Goal: Information Seeking & Learning: Check status

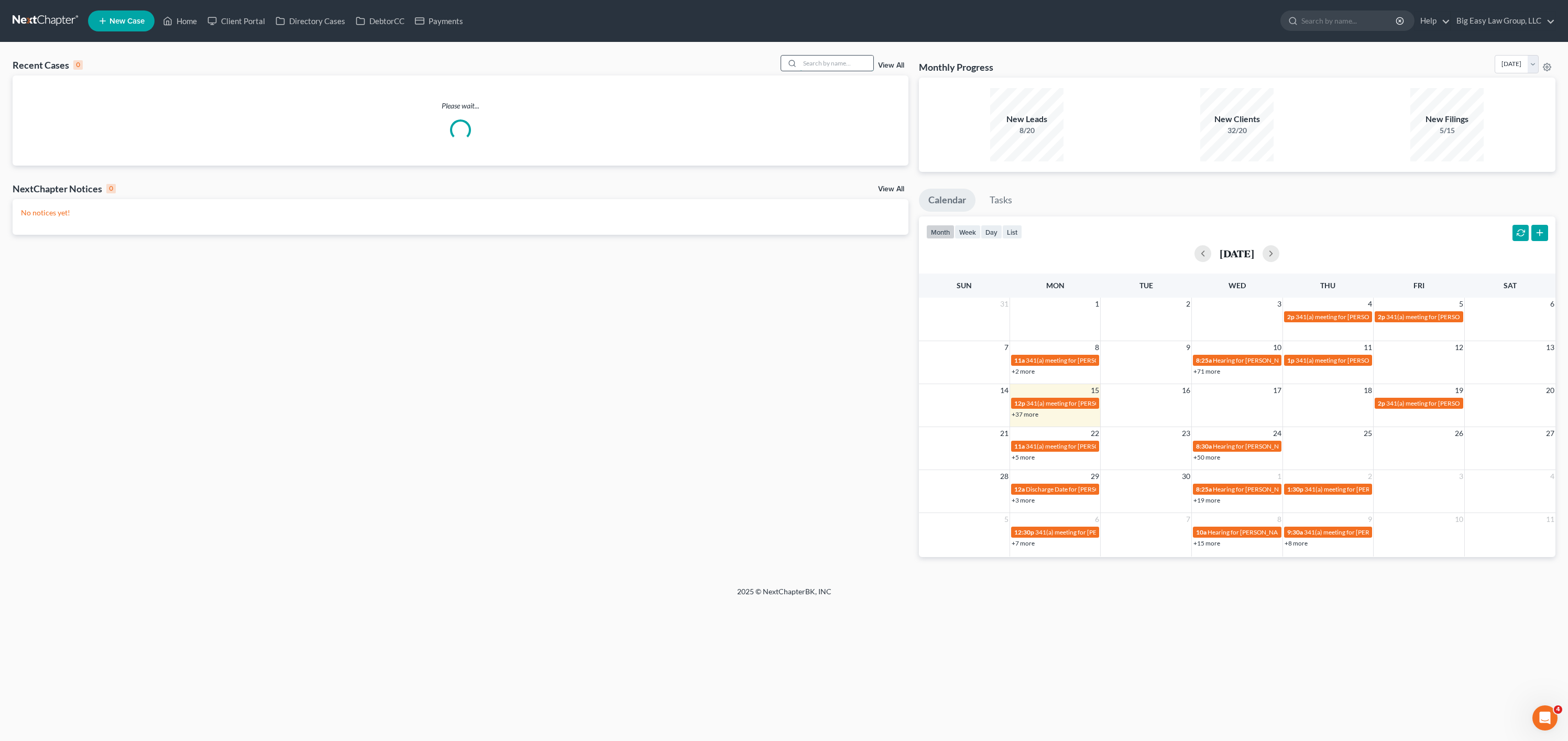
click at [809, 63] on input "search" at bounding box center [837, 63] width 73 height 15
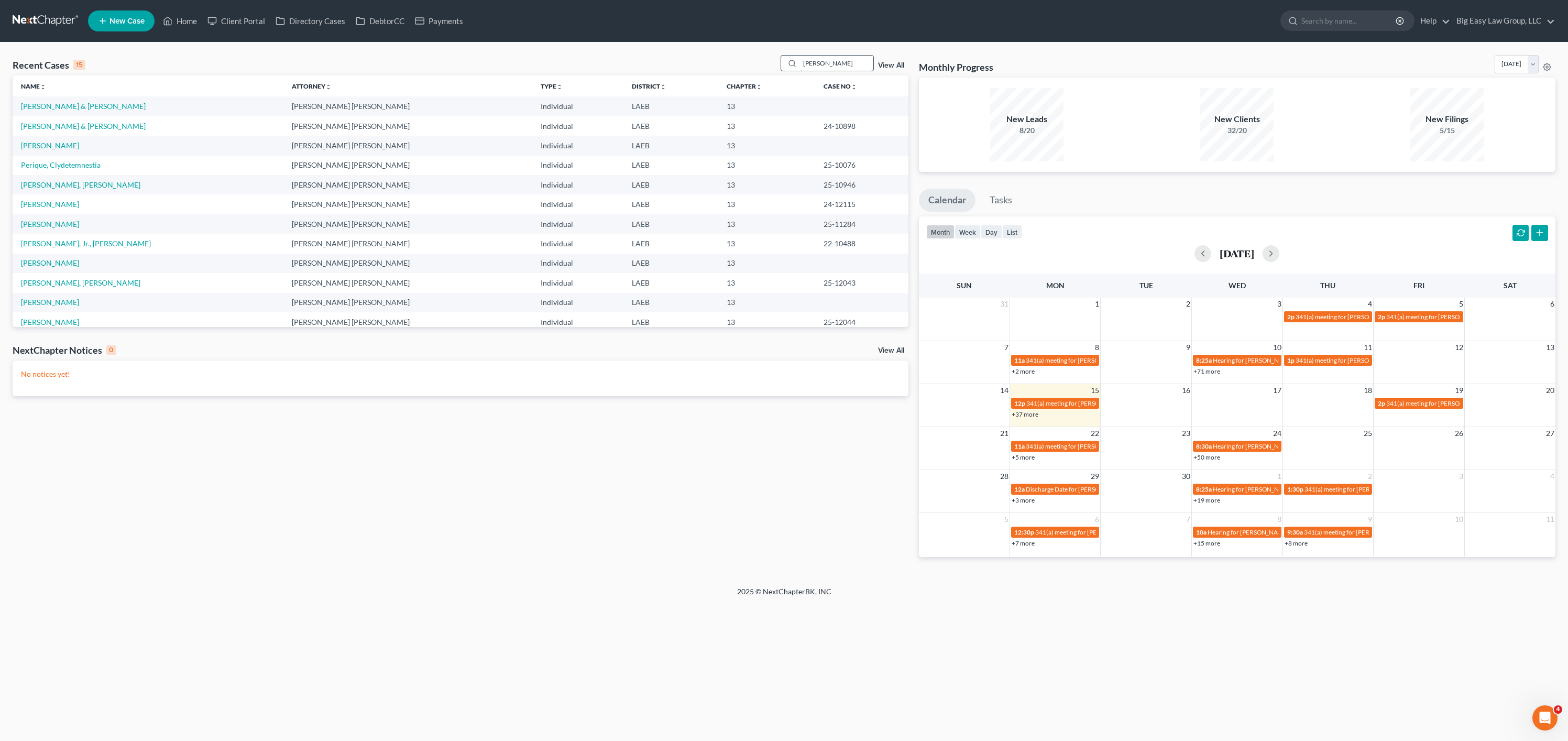
type input "[PERSON_NAME]"
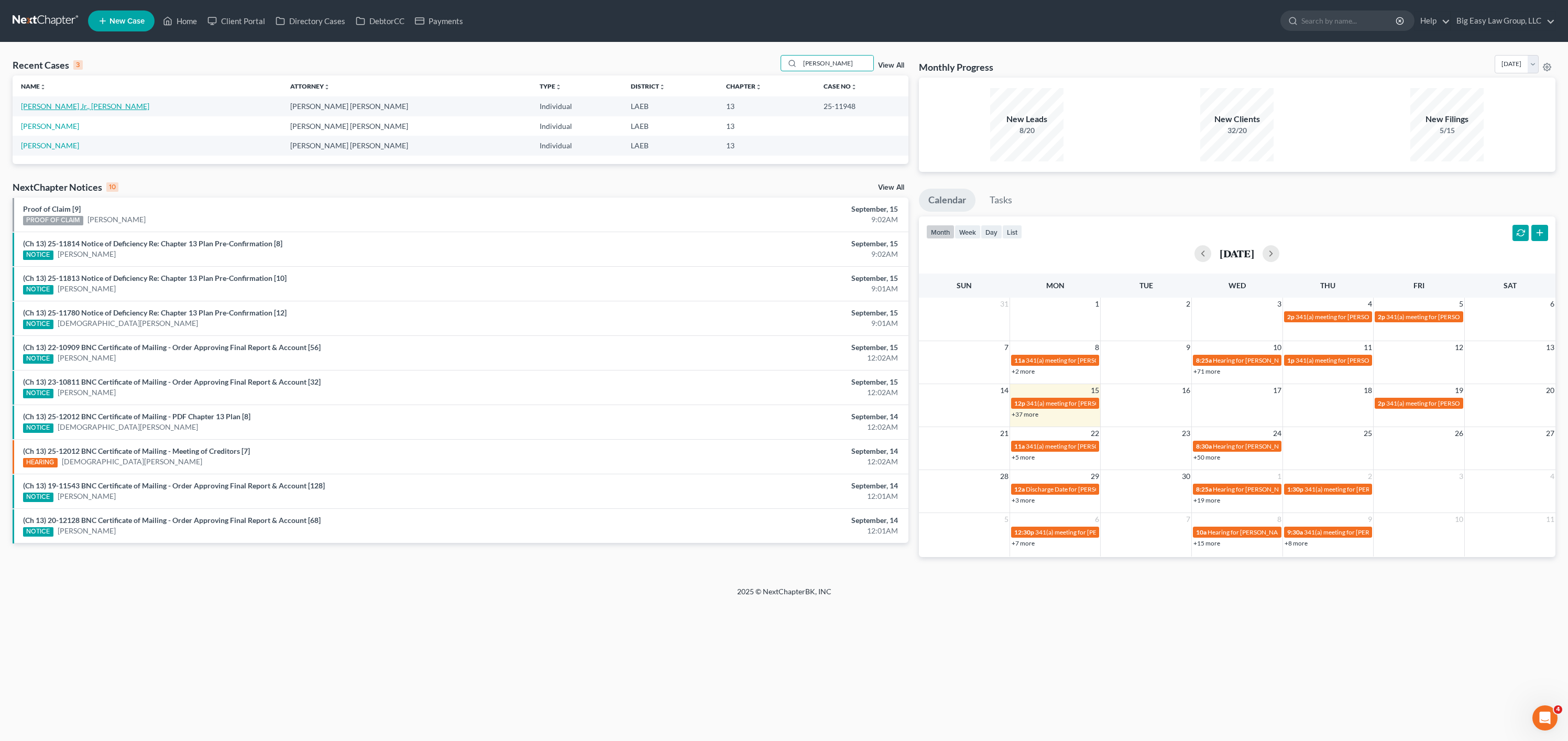
click at [44, 108] on link "[PERSON_NAME] Jr., [PERSON_NAME]" at bounding box center [85, 106] width 128 height 9
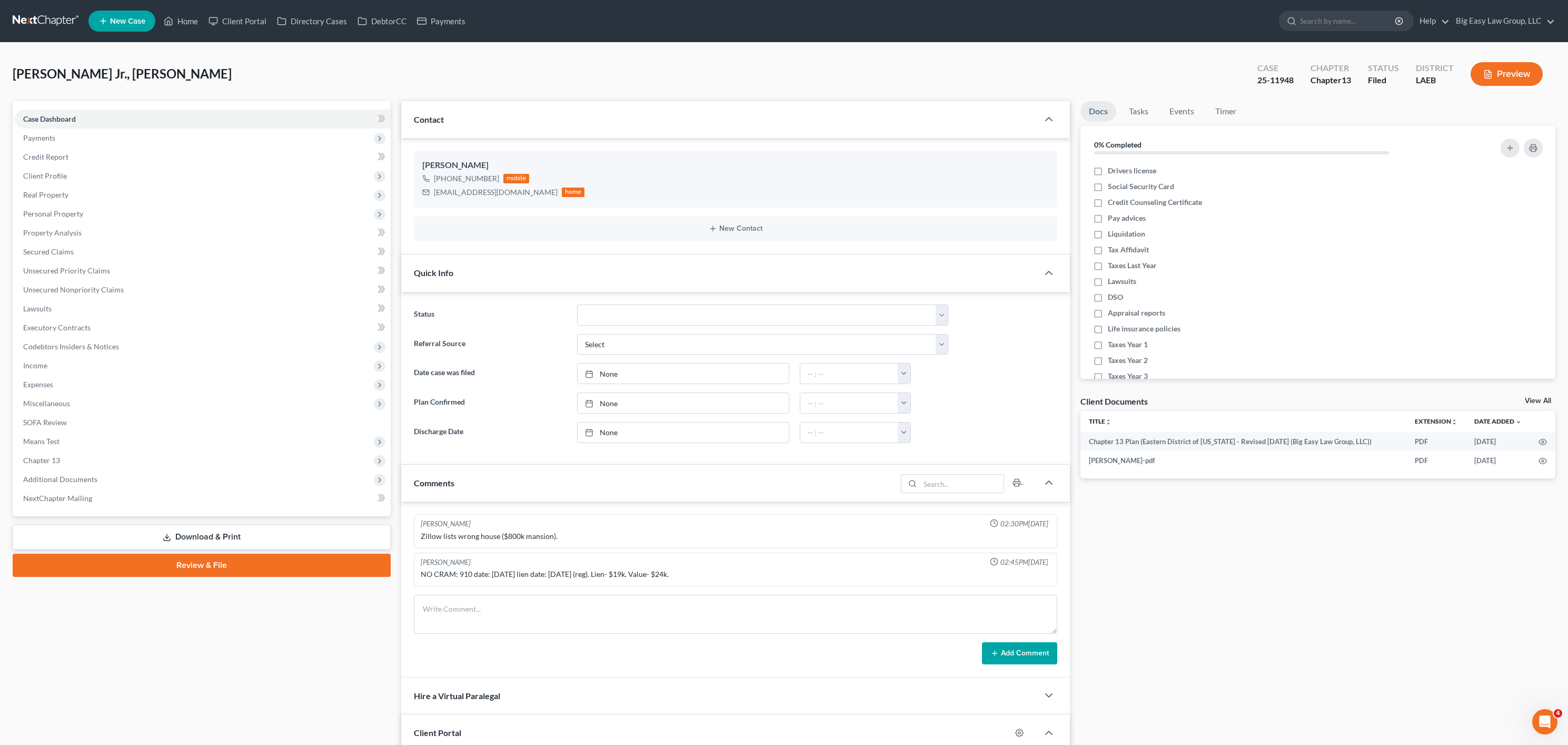
scroll to position [1229, 0]
click at [86, 212] on span "Personal Property" at bounding box center [203, 214] width 376 height 19
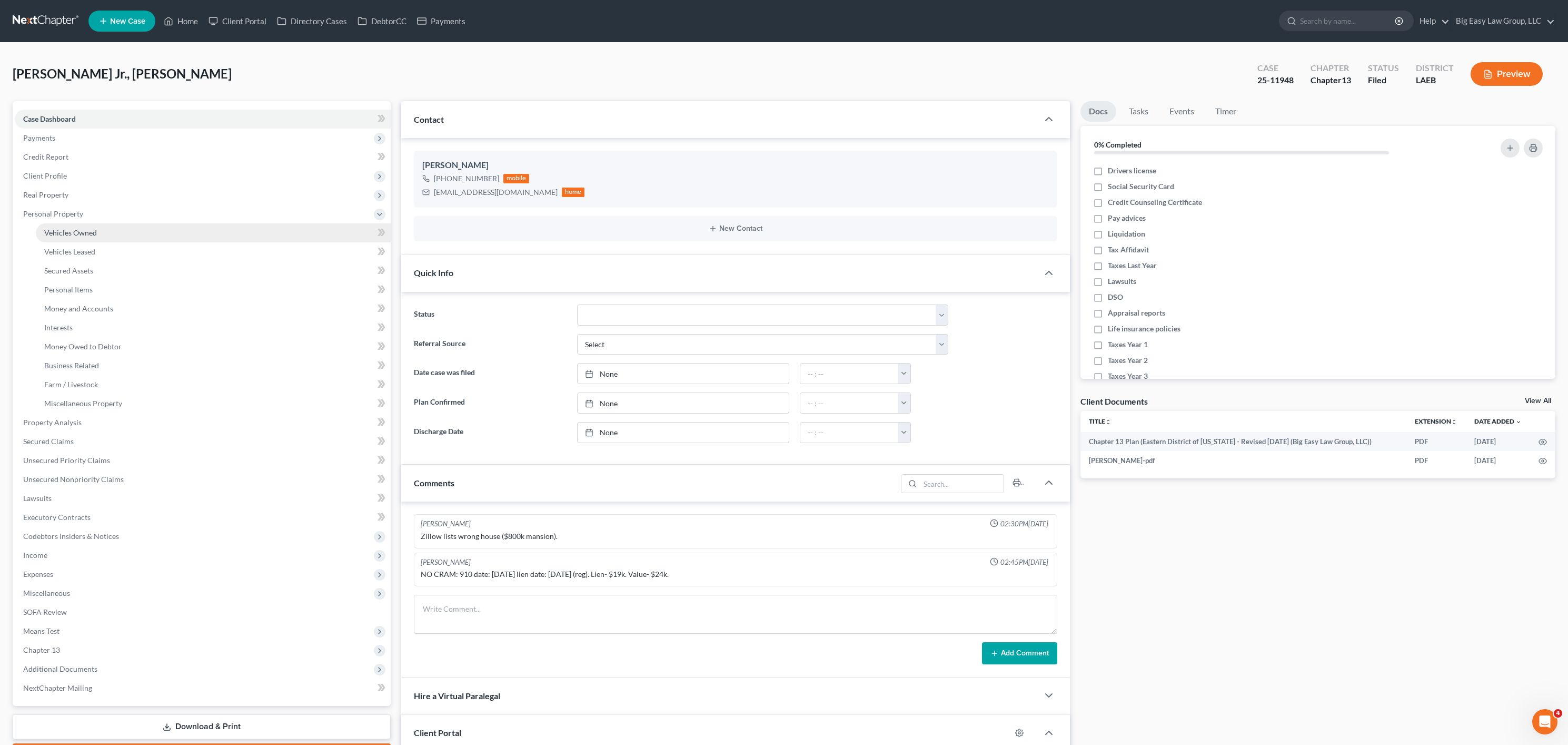
click at [72, 236] on span "Vehicles Owned" at bounding box center [71, 232] width 52 height 9
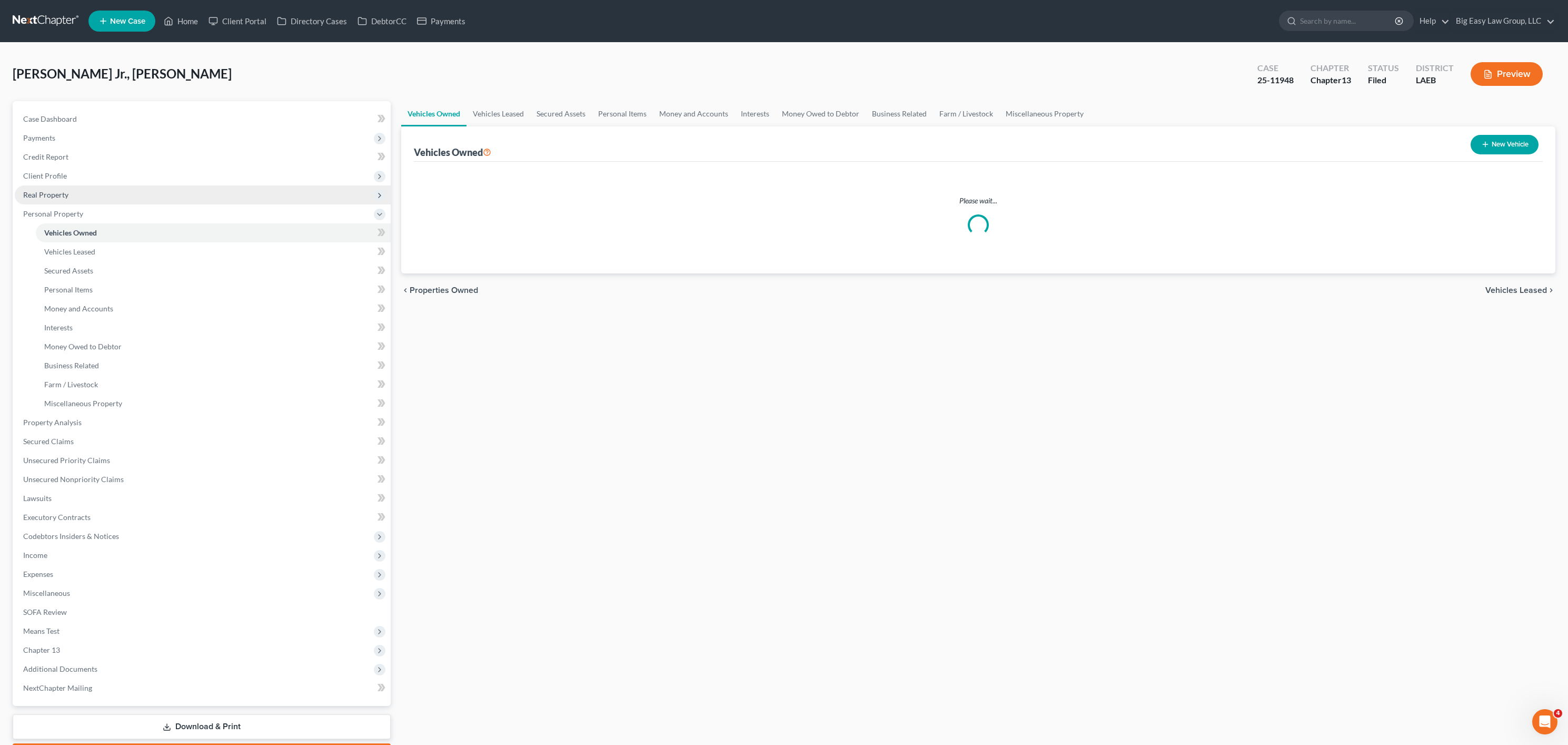
click at [65, 196] on span "Real Property" at bounding box center [46, 194] width 45 height 9
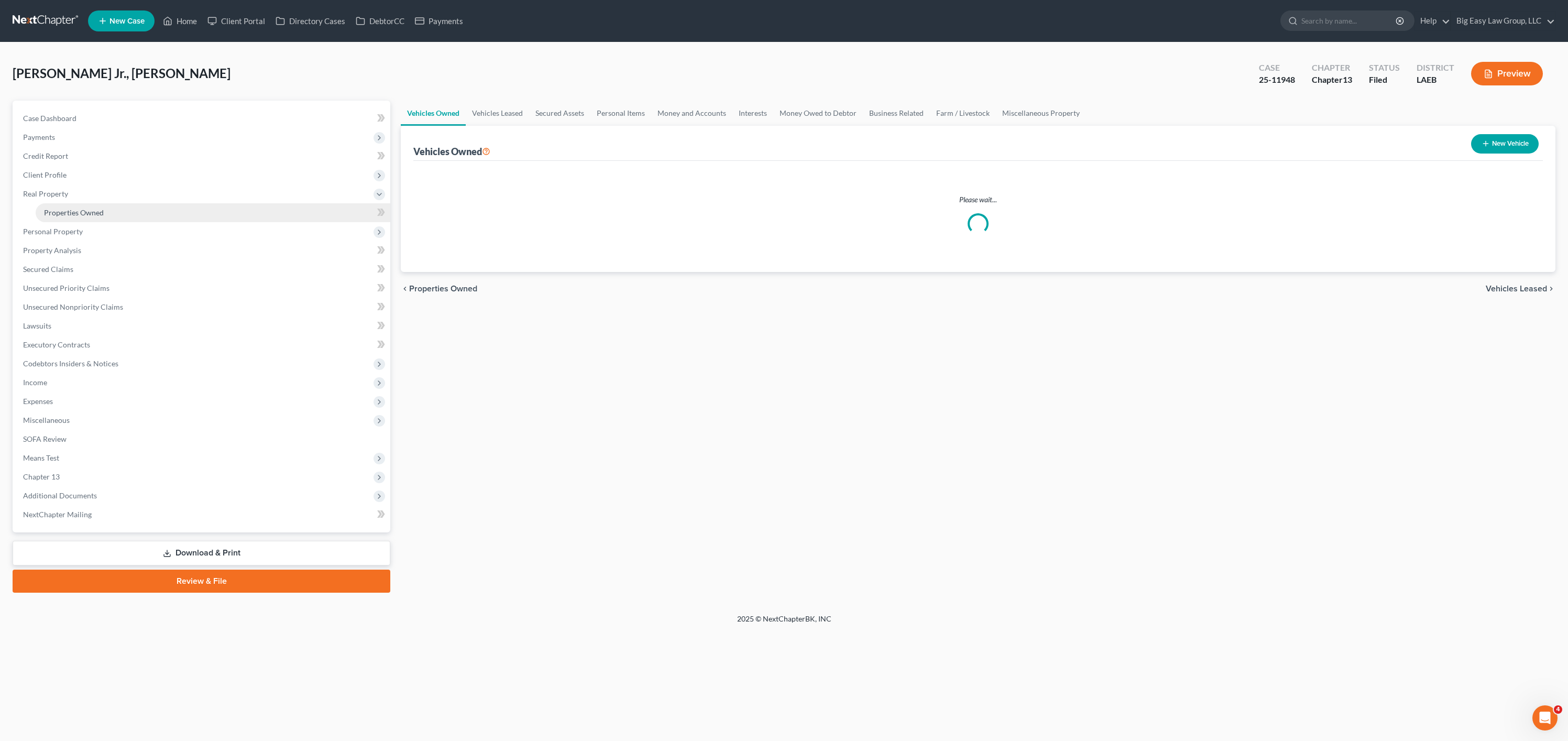
click at [91, 211] on span "Properties Owned" at bounding box center [74, 213] width 60 height 9
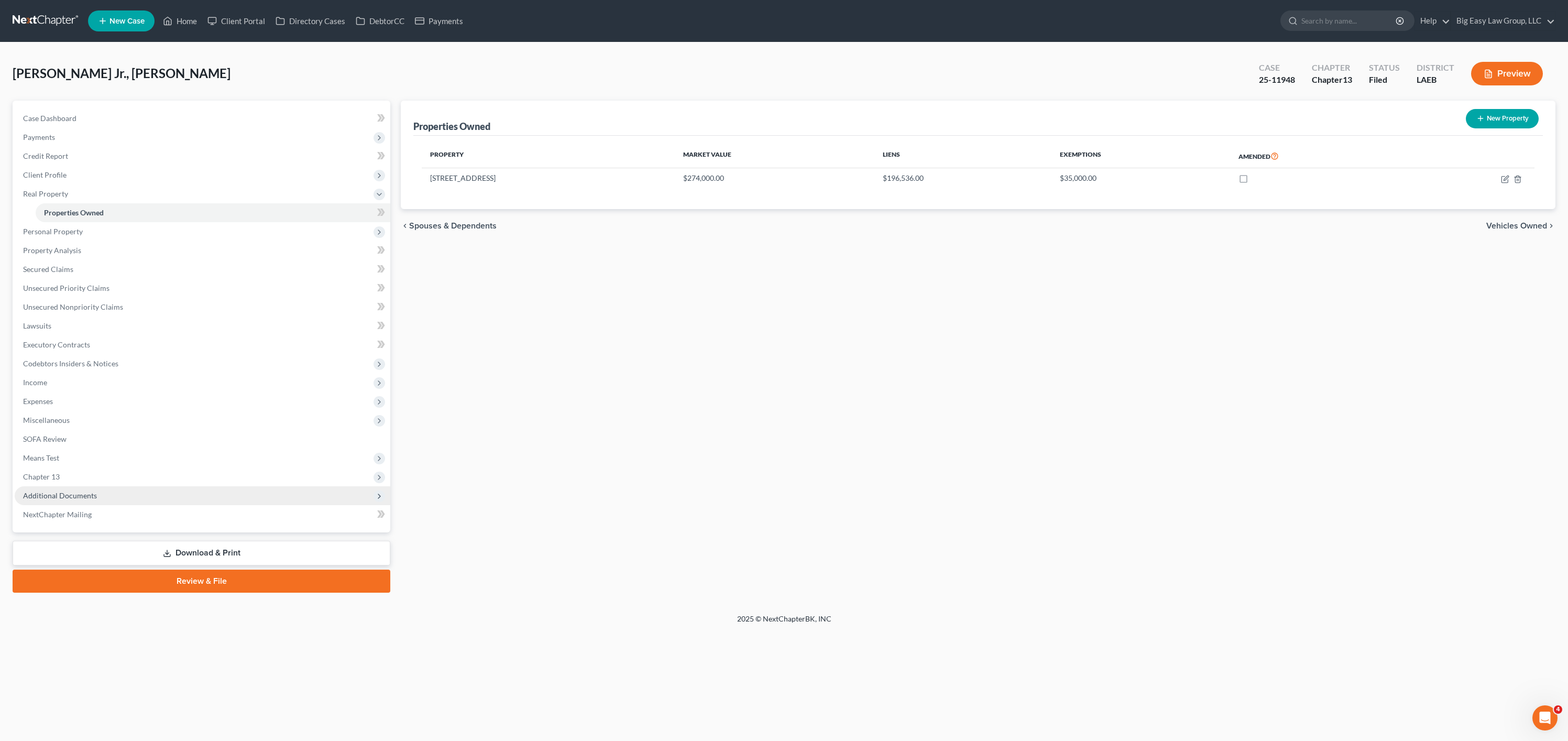
click at [71, 495] on span "Additional Documents" at bounding box center [60, 495] width 74 height 9
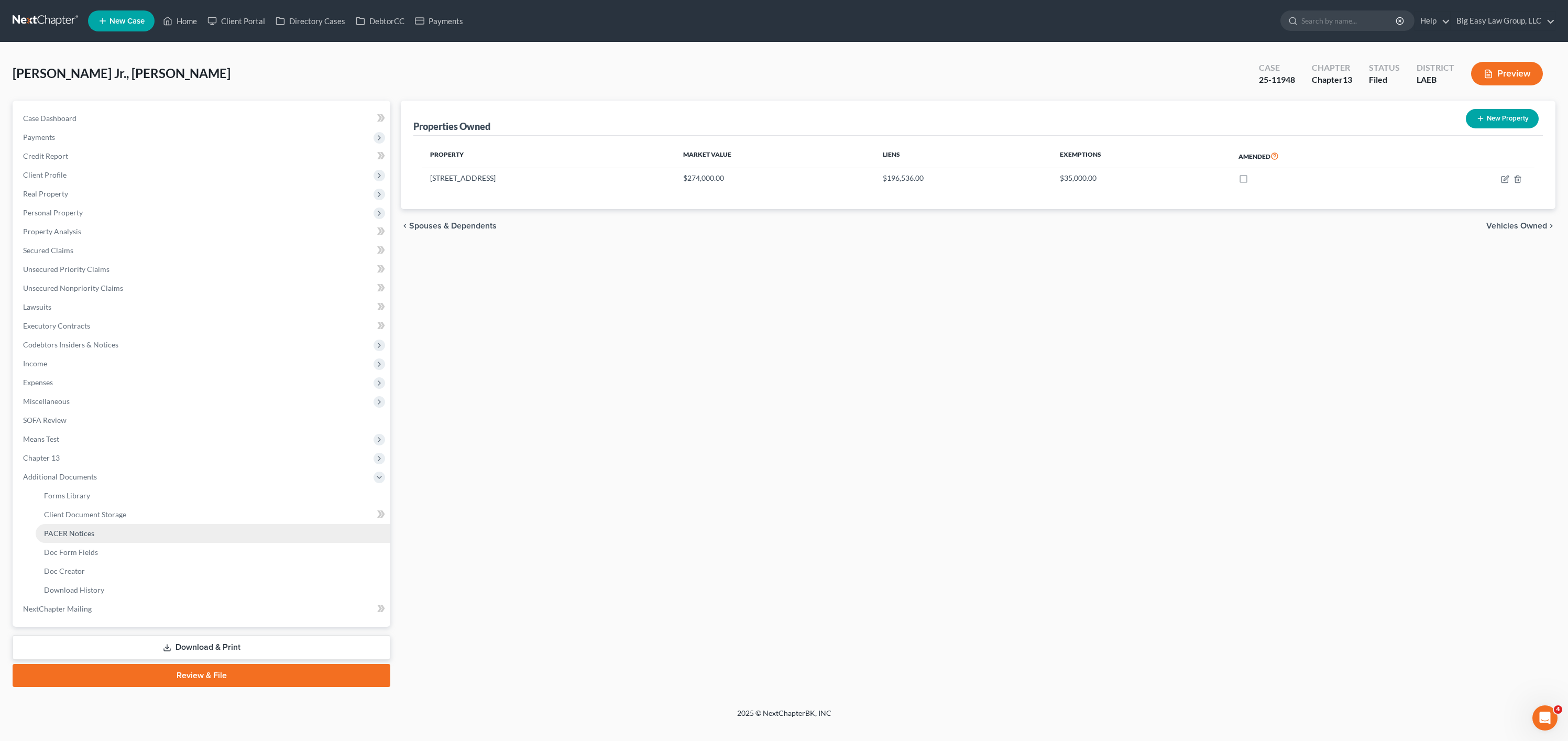
click at [129, 525] on link "PACER Notices" at bounding box center [213, 533] width 355 height 19
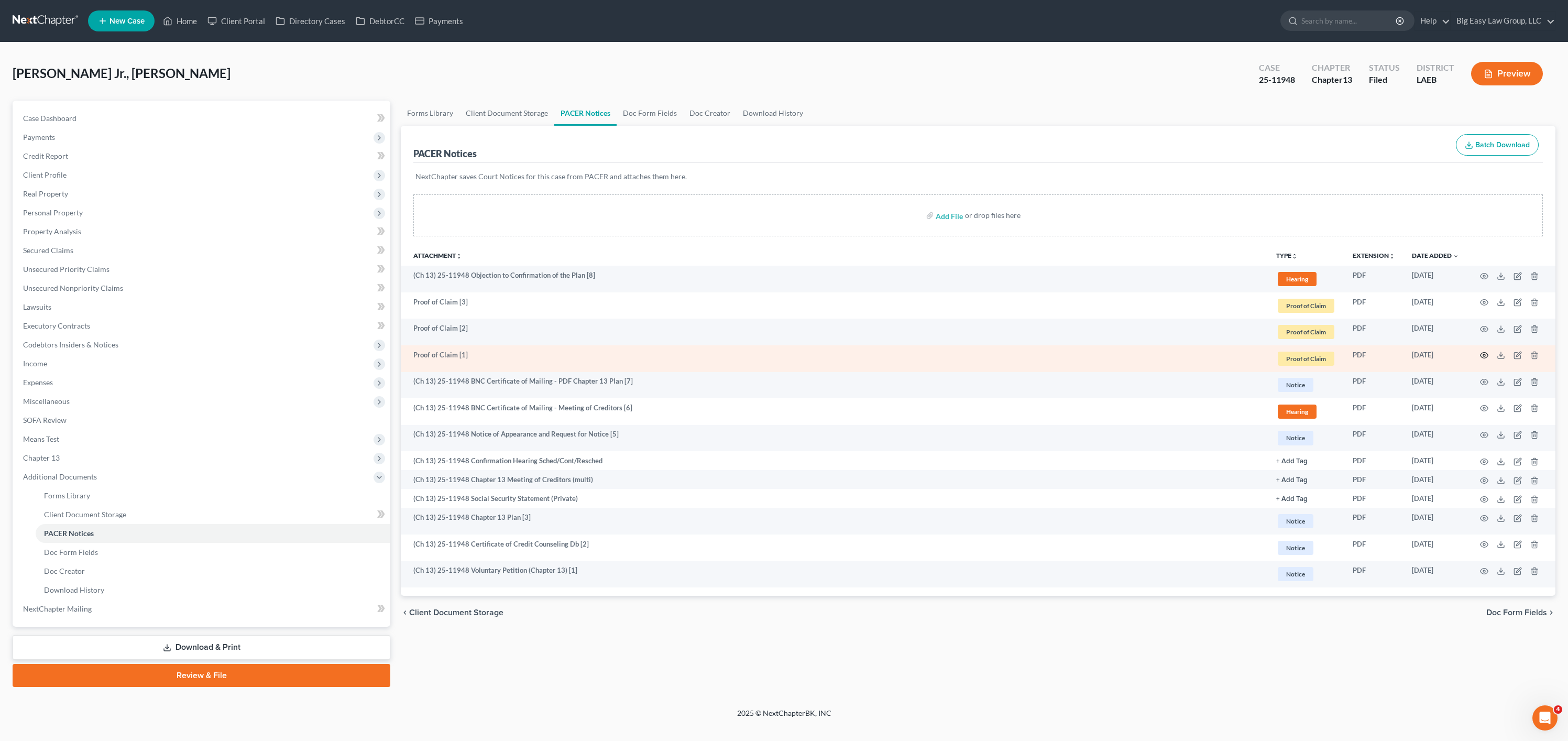
click at [1482, 352] on icon "button" at bounding box center [1483, 355] width 8 height 8
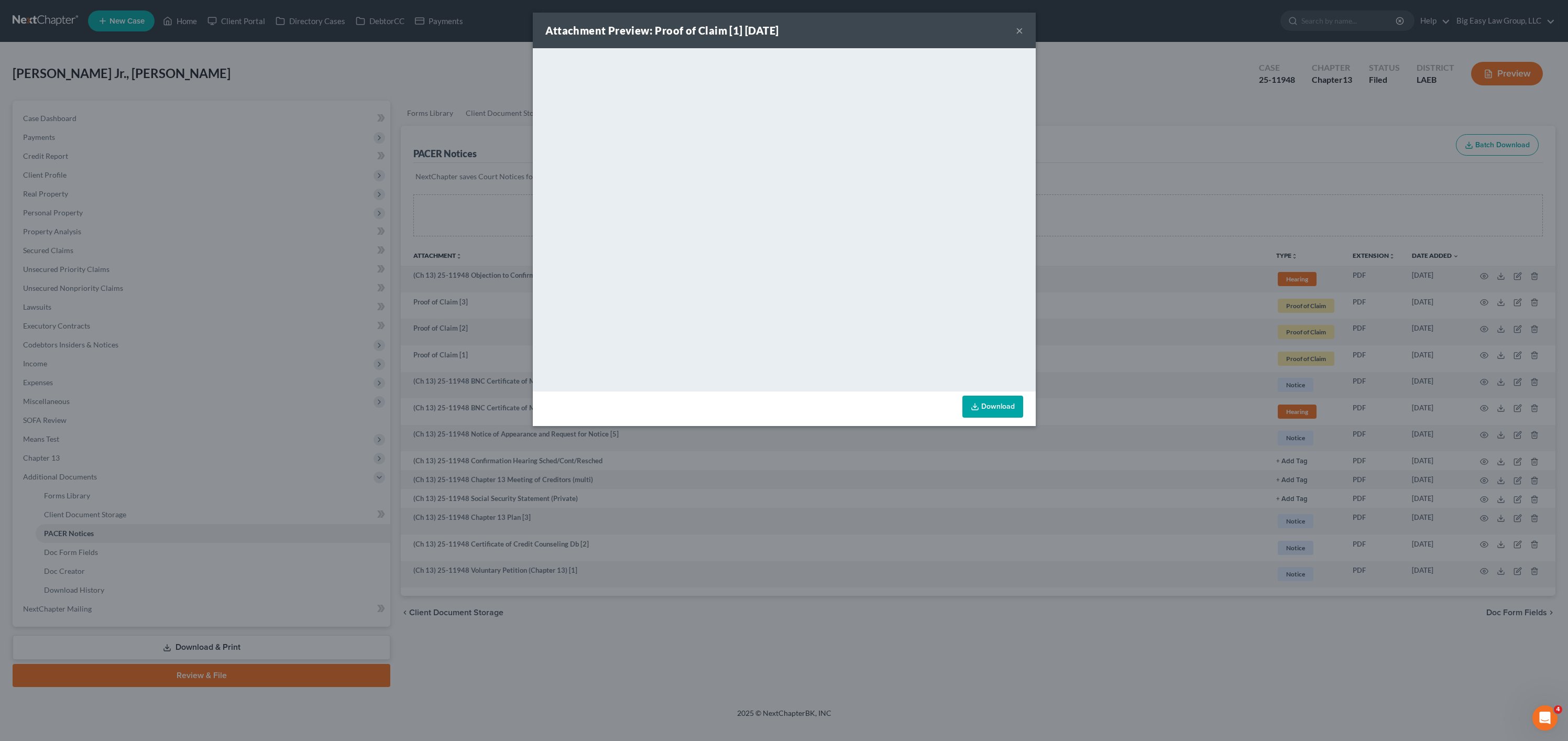
click at [1187, 252] on div "Attachment Preview: Proof of Claim [1] [DATE] × <object ng-attr-data='[URL][DOM…" at bounding box center [784, 370] width 1568 height 741
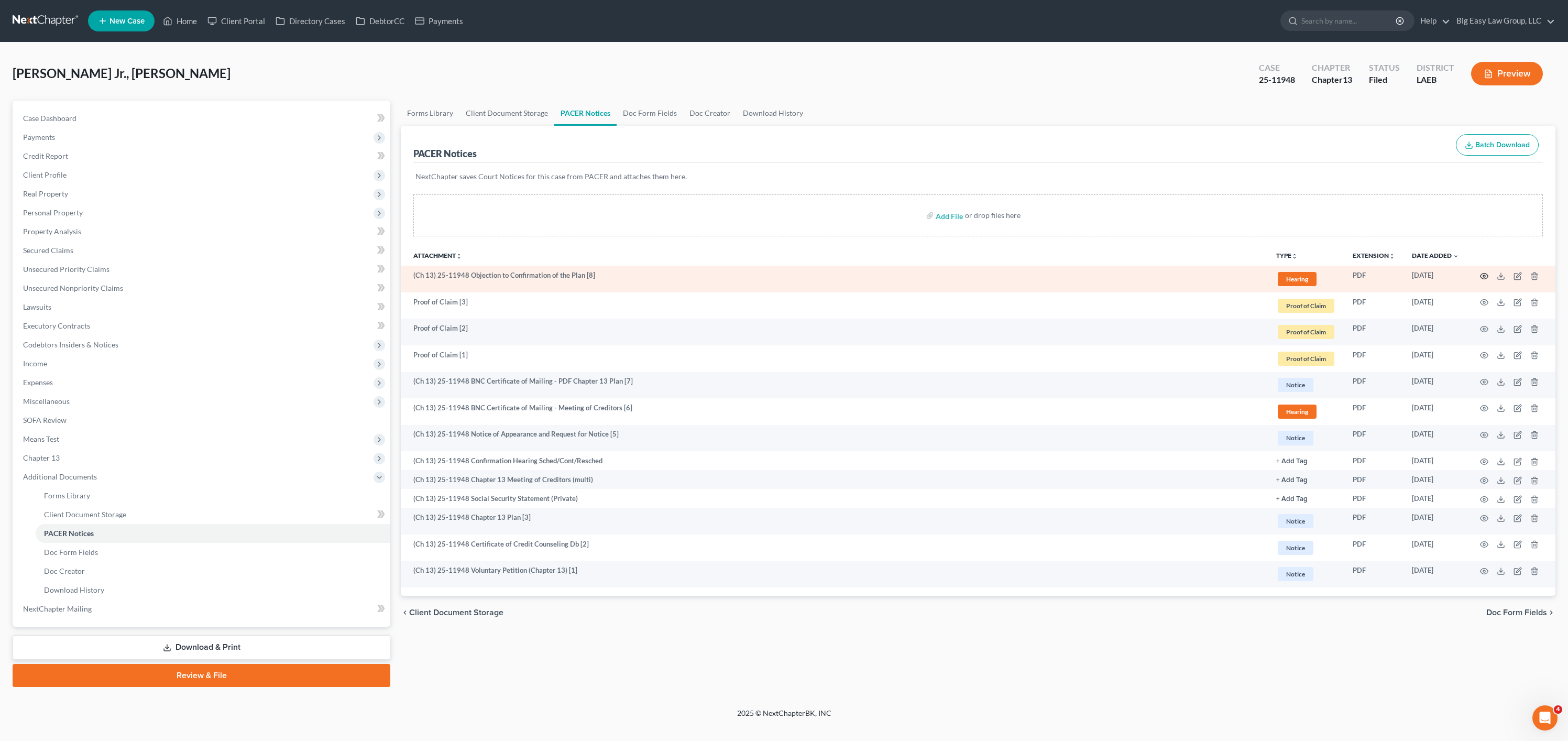
click at [1482, 274] on icon "button" at bounding box center [1483, 275] width 8 height 8
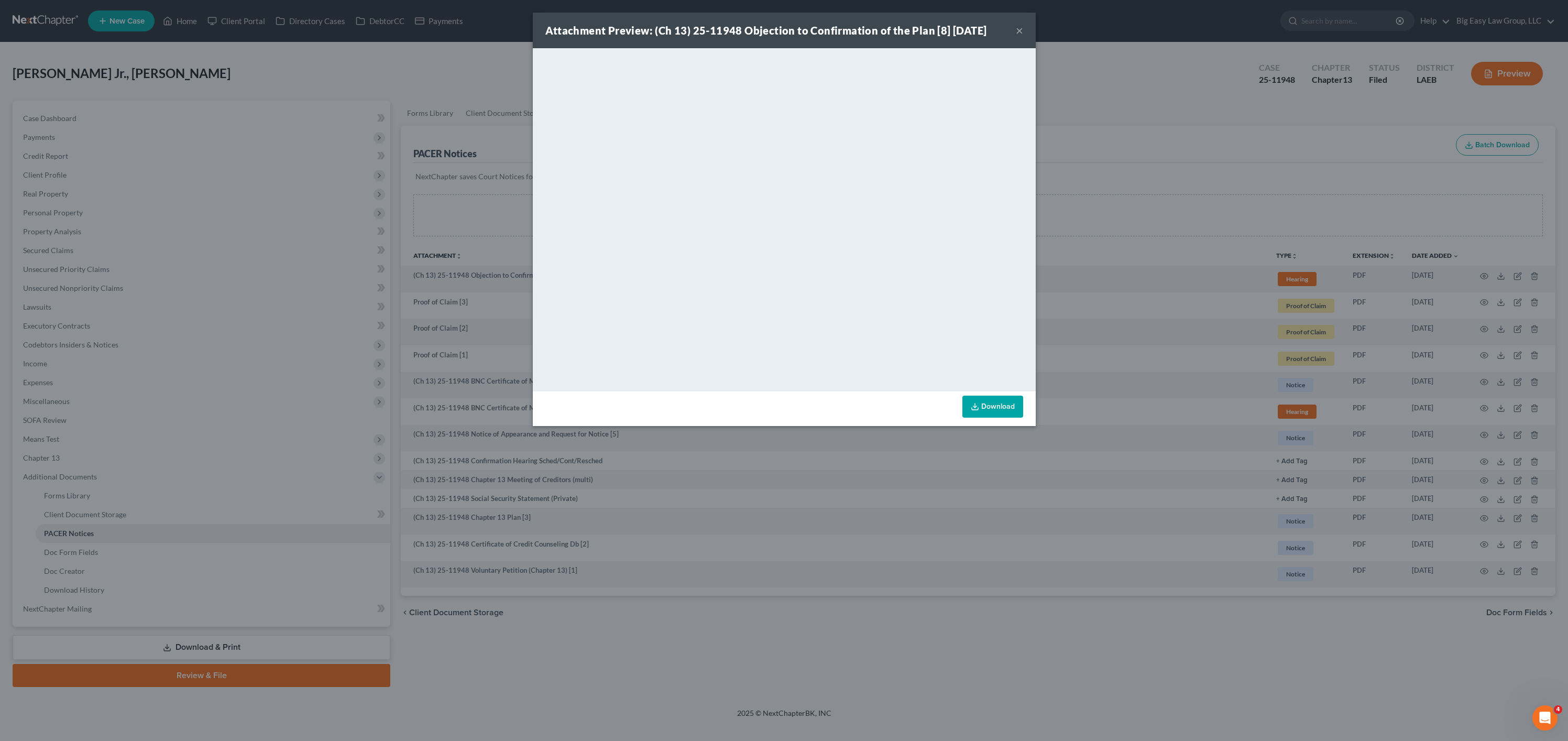
drag, startPoint x: 1021, startPoint y: 29, endPoint x: 743, endPoint y: 32, distance: 278.0
click at [1021, 29] on button "×" at bounding box center [1019, 30] width 7 height 12
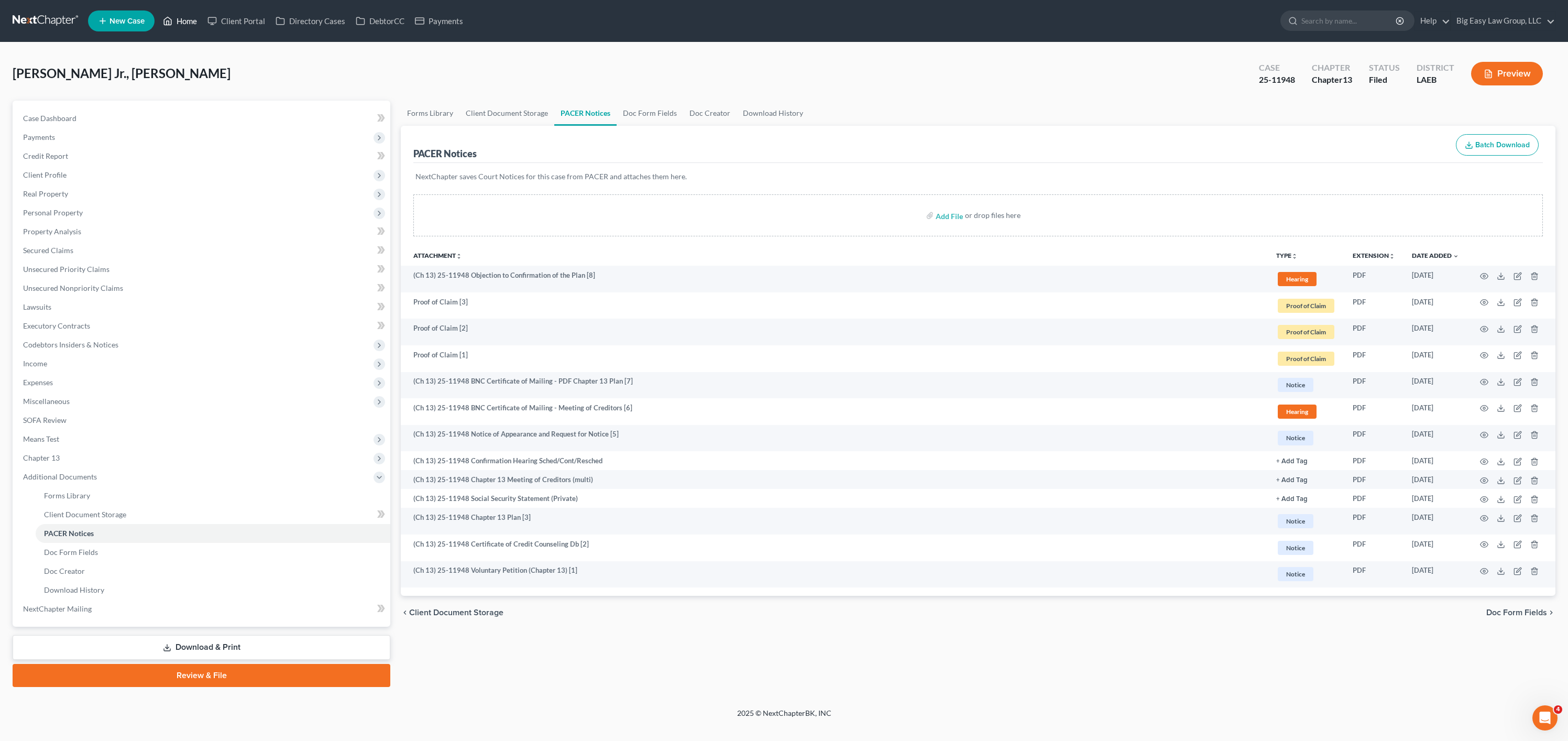
click at [175, 14] on link "Home" at bounding box center [180, 21] width 45 height 19
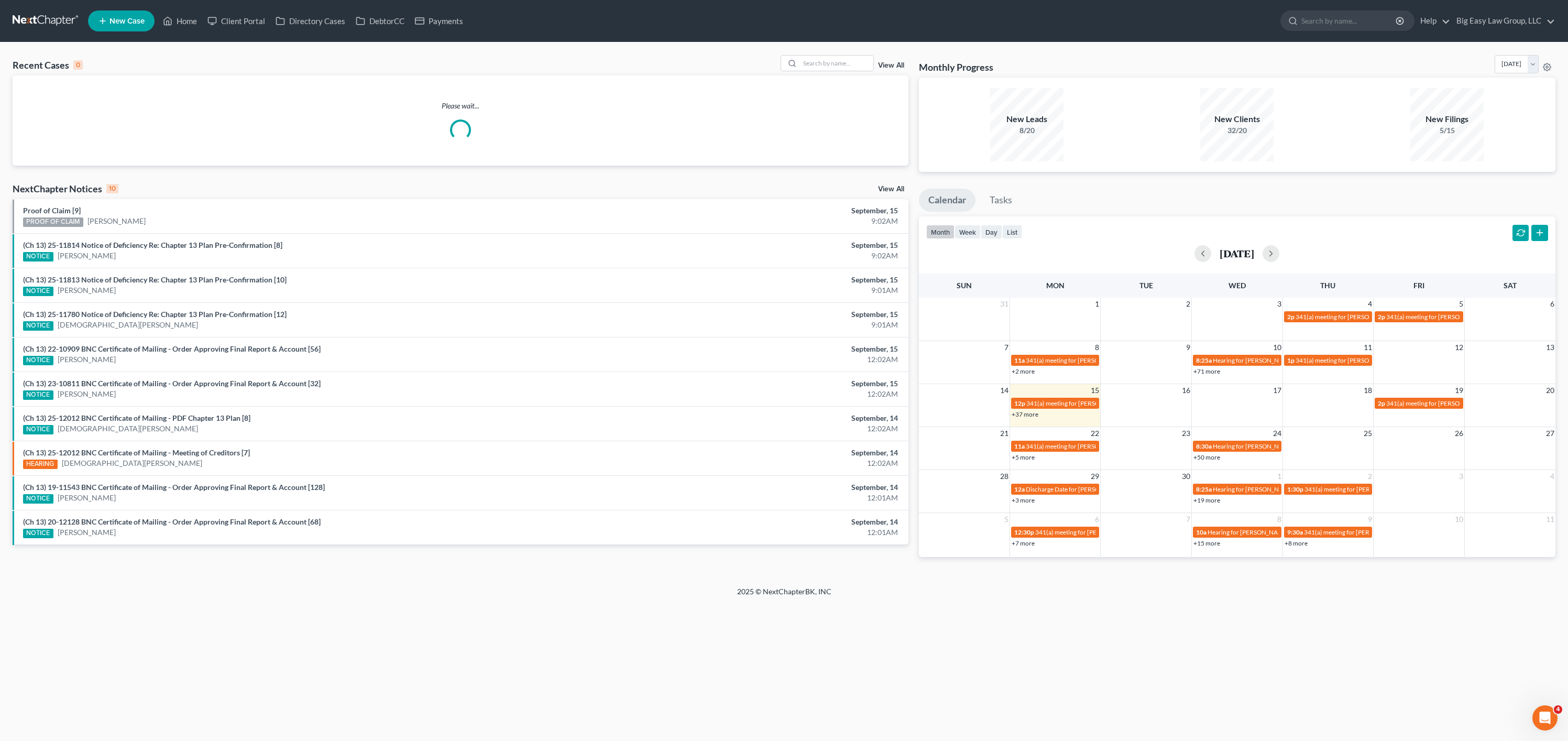
click at [835, 40] on nav "Home New Case Client Portal Directory Cases DebtorCC Payments Big Easy Law Grou…" at bounding box center [784, 21] width 1568 height 42
drag, startPoint x: 838, startPoint y: 73, endPoint x: 843, endPoint y: 78, distance: 7.1
click at [838, 73] on div "Recent Cases 0 View All" at bounding box center [460, 65] width 896 height 21
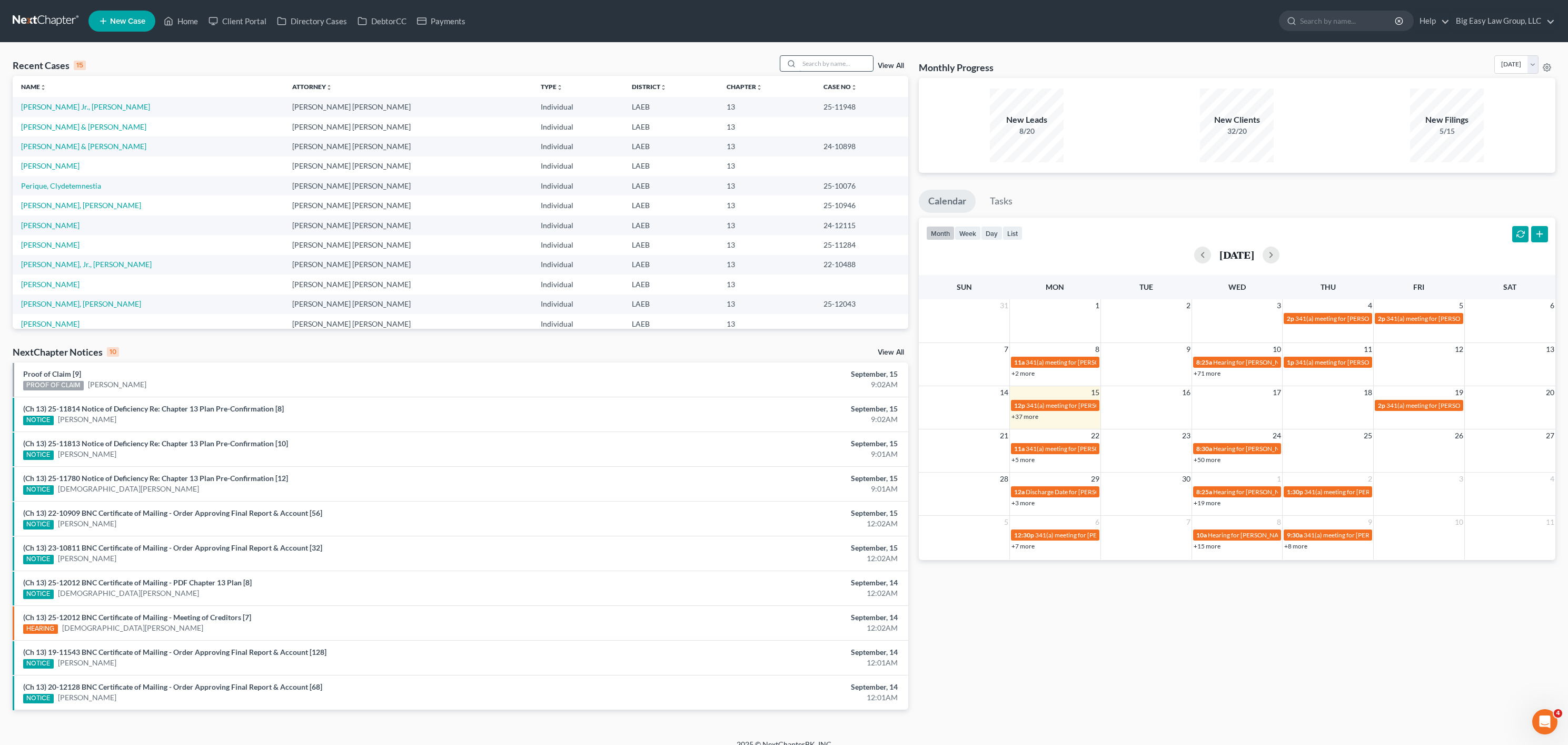
click at [826, 61] on input "search" at bounding box center [836, 63] width 74 height 15
type input "[PERSON_NAME]"
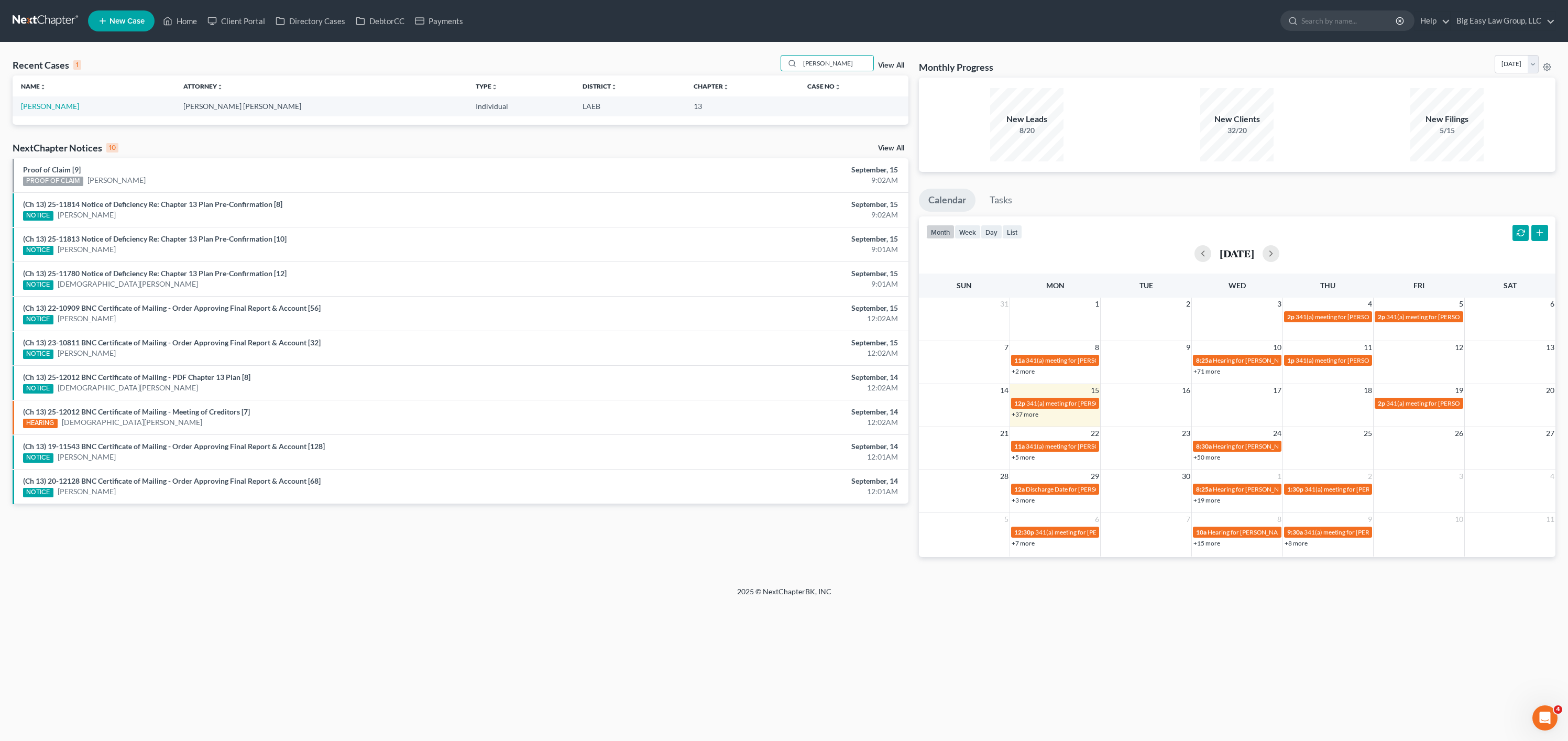
click at [39, 111] on td "[PERSON_NAME]" at bounding box center [93, 106] width 162 height 19
click at [42, 108] on link "[PERSON_NAME]" at bounding box center [50, 106] width 58 height 9
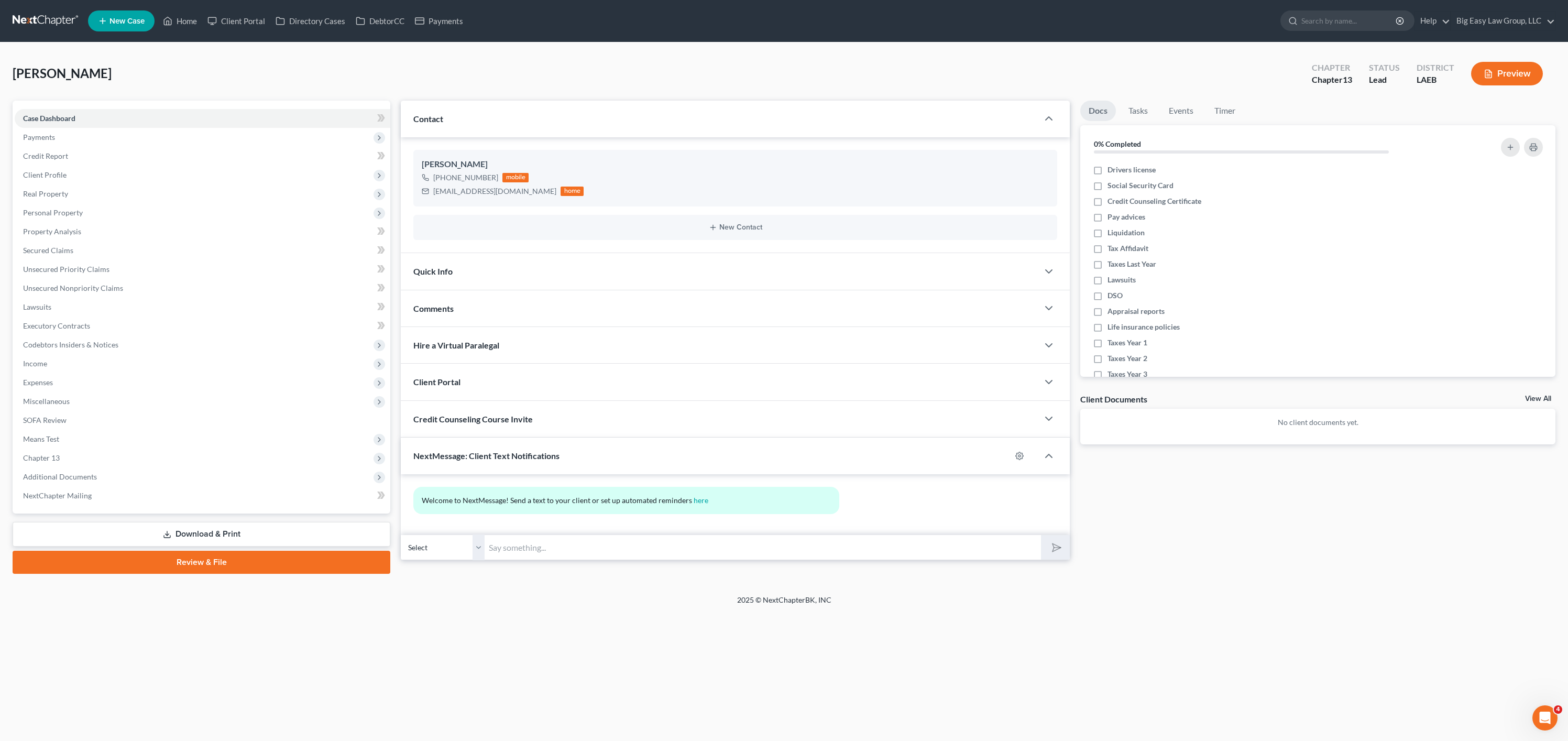
click at [592, 528] on div "Welcome to NextMessage! Send a text to your client or set up automated reminder…" at bounding box center [735, 505] width 669 height 61
click at [597, 543] on input "text" at bounding box center [763, 547] width 556 height 25
click at [902, 539] on input "Dear client: We are currently on the hearings line! Please send a brief message…" at bounding box center [763, 547] width 556 height 25
click at [886, 550] on input "Dear client: We are currently on the hearings line! Please send a brief message…" at bounding box center [763, 547] width 556 height 25
drag, startPoint x: 618, startPoint y: 548, endPoint x: 597, endPoint y: 548, distance: 21.0
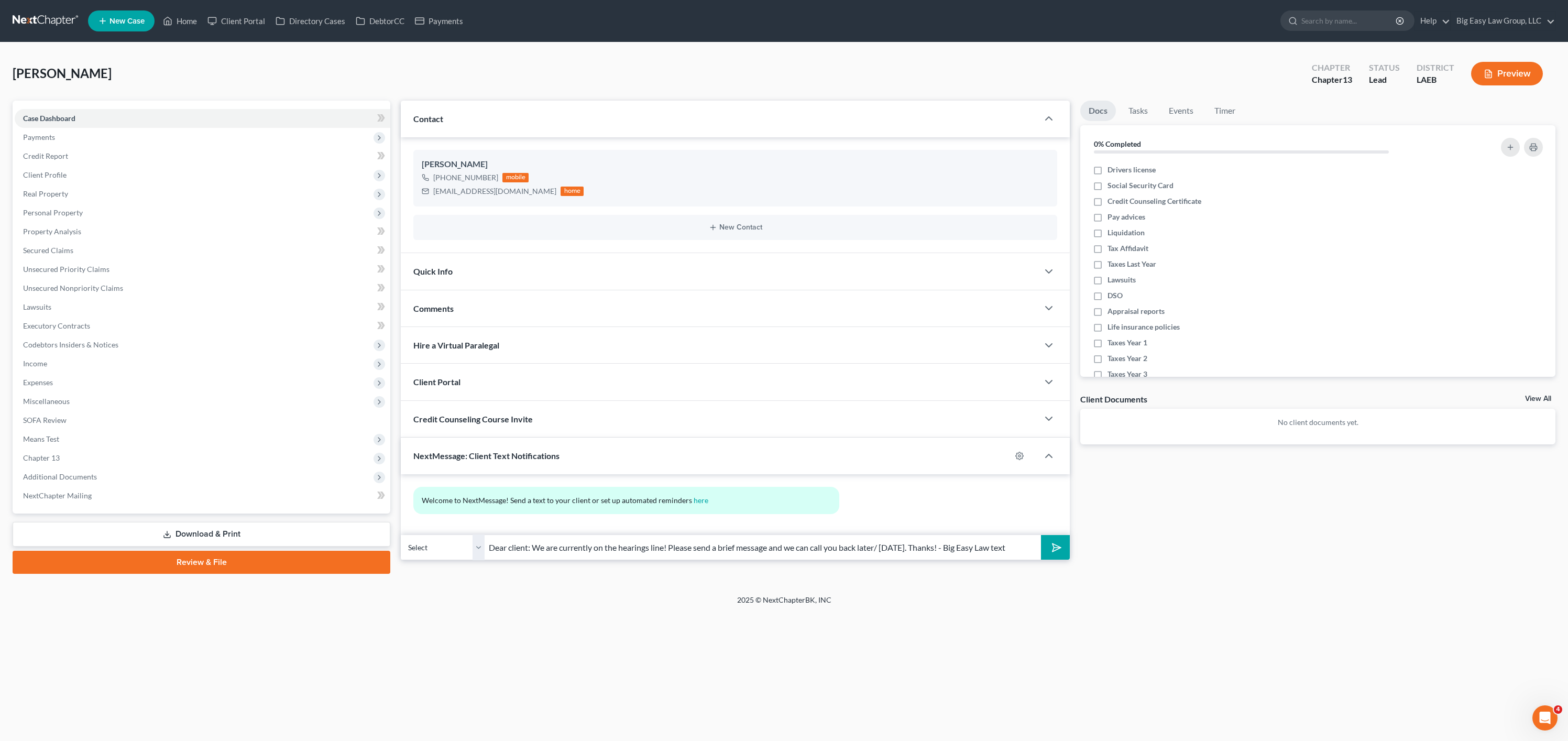
click at [597, 548] on input "Dear client: We are currently on the hearings line! Please send a brief message…" at bounding box center [763, 547] width 556 height 25
click at [651, 548] on input "Dear client: We are currently in hearings line! Please send a brief message and…" at bounding box center [763, 547] width 556 height 25
type input "Dear client: We are currently in hearings ! Please send a brief message and we …"
click at [1067, 536] on button "submit" at bounding box center [1055, 548] width 29 height 25
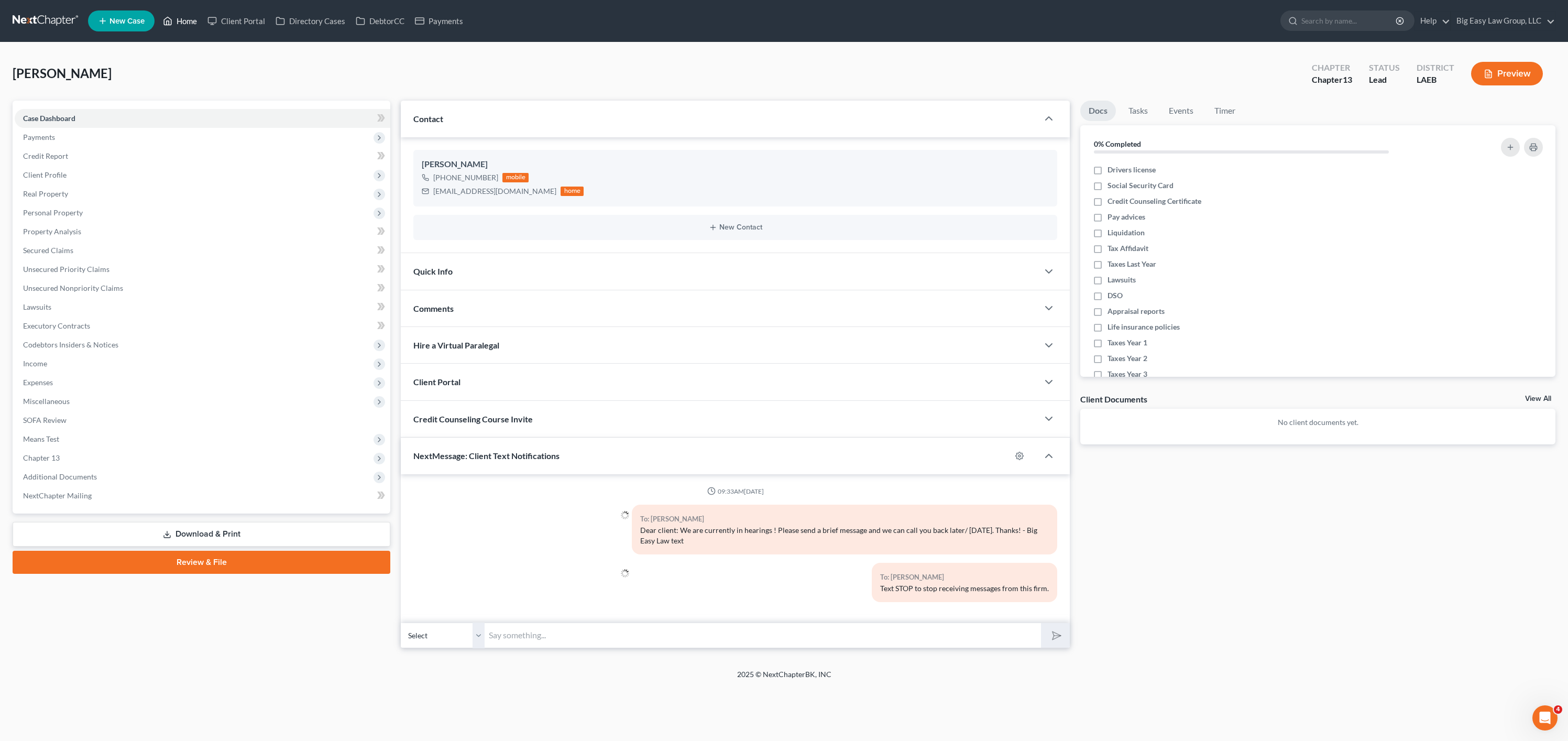
click at [197, 18] on link "Home" at bounding box center [180, 21] width 45 height 19
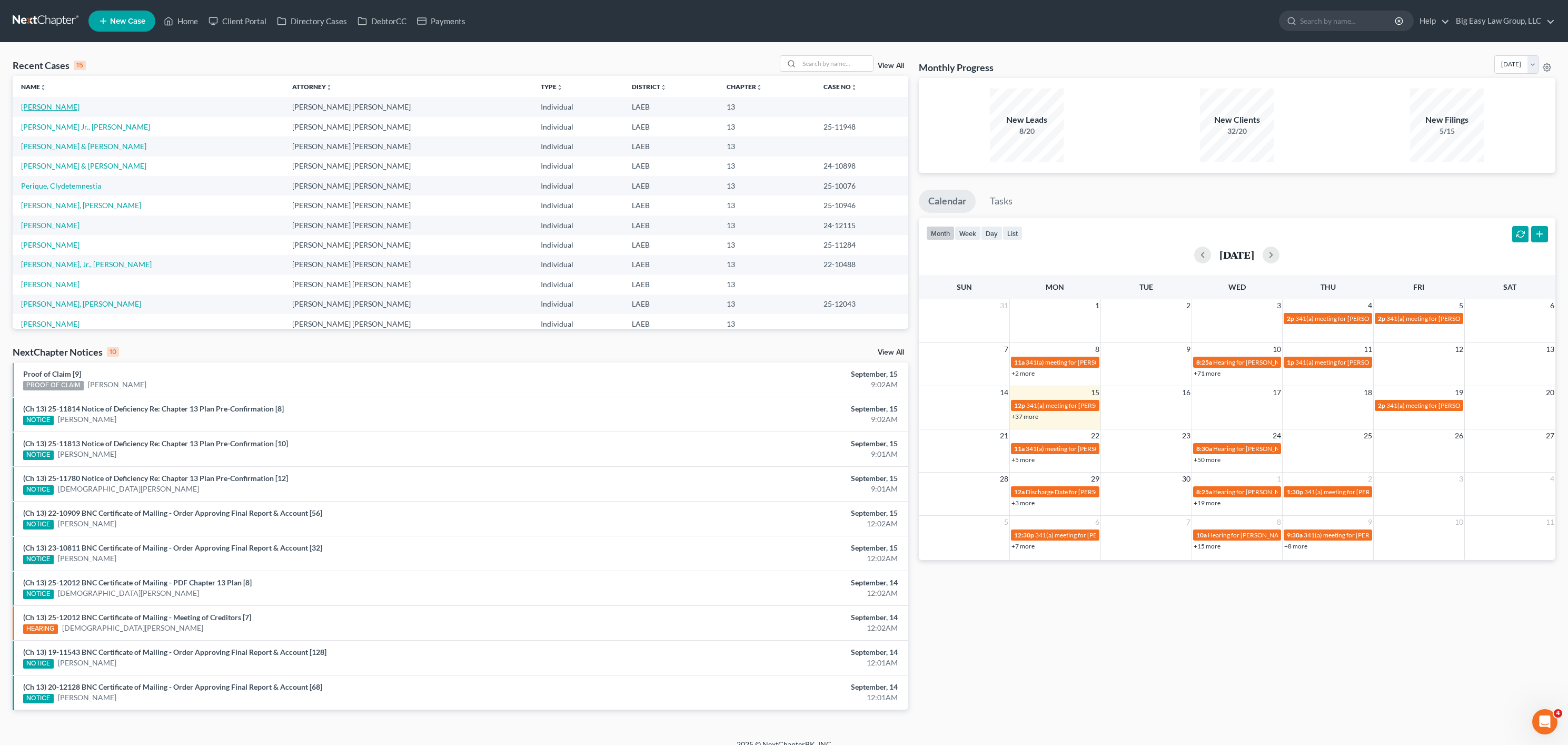
click at [46, 104] on link "[PERSON_NAME]" at bounding box center [51, 107] width 59 height 9
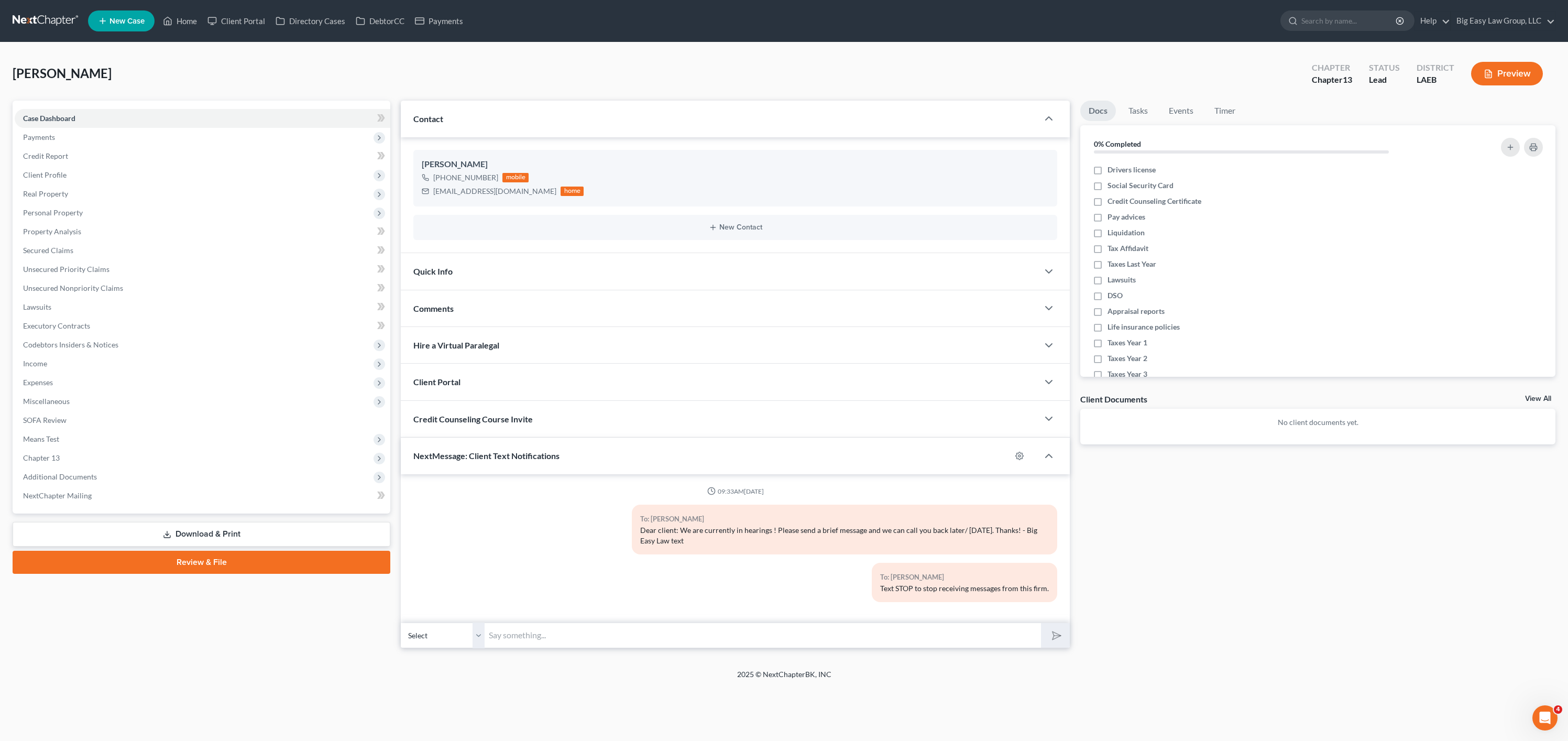
click at [671, 639] on input "text" at bounding box center [763, 635] width 556 height 25
click at [675, 633] on input "text" at bounding box center [763, 635] width 556 height 25
type input "Dear client: We are currently on the hearings line! Please send a brief message…"
drag, startPoint x: 1060, startPoint y: 641, endPoint x: 1044, endPoint y: 615, distance: 30.5
click at [1060, 640] on button "submit" at bounding box center [1055, 635] width 29 height 25
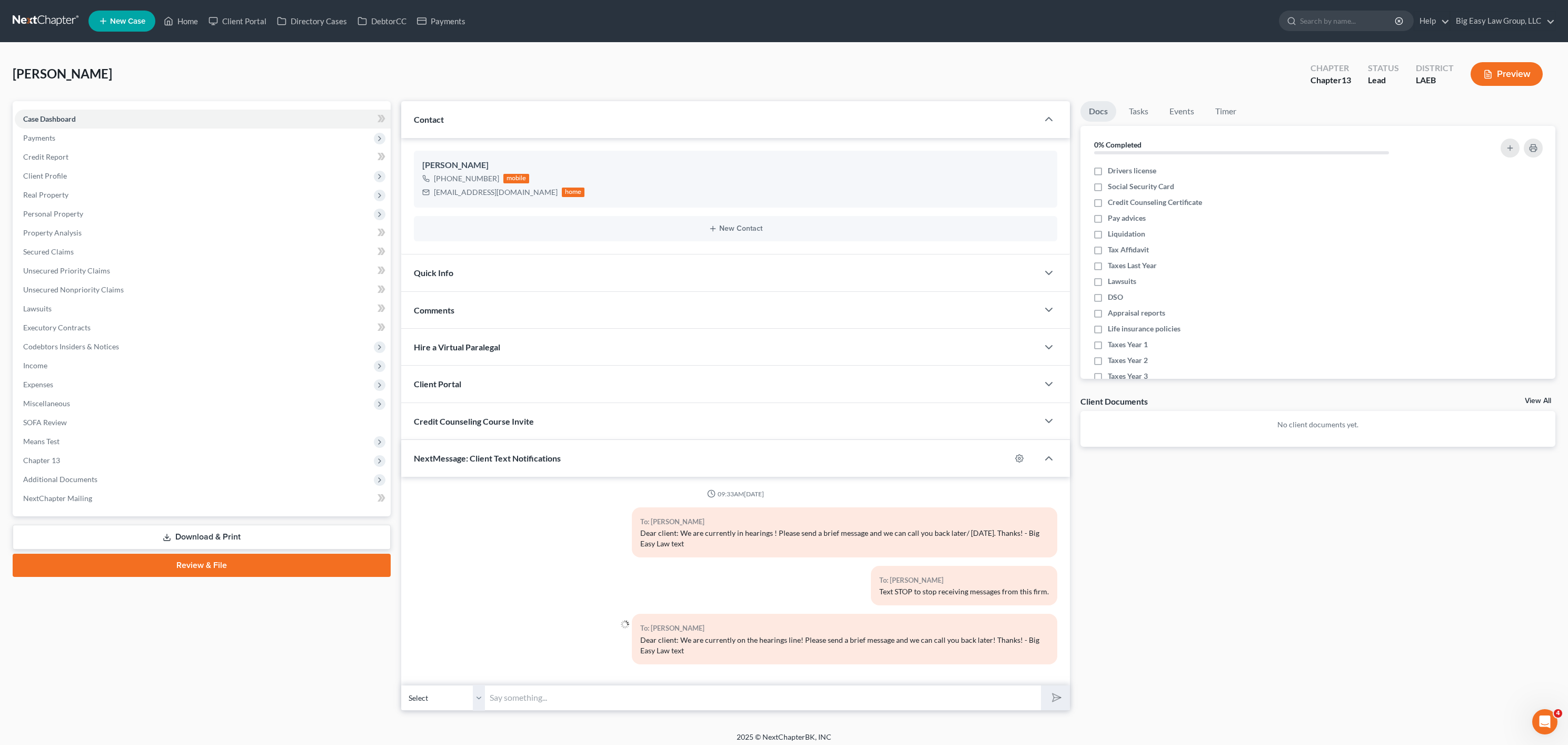
click at [450, 695] on select "Select [PHONE_NUMBER] - [PERSON_NAME]" at bounding box center [443, 698] width 84 height 26
drag, startPoint x: 743, startPoint y: 671, endPoint x: 796, endPoint y: 656, distance: 55.1
click at [785, 678] on div "09:33AM[DATE] To: [PERSON_NAME] Dear client: We are currently in hearings ! Ple…" at bounding box center [735, 581] width 669 height 208
click at [796, 655] on div "Dear client: We are currently on the hearings line! Please send a brief message…" at bounding box center [845, 646] width 409 height 21
click at [634, 687] on input "text" at bounding box center [763, 698] width 555 height 26
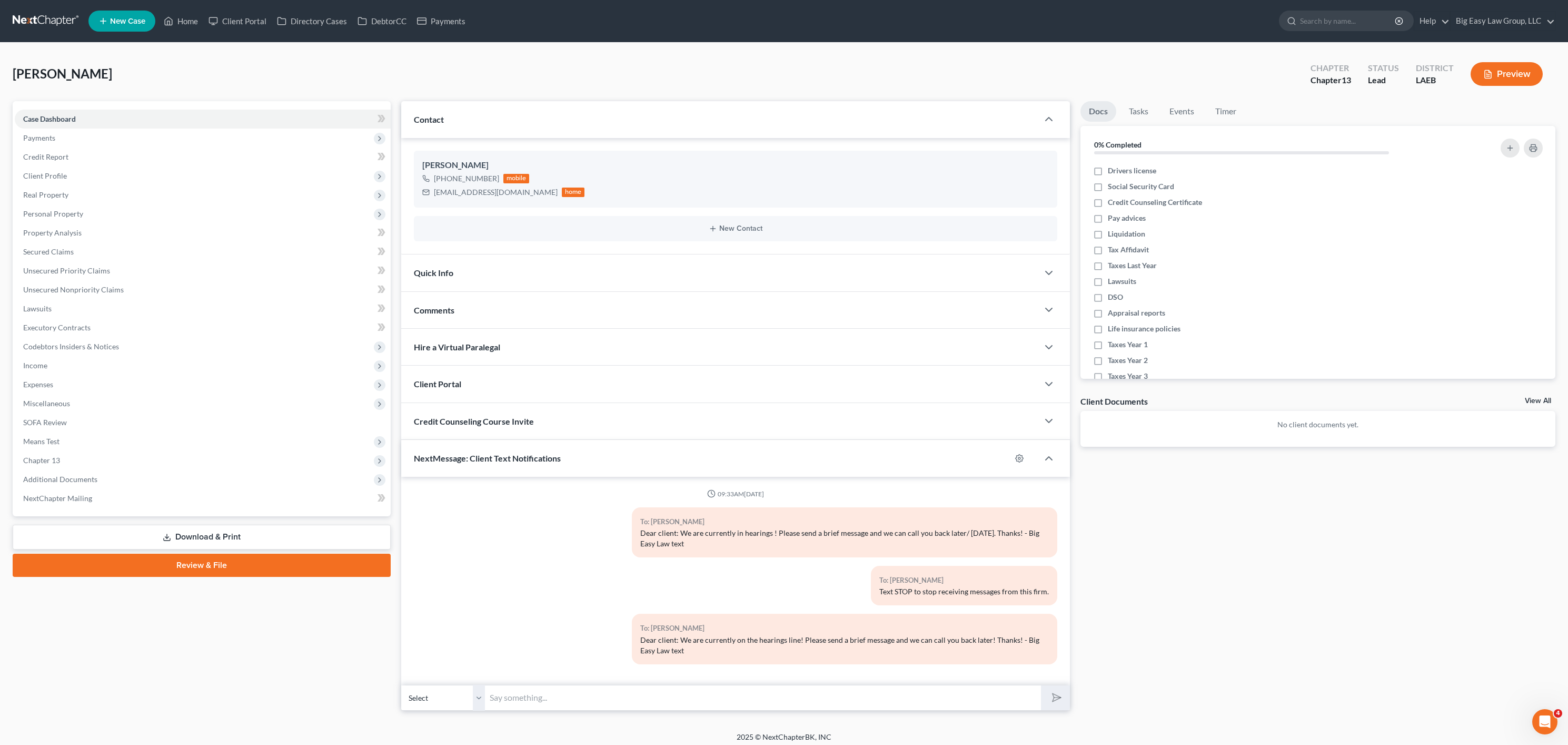
type input "Dear client: We are currently on the hearings line! Please send a brief message…"
click at [1046, 696] on button "submit" at bounding box center [1055, 698] width 29 height 25
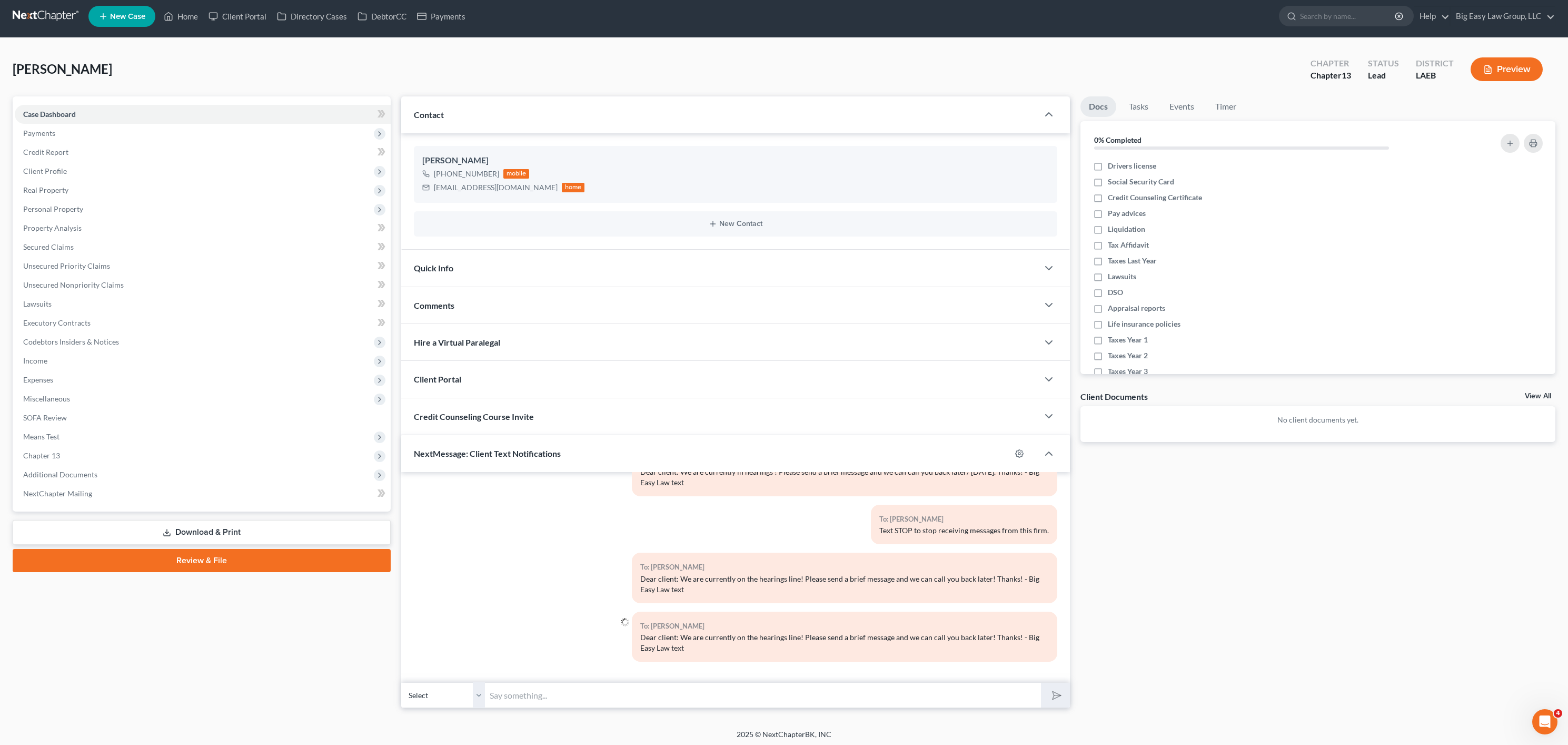
scroll to position [8, 0]
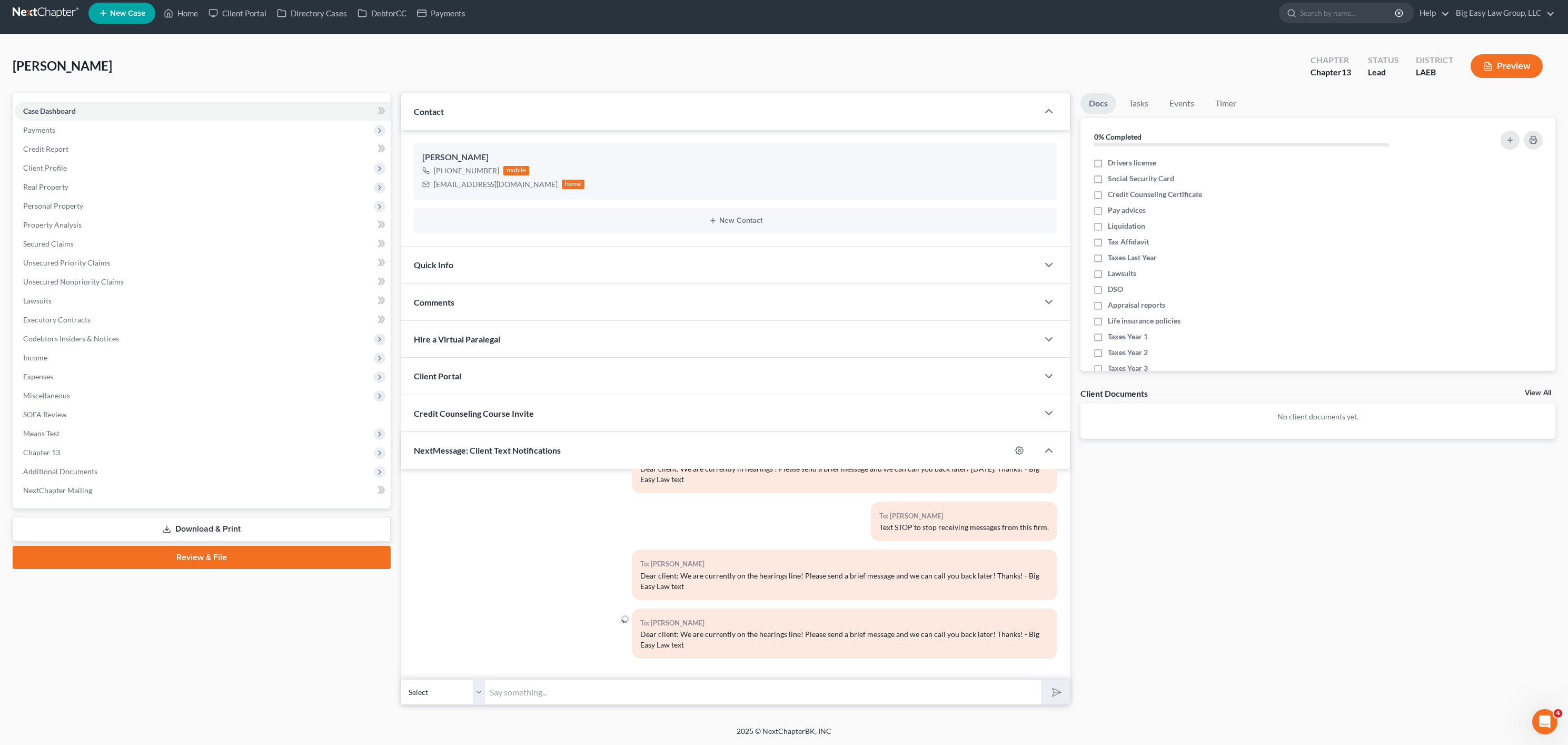
click at [591, 689] on input "text" at bounding box center [763, 691] width 555 height 26
click at [750, 589] on div "Dear client: We are currently on the hearings line! Please send a brief message…" at bounding box center [845, 581] width 409 height 21
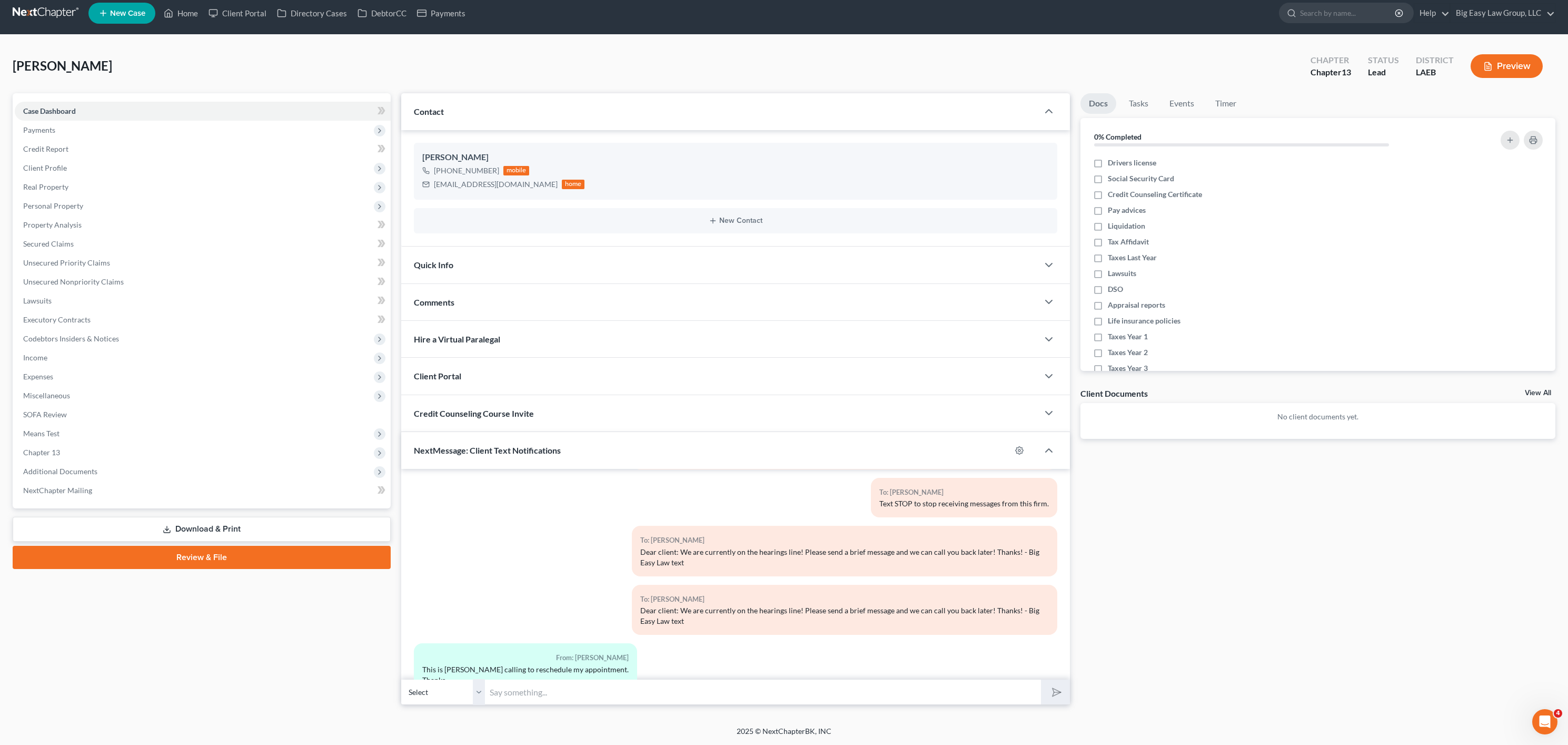
scroll to position [115, 0]
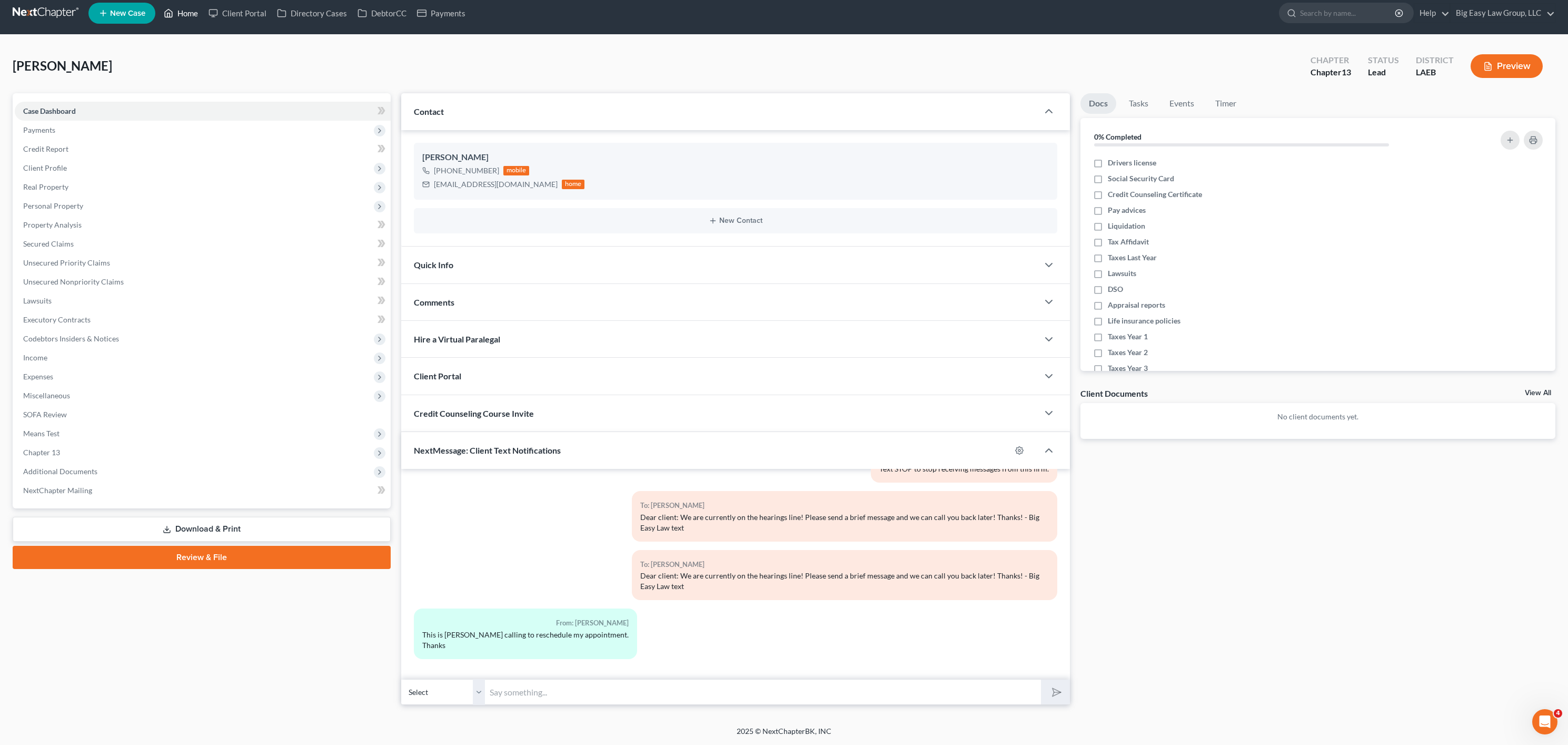
click at [182, 14] on link "Home" at bounding box center [181, 13] width 45 height 19
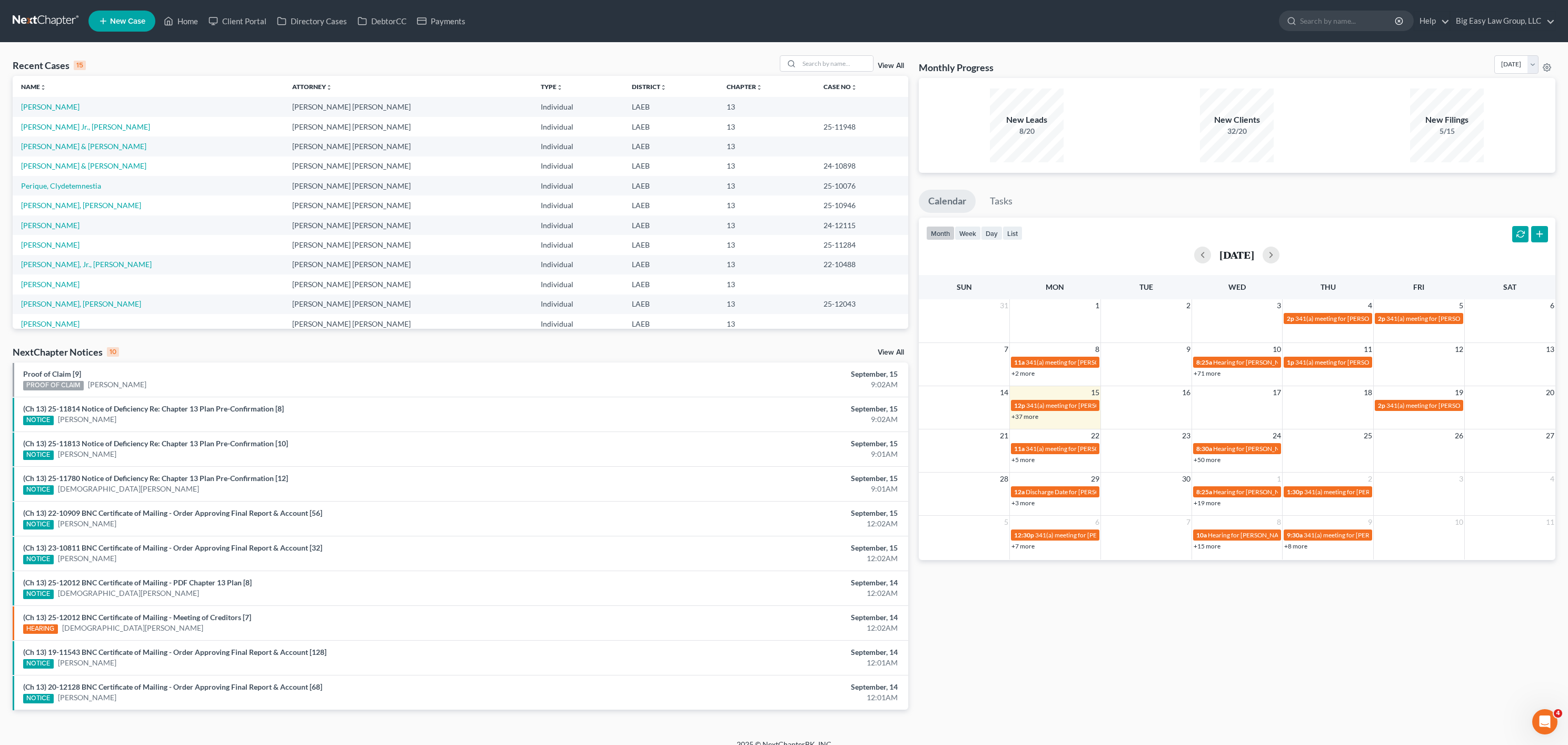
click at [192, 31] on ul "New Case Home Client Portal Directory Cases DebtorCC Payments - No Result - See…" at bounding box center [822, 21] width 1467 height 28
click at [177, 20] on link "Home" at bounding box center [181, 21] width 45 height 19
click at [841, 62] on input "search" at bounding box center [836, 63] width 74 height 15
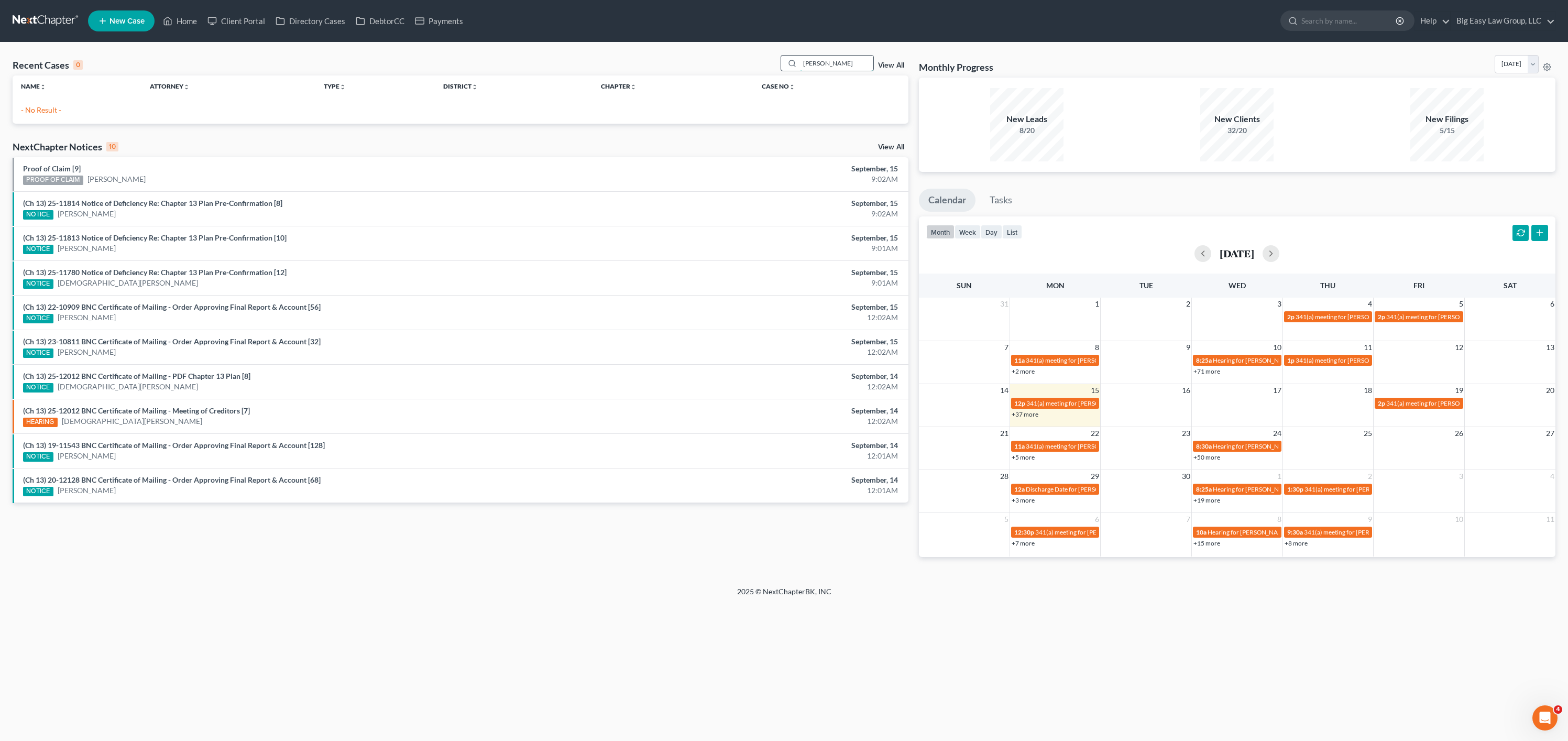
type input "[PERSON_NAME]"
click at [70, 106] on link "[PERSON_NAME]" at bounding box center [50, 106] width 58 height 9
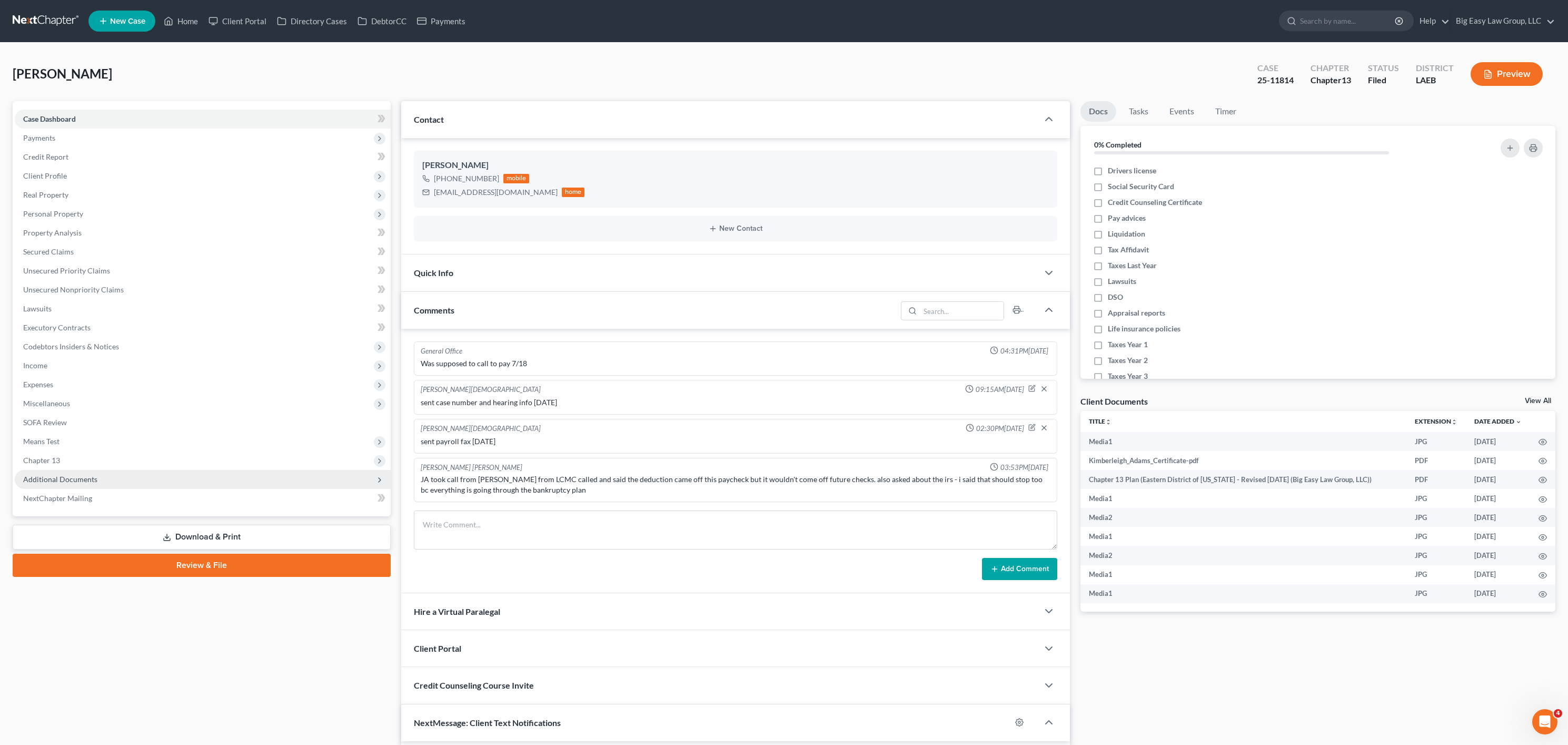
scroll to position [3072, 0]
click at [107, 483] on span "Additional Documents" at bounding box center [203, 479] width 376 height 19
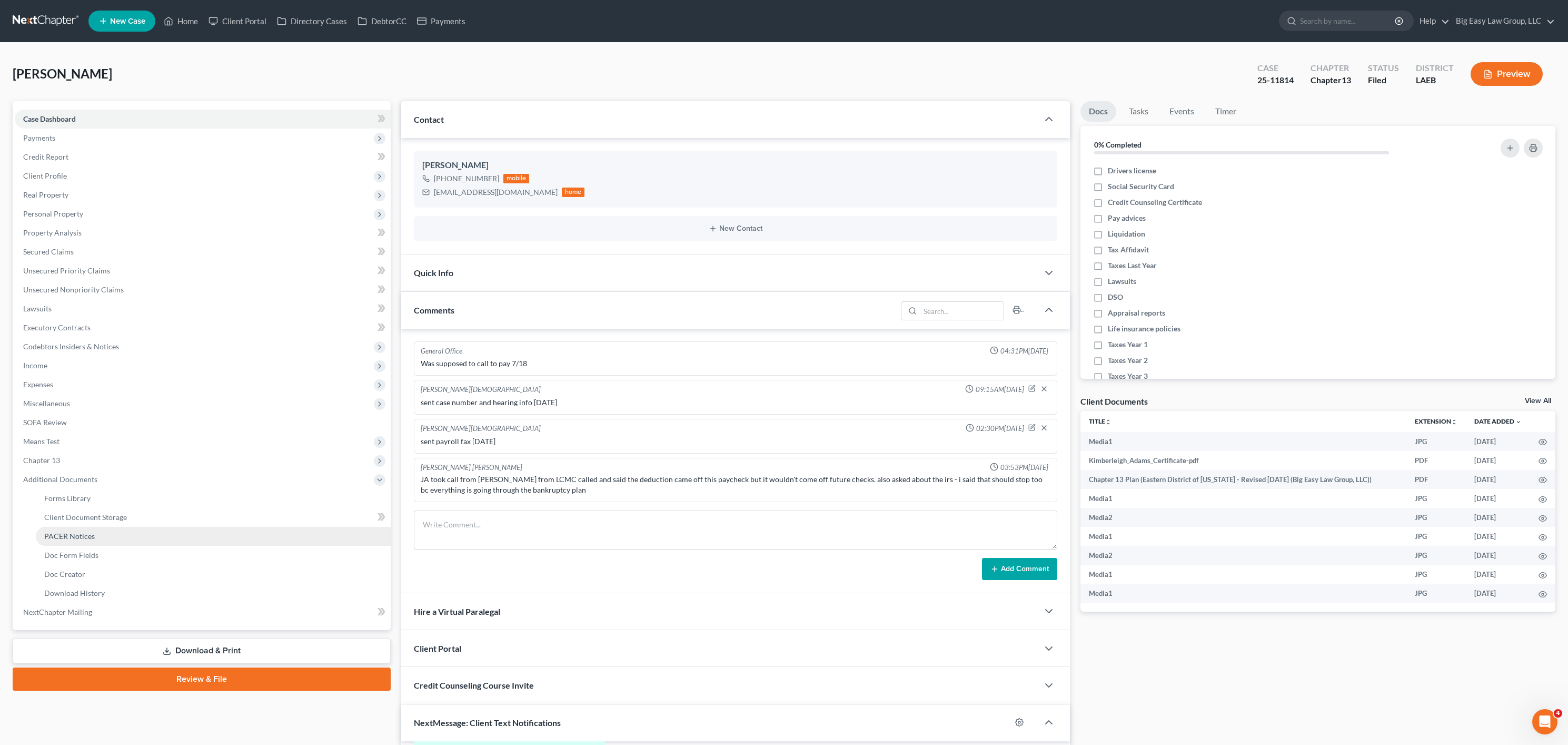
click at [94, 531] on link "PACER Notices" at bounding box center [213, 536] width 355 height 19
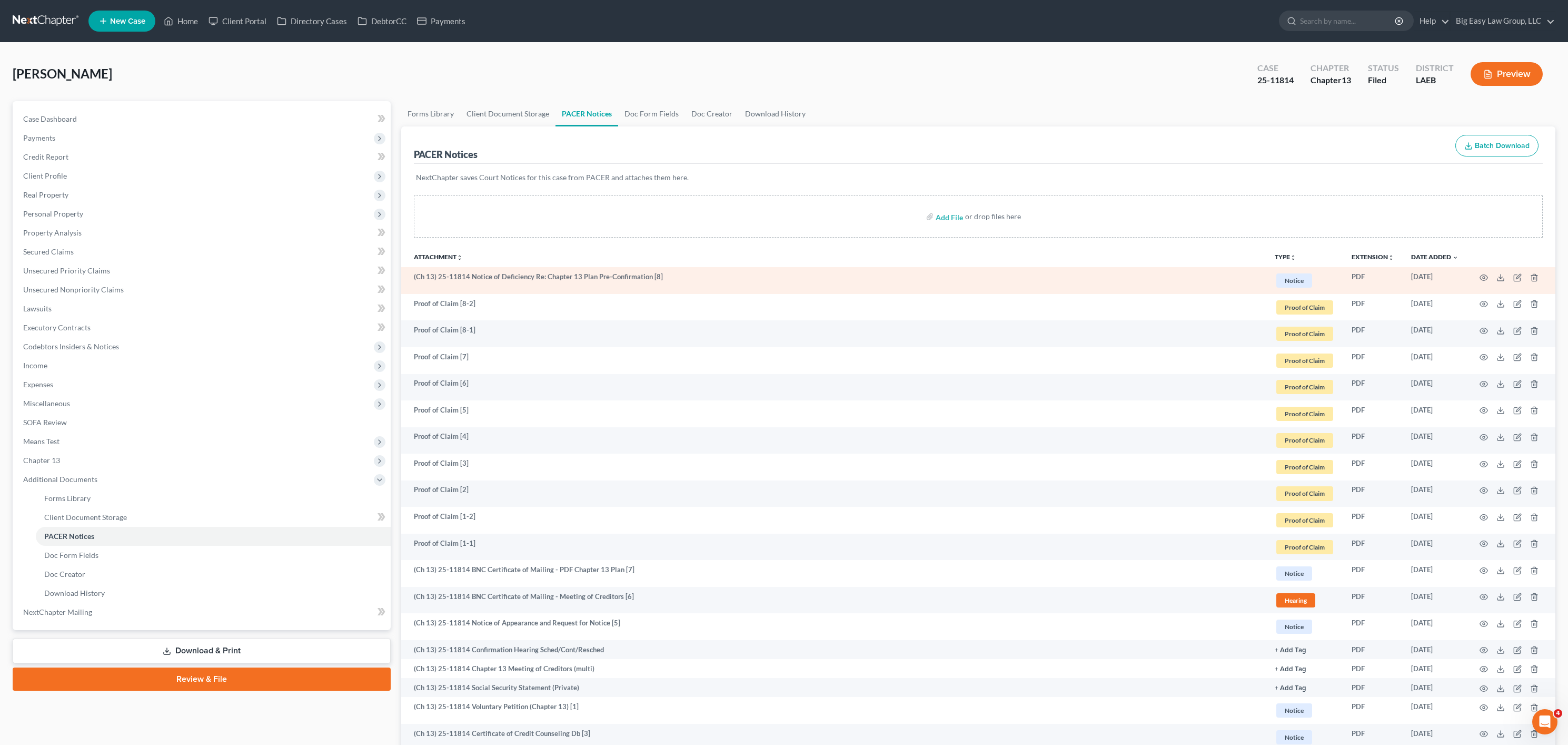
click at [1531, 282] on td at bounding box center [1511, 280] width 89 height 27
click at [1532, 279] on icon "button" at bounding box center [1534, 277] width 8 height 8
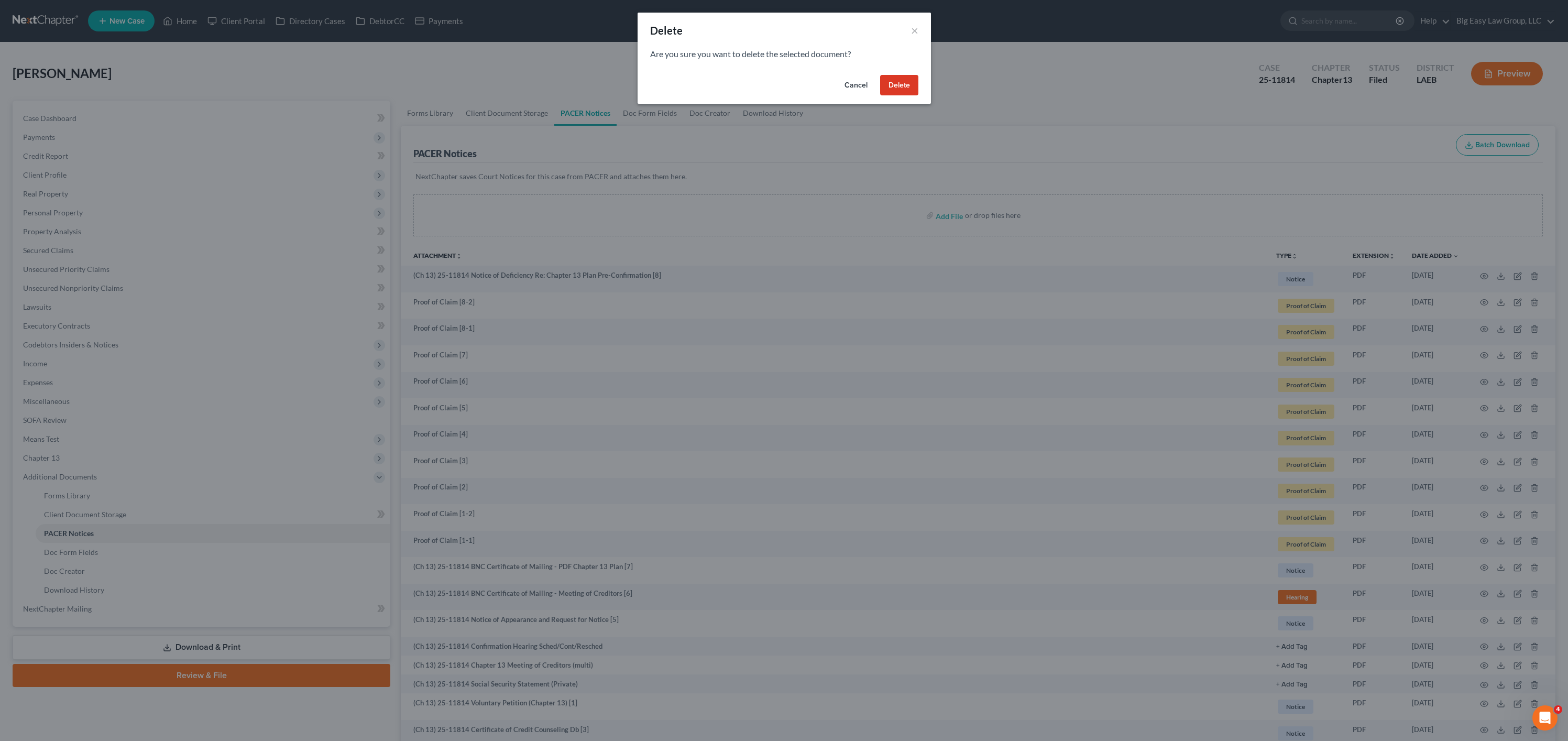
click at [894, 85] on button "Delete" at bounding box center [899, 86] width 39 height 21
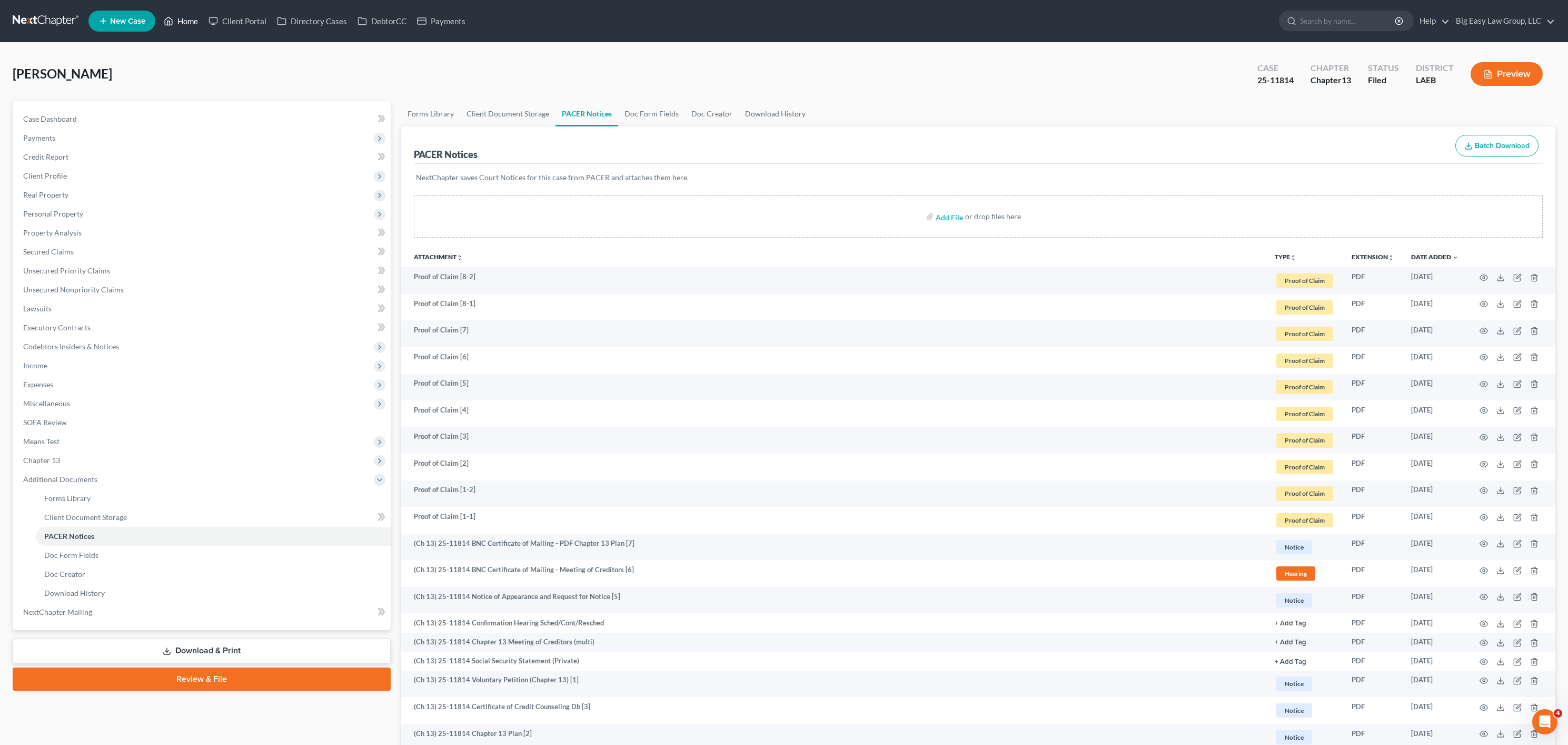
drag, startPoint x: 185, startPoint y: 16, endPoint x: 193, endPoint y: 18, distance: 8.2
click at [185, 16] on link "Home" at bounding box center [181, 21] width 45 height 19
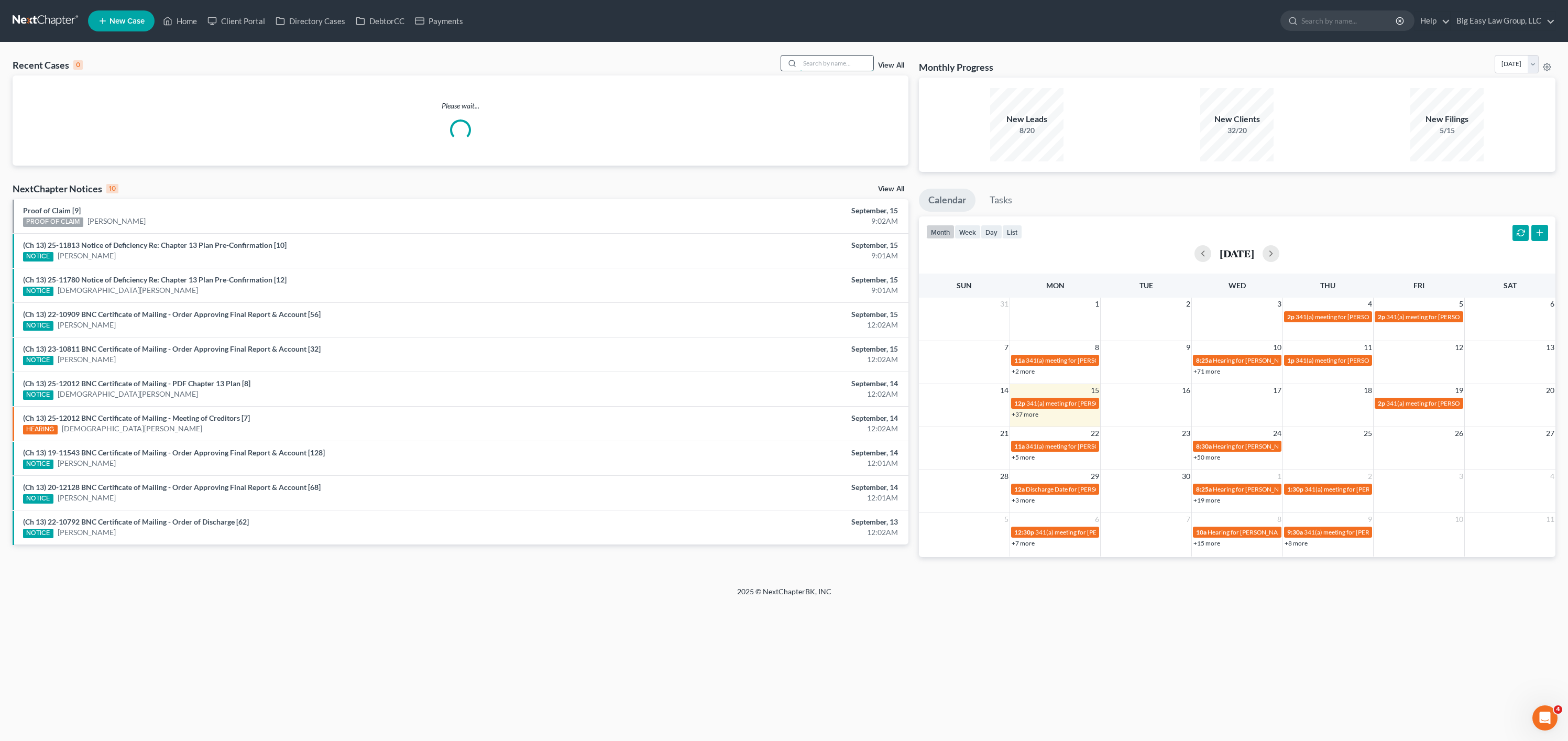
click at [819, 67] on input "search" at bounding box center [837, 63] width 73 height 15
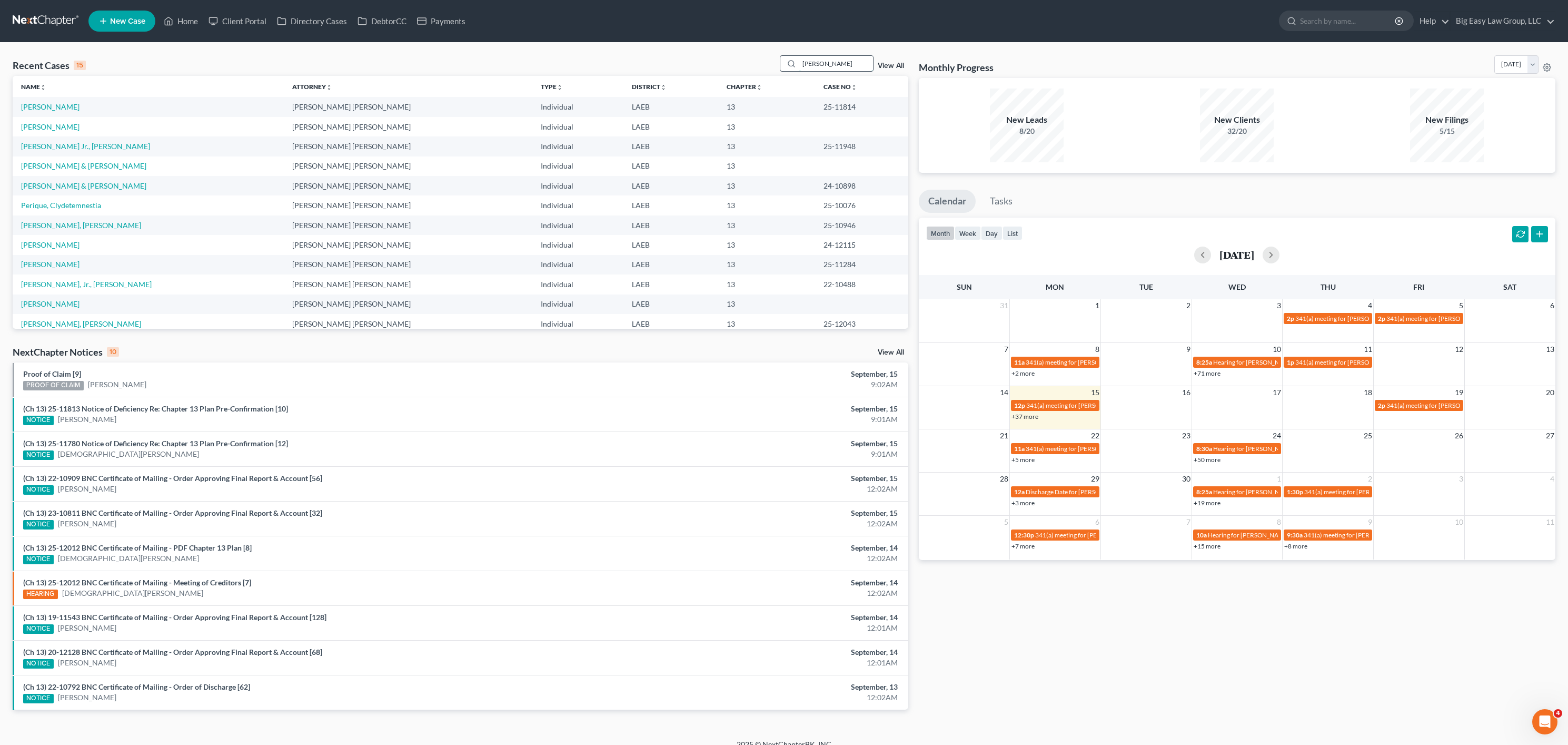
type input "[PERSON_NAME]"
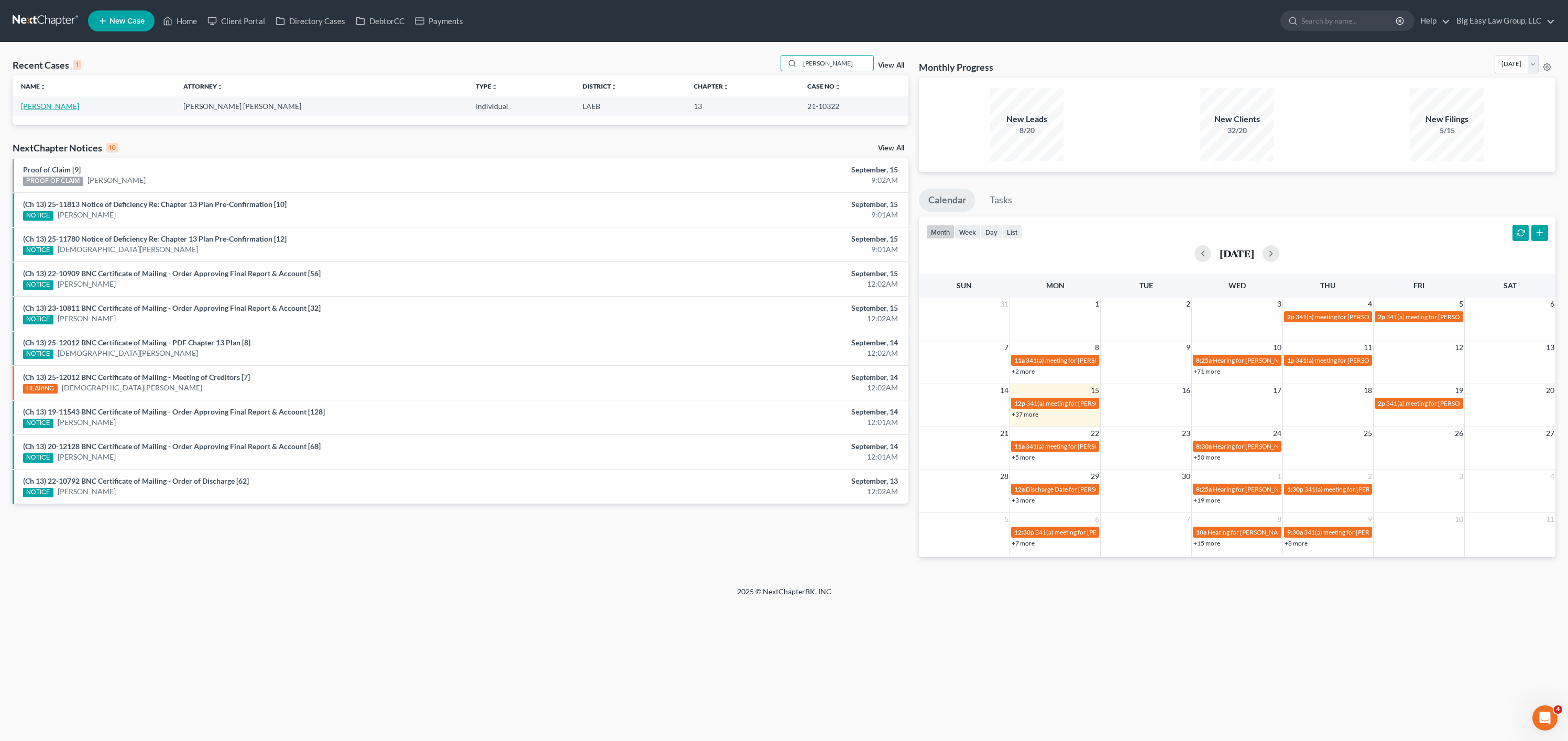
drag, startPoint x: 45, startPoint y: 119, endPoint x: 221, endPoint y: 132, distance: 176.5
click at [47, 105] on link "[PERSON_NAME]" at bounding box center [50, 106] width 58 height 9
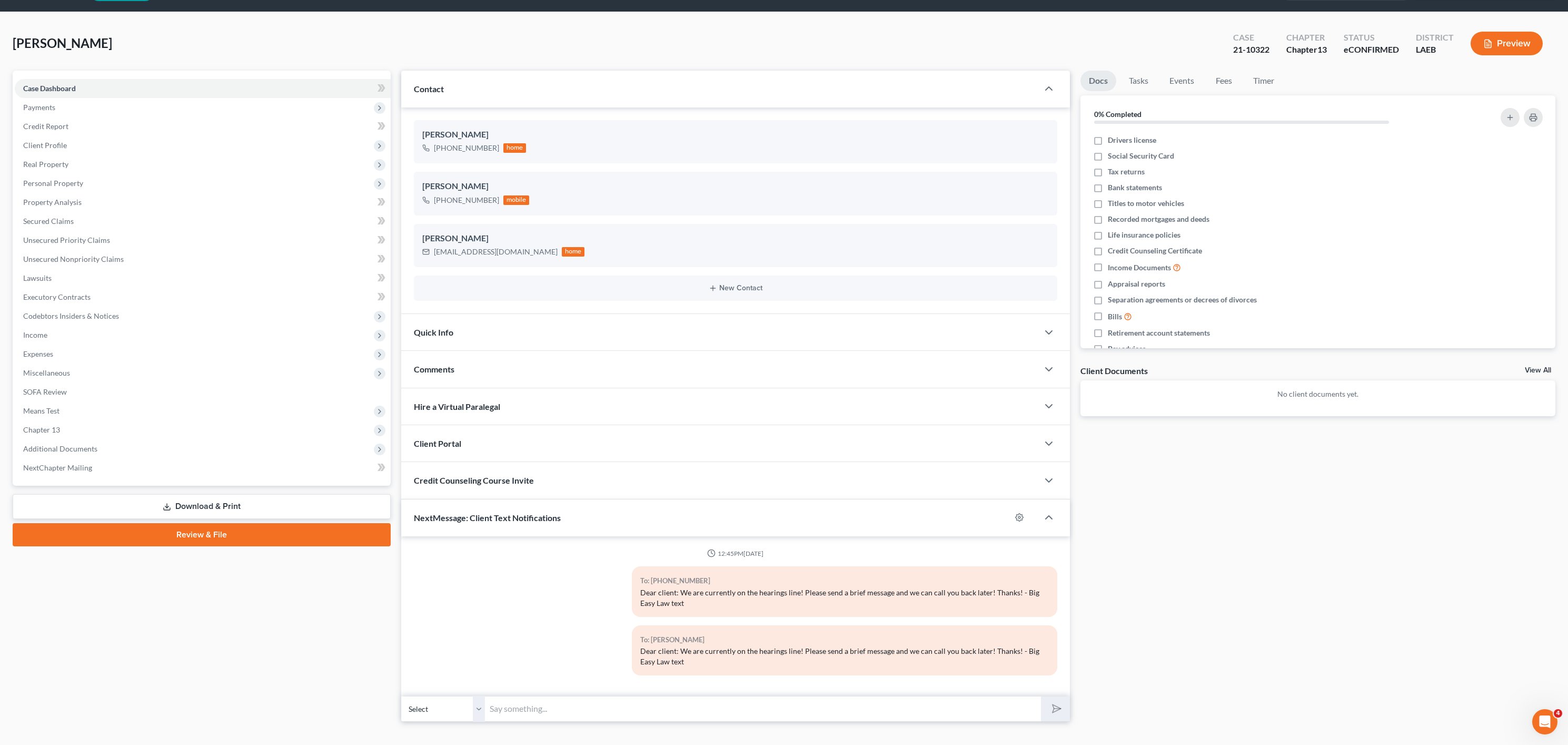
scroll to position [48, 0]
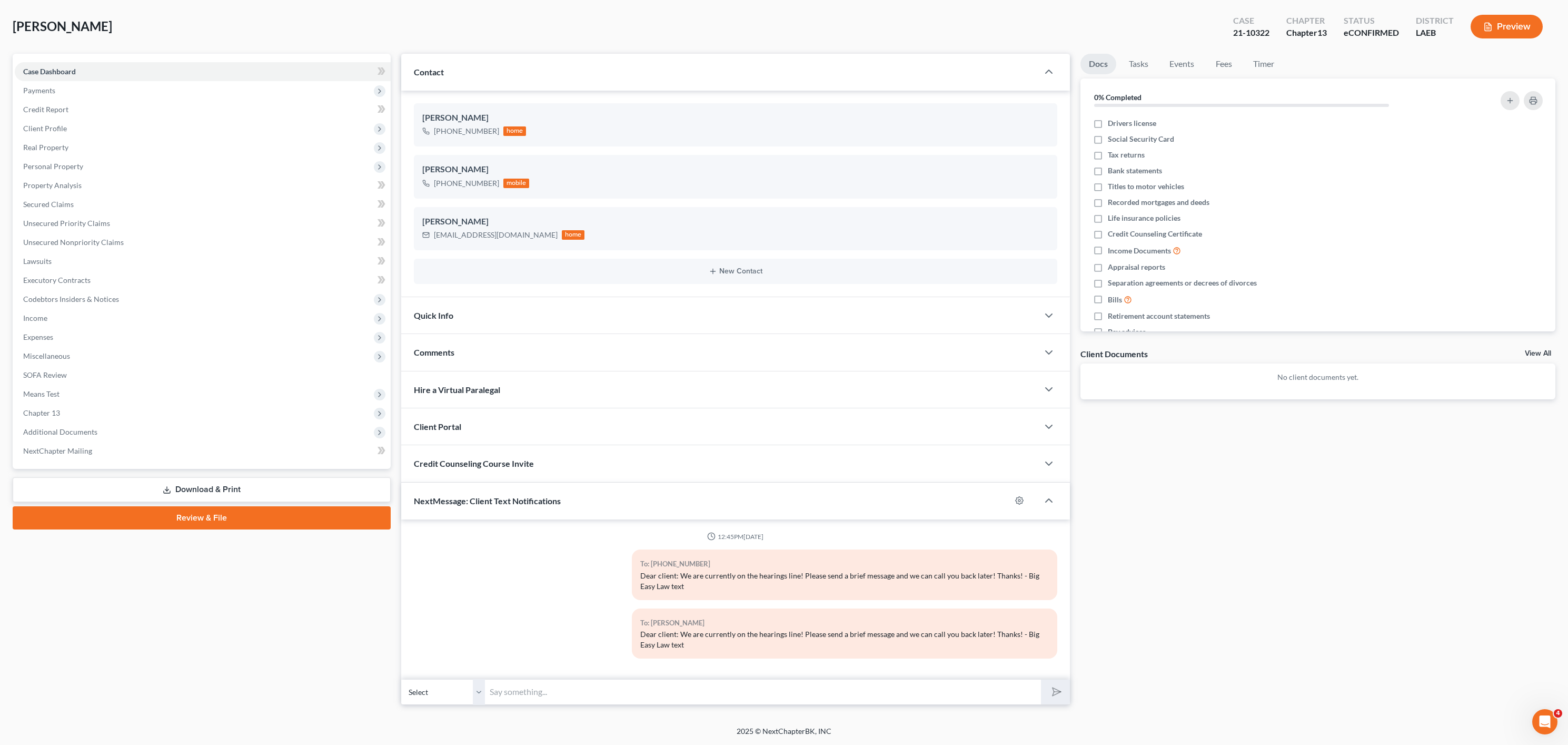
click at [688, 674] on div "12:45PM[DATE] To: [PHONE_NUMBER] Dear client: We are currently on the hearings …" at bounding box center [735, 599] width 669 height 160
drag, startPoint x: 685, startPoint y: 692, endPoint x: 688, endPoint y: 687, distance: 5.8
click at [685, 692] on input "text" at bounding box center [763, 691] width 555 height 26
type input "Dear client: We are currently on the hearings line! Please send a brief message…"
click at [1051, 692] on icon "submit" at bounding box center [1054, 692] width 15 height 15
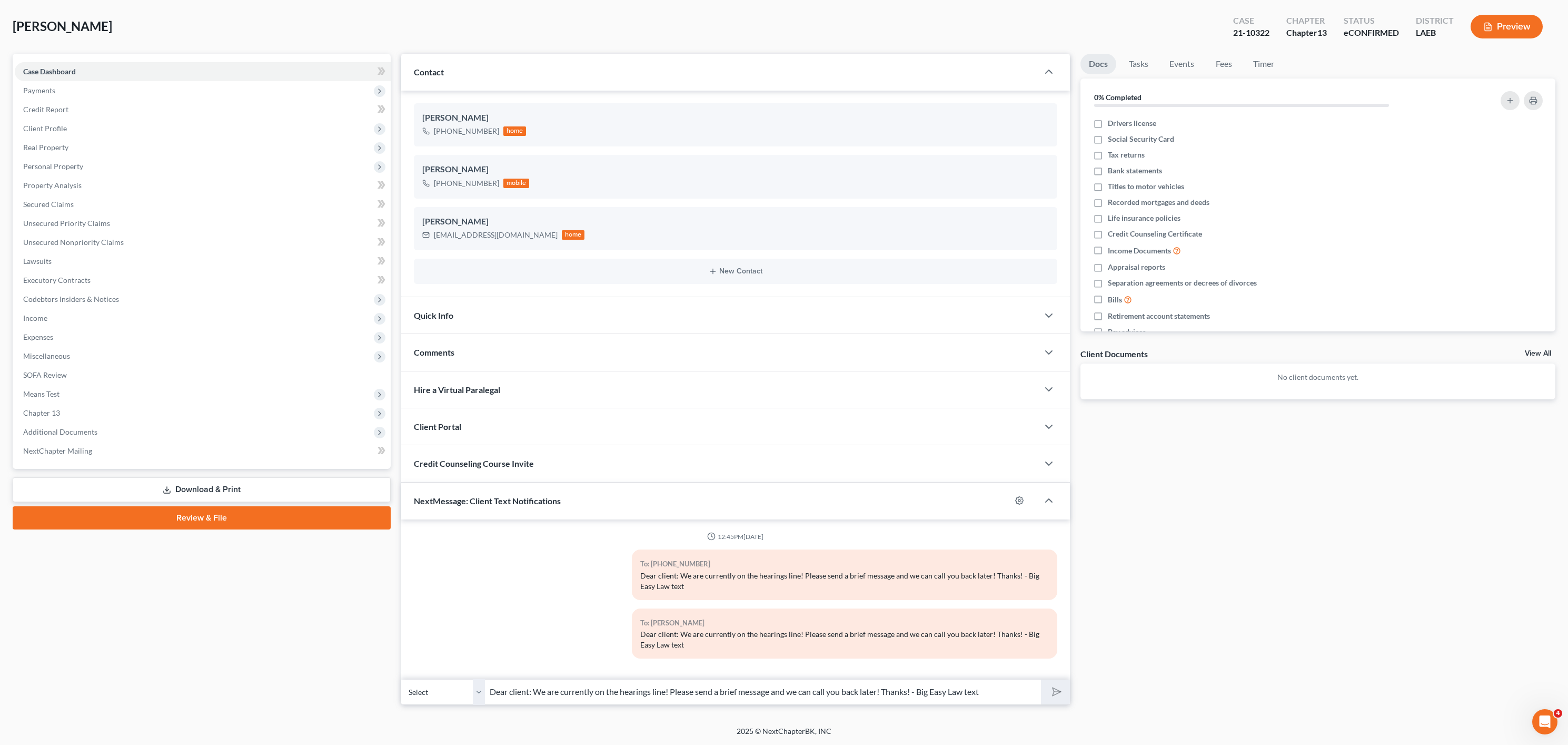
scroll to position [45, 0]
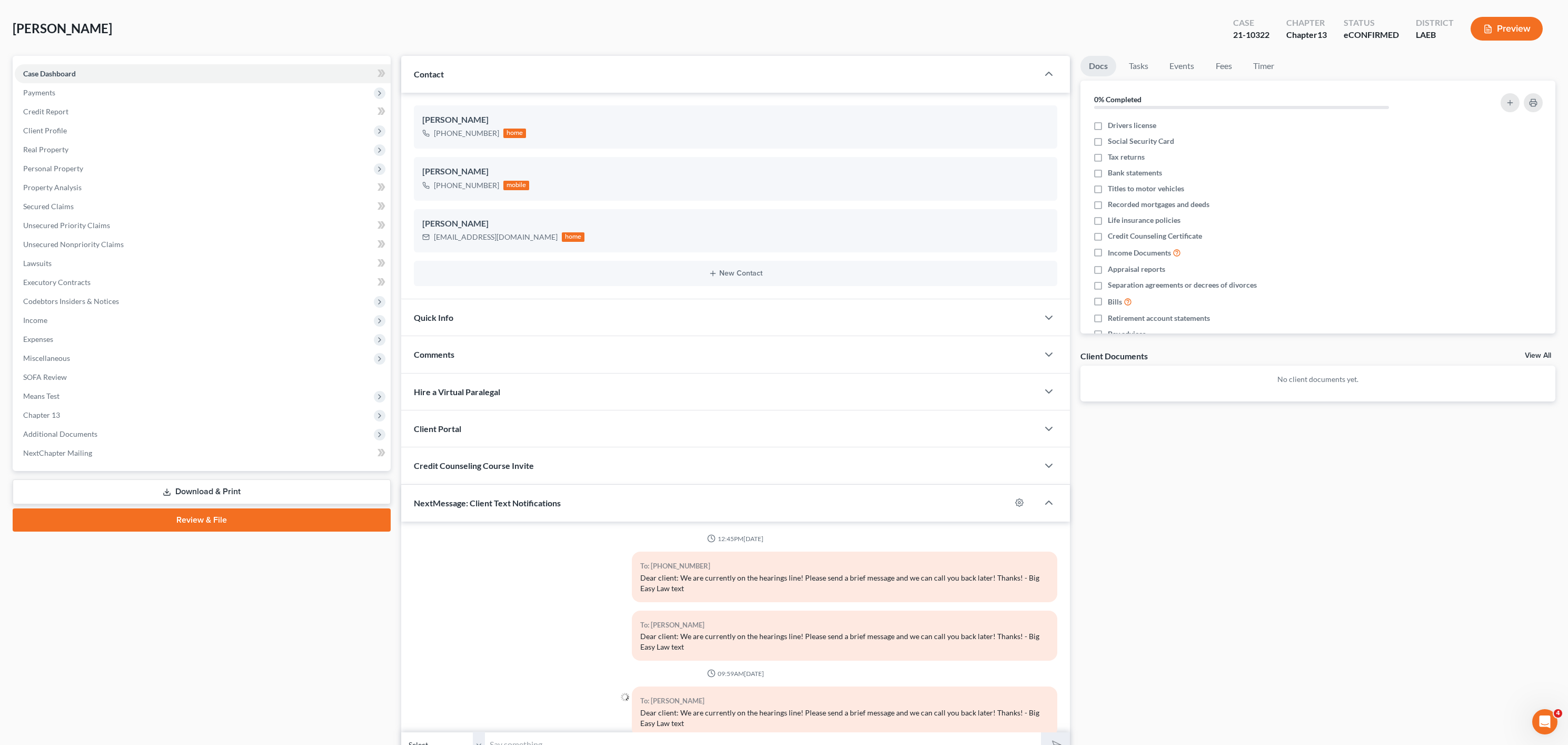
click at [464, 696] on div at bounding box center [517, 716] width 218 height 59
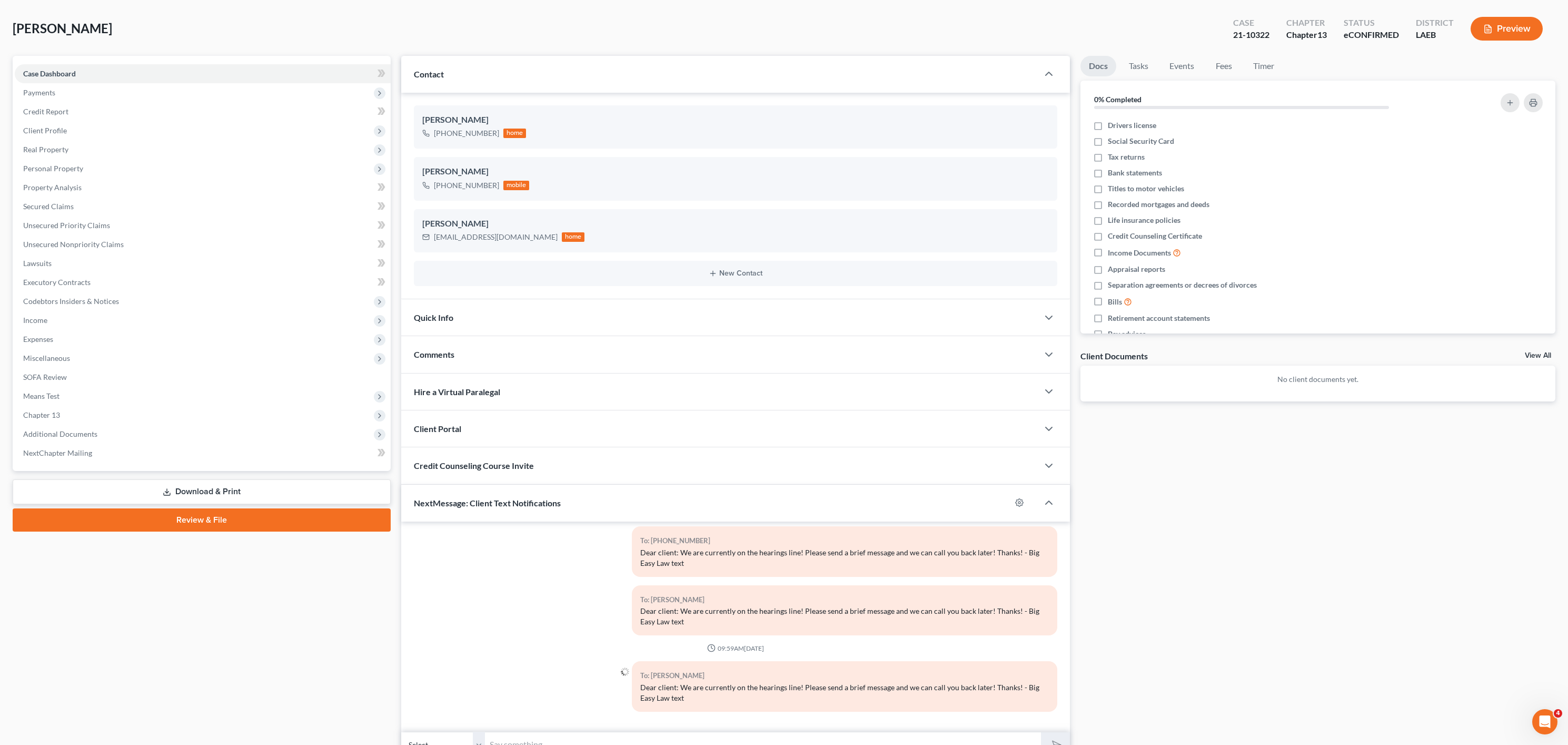
scroll to position [98, 0]
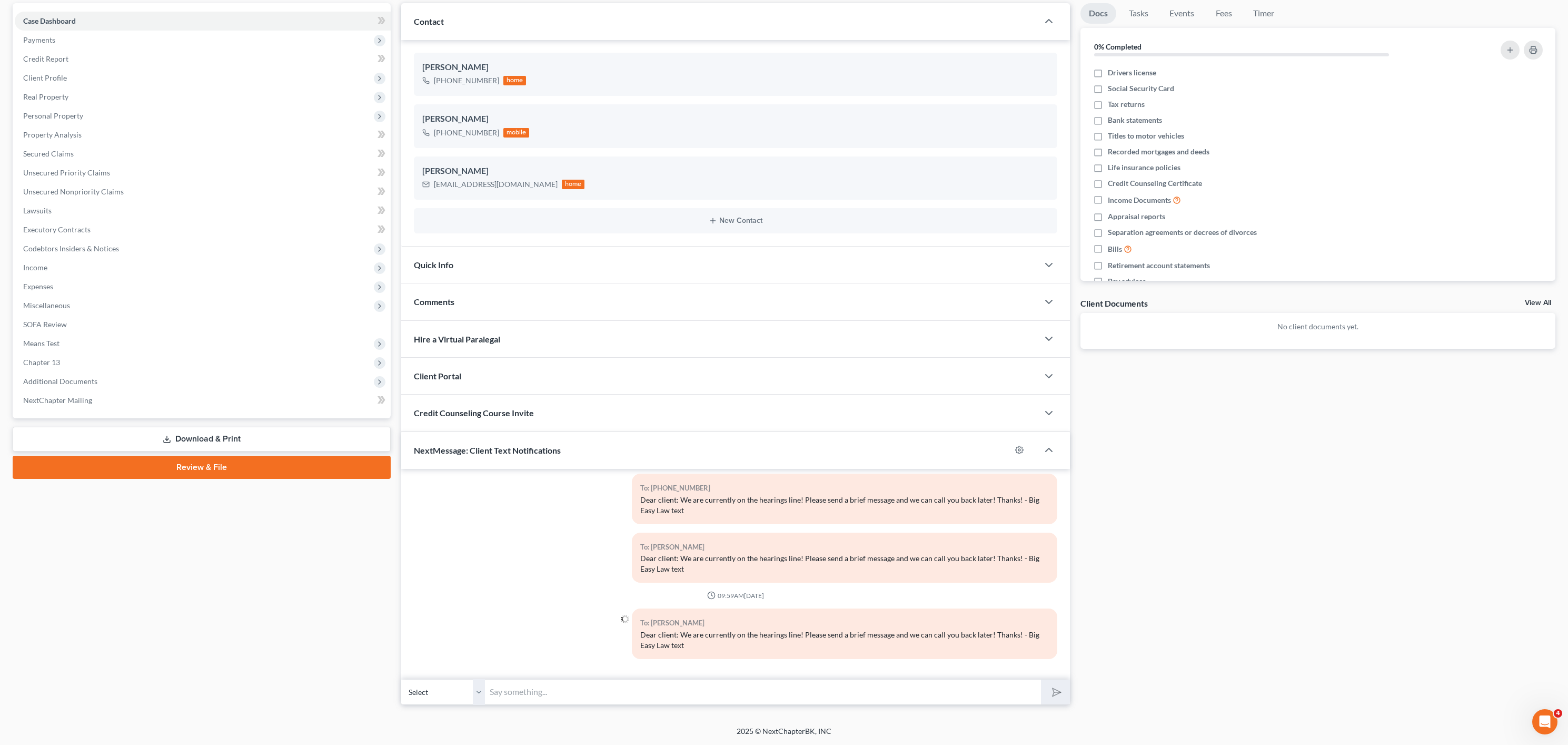
click at [467, 703] on select "Select [PHONE_NUMBER] - [PERSON_NAME]" at bounding box center [443, 691] width 84 height 26
click at [401, 679] on select "Select [PHONE_NUMBER] - [PERSON_NAME]" at bounding box center [443, 691] width 84 height 26
drag, startPoint x: 672, startPoint y: 678, endPoint x: 679, endPoint y: 690, distance: 13.9
click at [672, 678] on div "12:45PM[DATE] To: [PHONE_NUMBER] Dear client: We are currently on the hearings …" at bounding box center [735, 574] width 669 height 211
click at [677, 701] on input "text" at bounding box center [763, 691] width 555 height 26
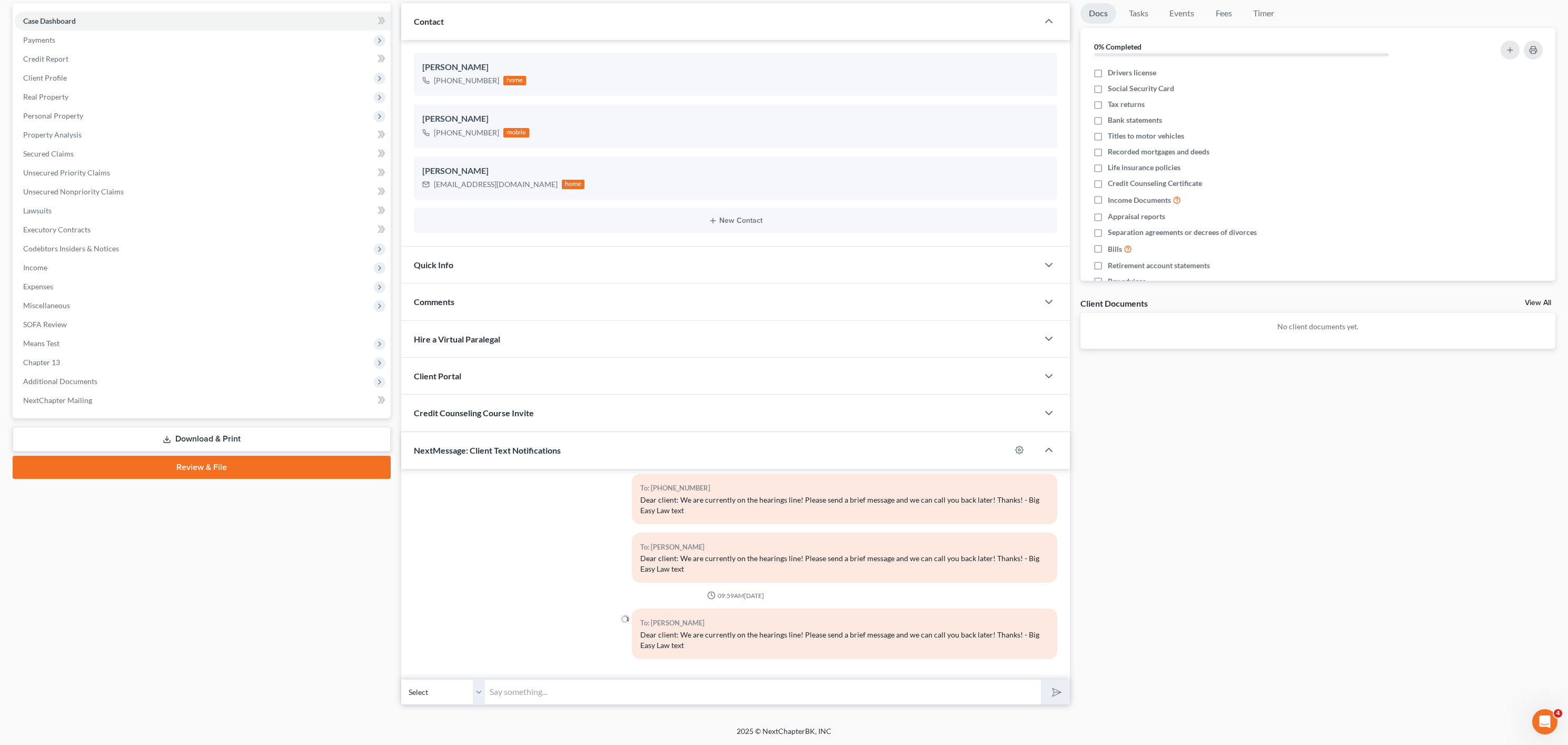
type input "Dear client: We are currently on the hearings line! Please send a brief message…"
click at [1044, 685] on button "submit" at bounding box center [1055, 692] width 29 height 25
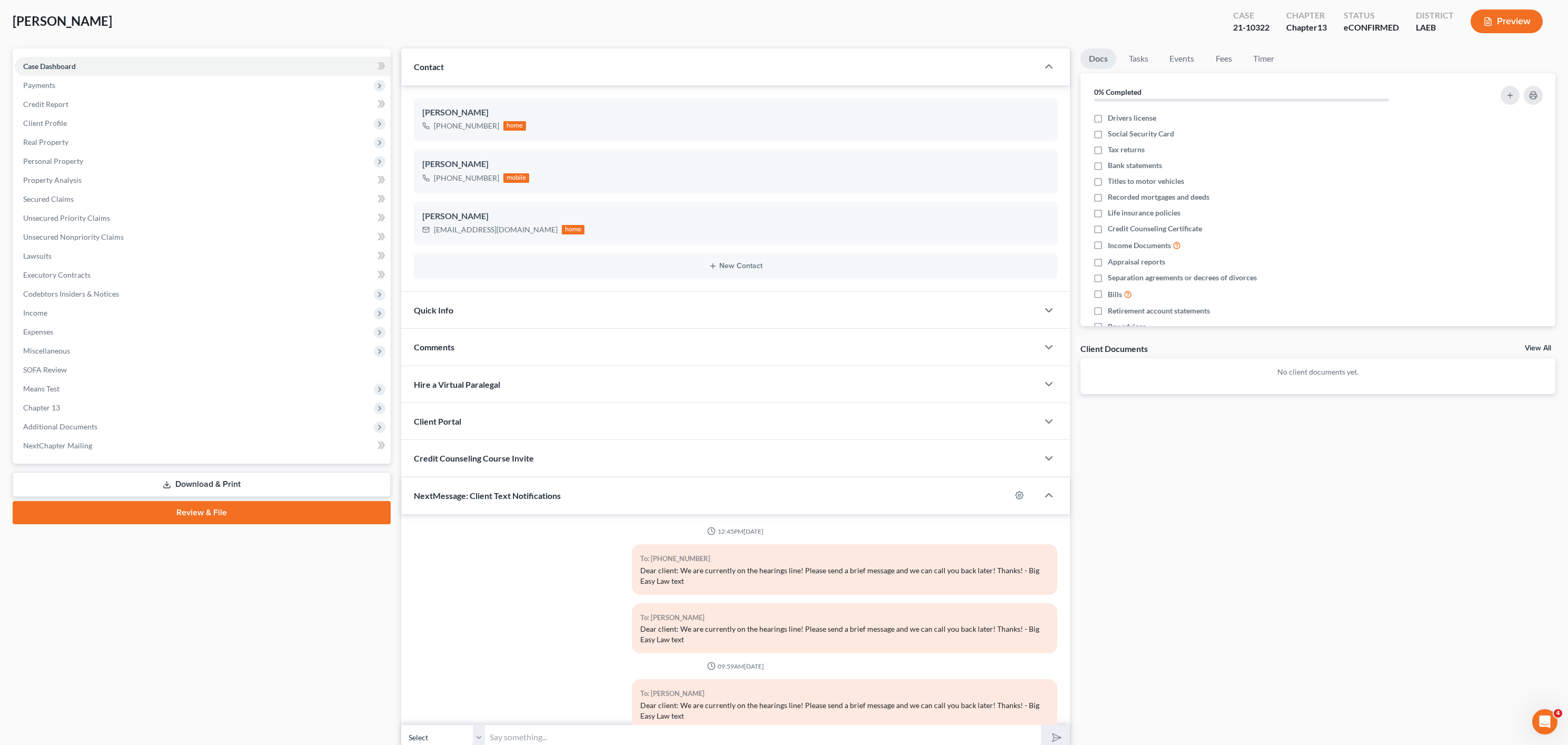
scroll to position [0, 0]
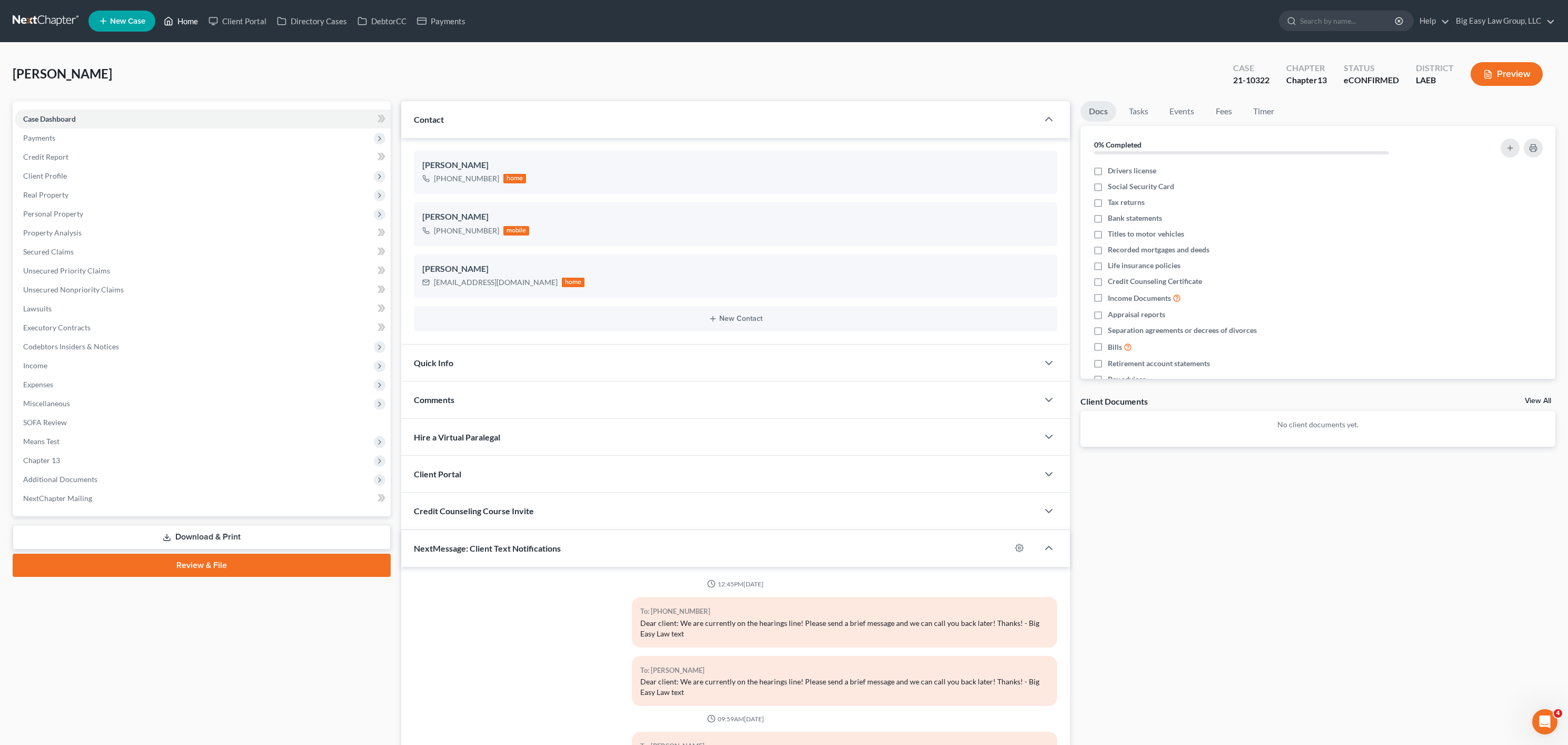
click at [192, 12] on link "Home" at bounding box center [181, 21] width 45 height 19
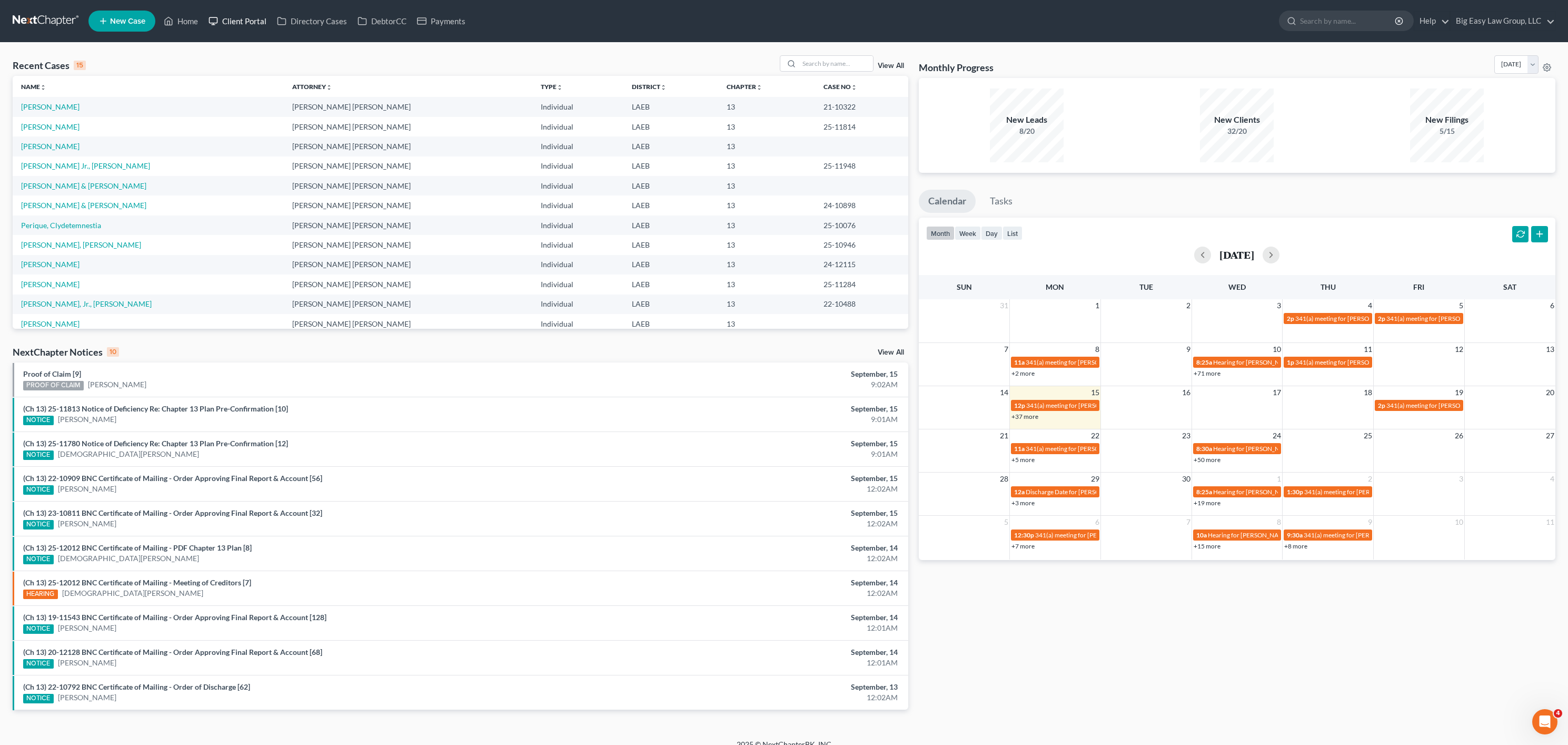
click at [212, 29] on link "Client Portal" at bounding box center [237, 21] width 69 height 19
click at [182, 26] on link "Home" at bounding box center [181, 21] width 45 height 19
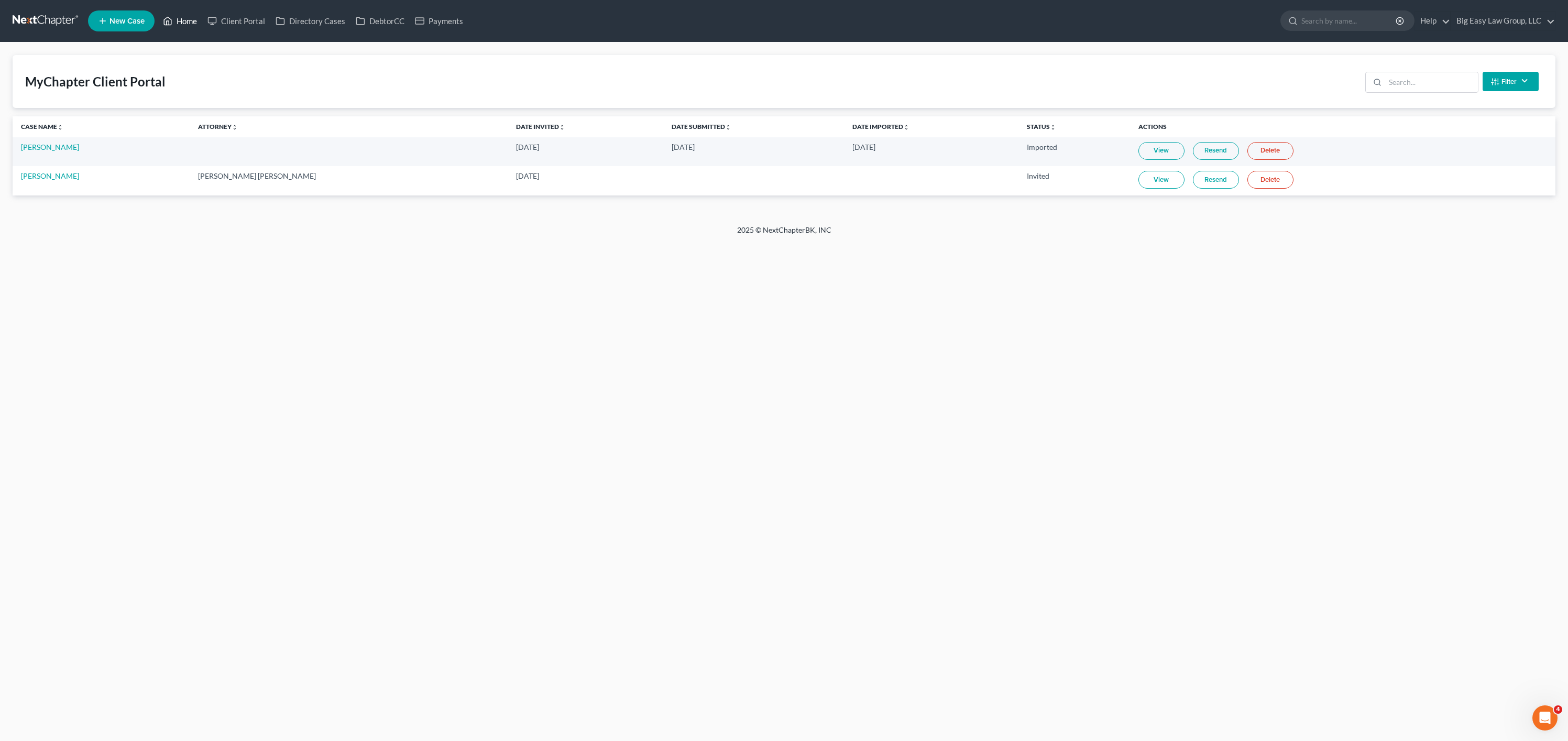
click at [175, 26] on link "Home" at bounding box center [180, 21] width 45 height 19
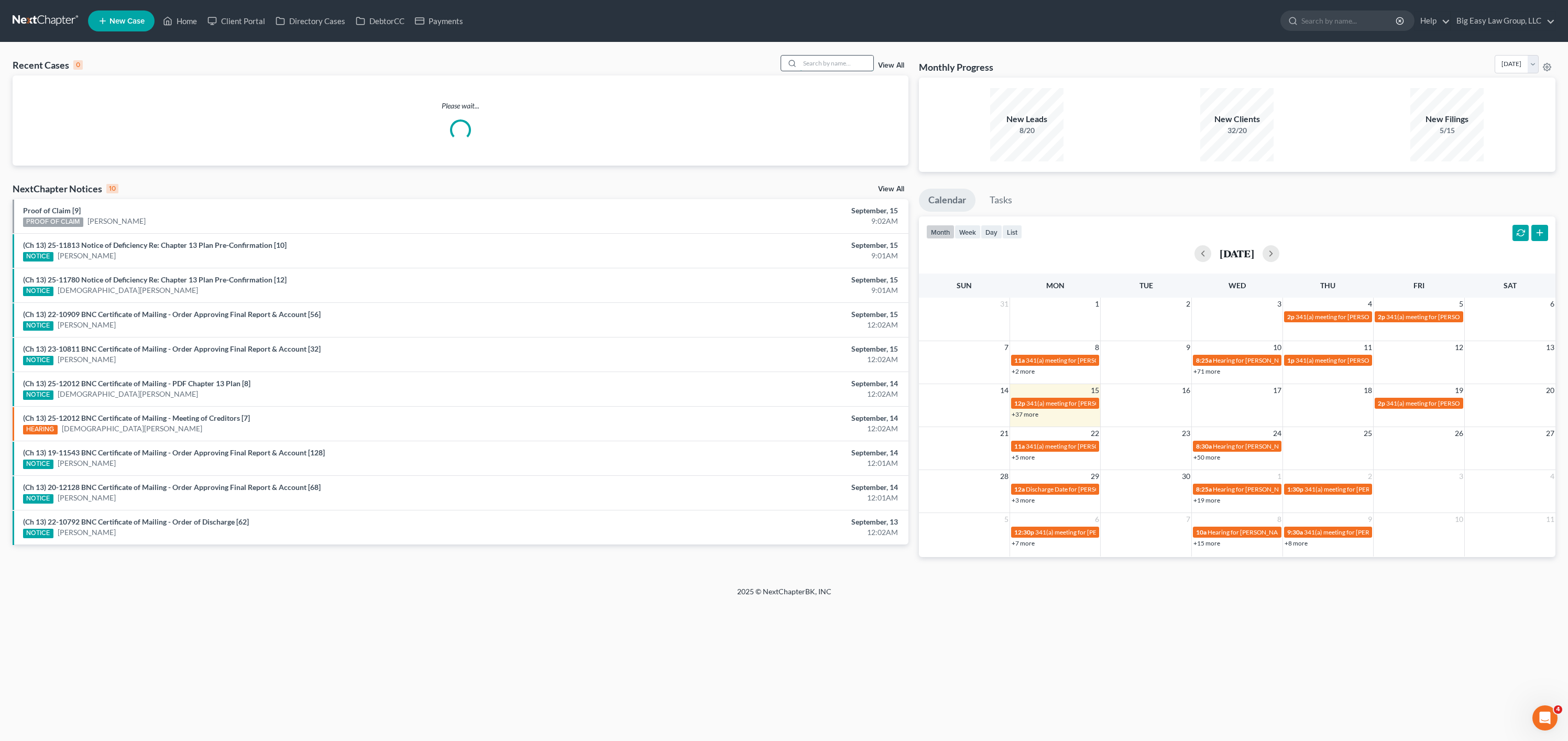
click at [833, 57] on input "search" at bounding box center [837, 63] width 73 height 15
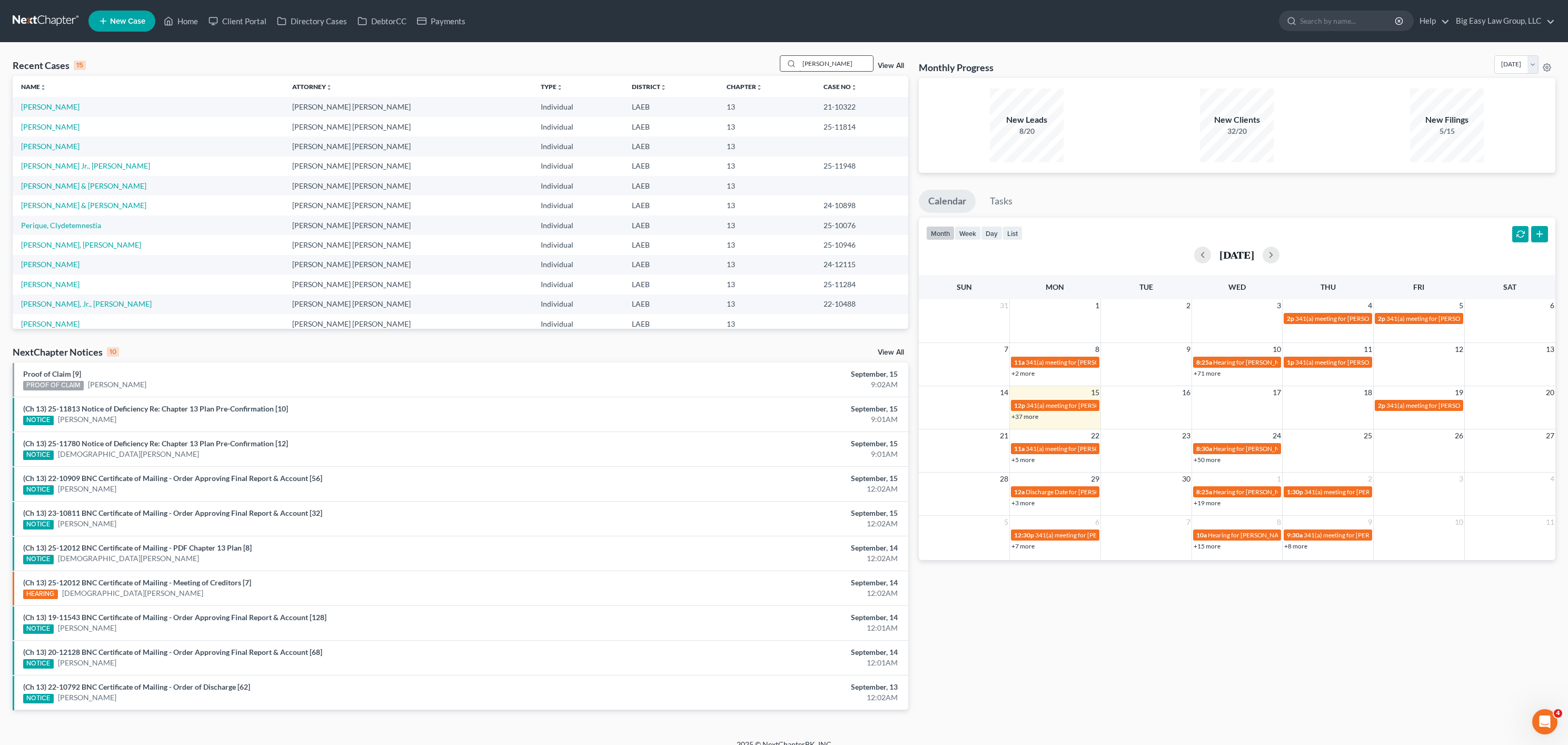
type input "[PERSON_NAME]"
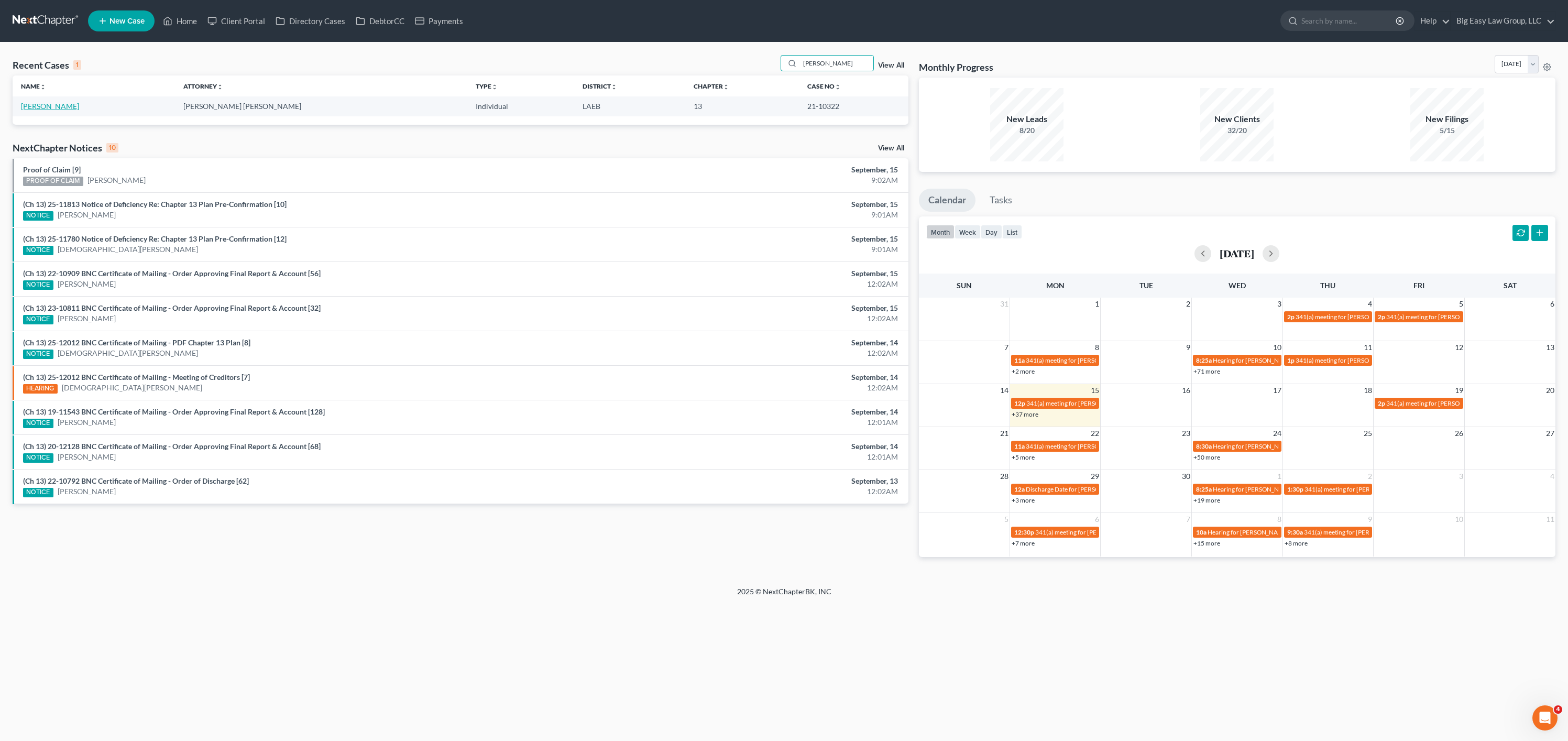
click at [35, 102] on link "[PERSON_NAME]" at bounding box center [50, 106] width 58 height 9
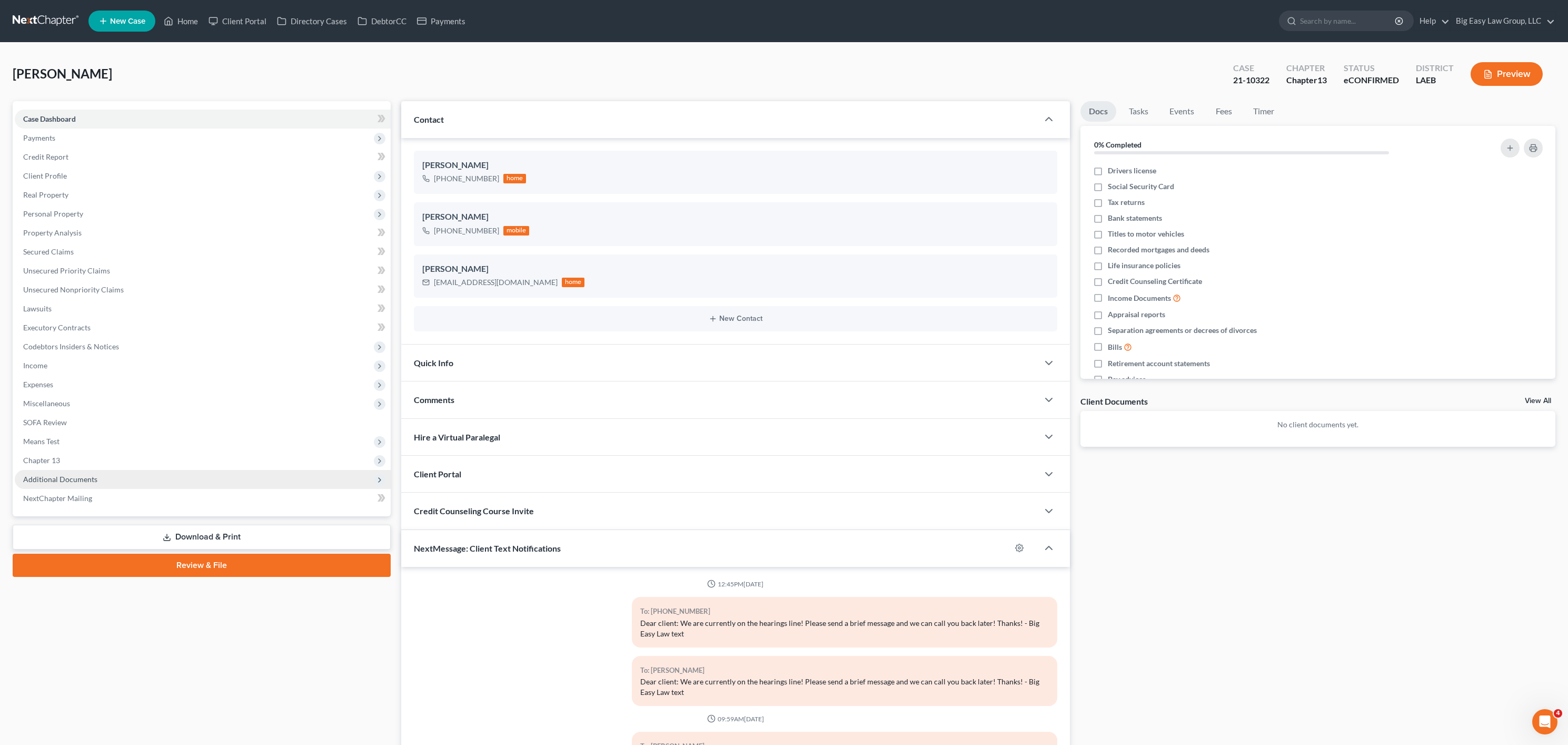
scroll to position [84, 0]
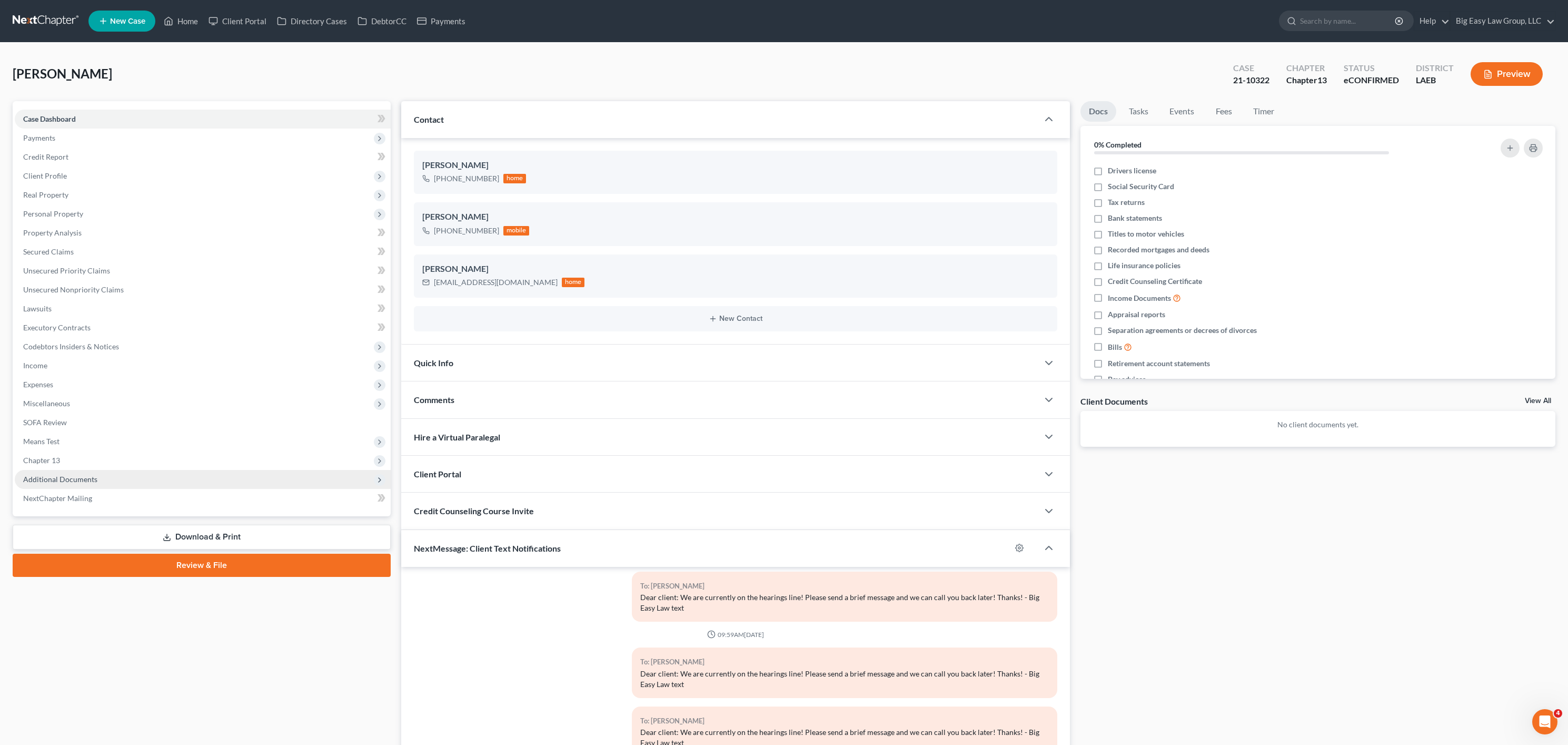
click at [99, 476] on span "Additional Documents" at bounding box center [203, 479] width 376 height 19
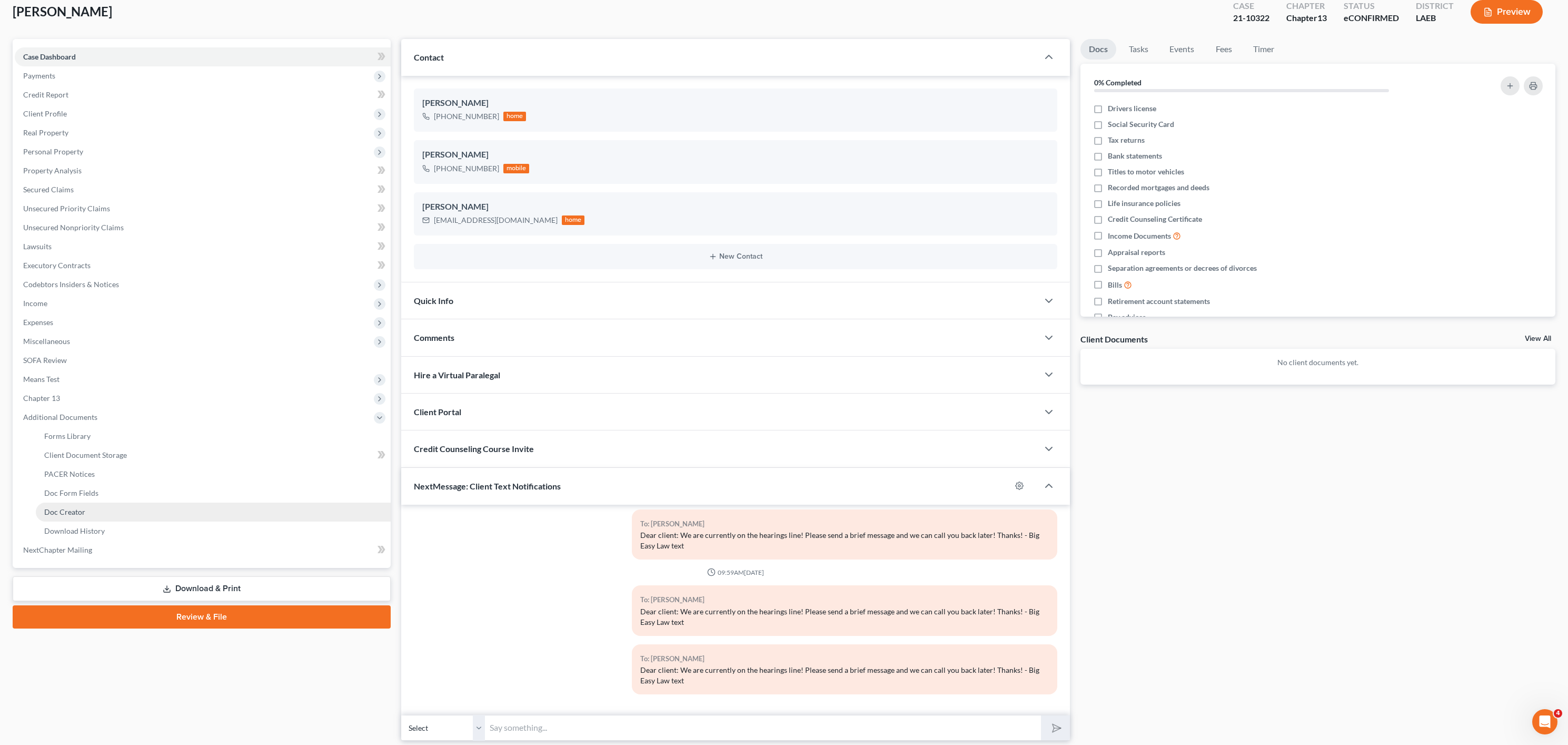
scroll to position [98, 0]
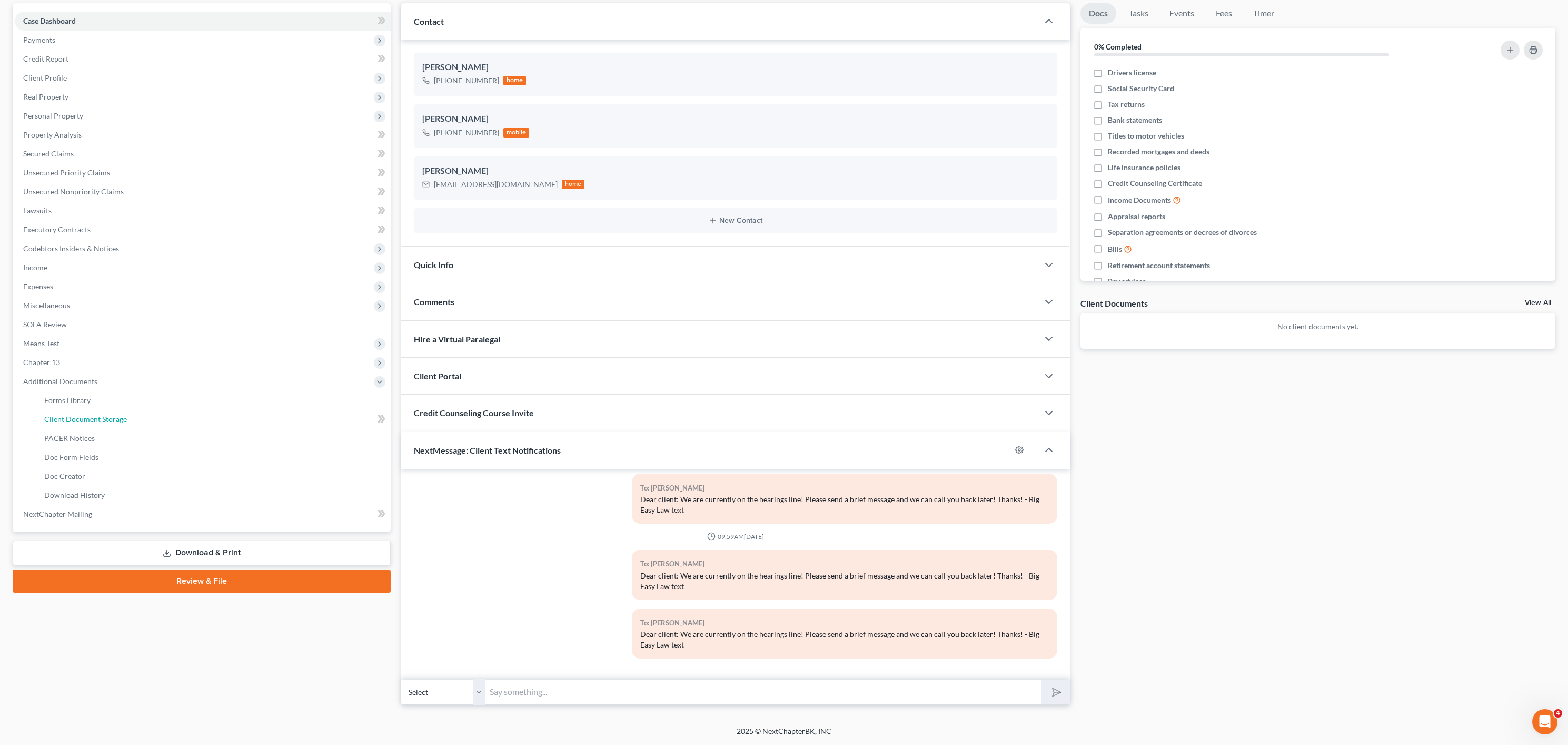
drag, startPoint x: 149, startPoint y: 418, endPoint x: 490, endPoint y: 432, distance: 341.3
click at [149, 418] on link "Client Document Storage" at bounding box center [213, 419] width 355 height 19
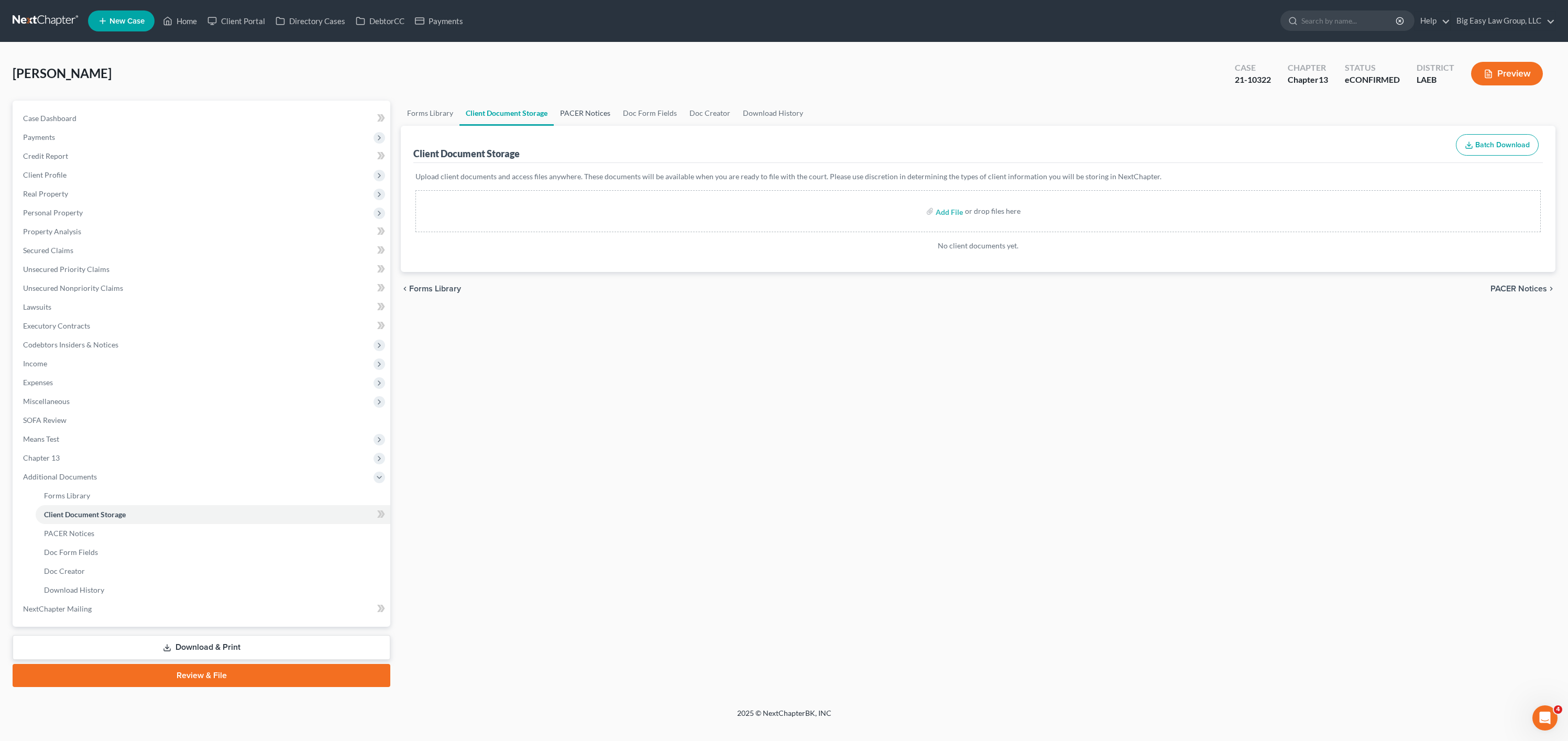
drag, startPoint x: 579, startPoint y: 111, endPoint x: 648, endPoint y: 104, distance: 69.4
click at [579, 111] on link "PACER Notices" at bounding box center [585, 113] width 63 height 25
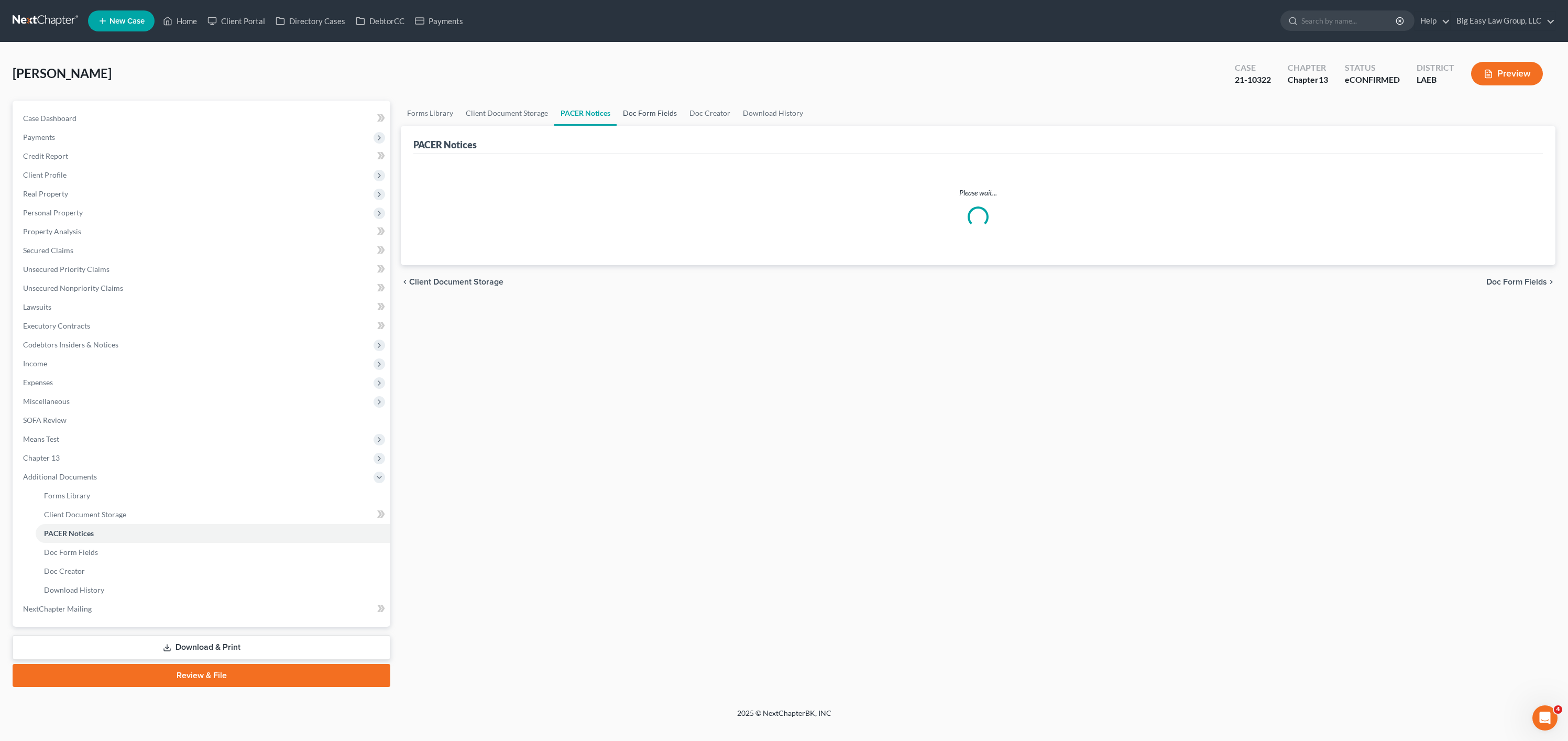
click at [648, 104] on link "Doc Form Fields" at bounding box center [649, 113] width 66 height 25
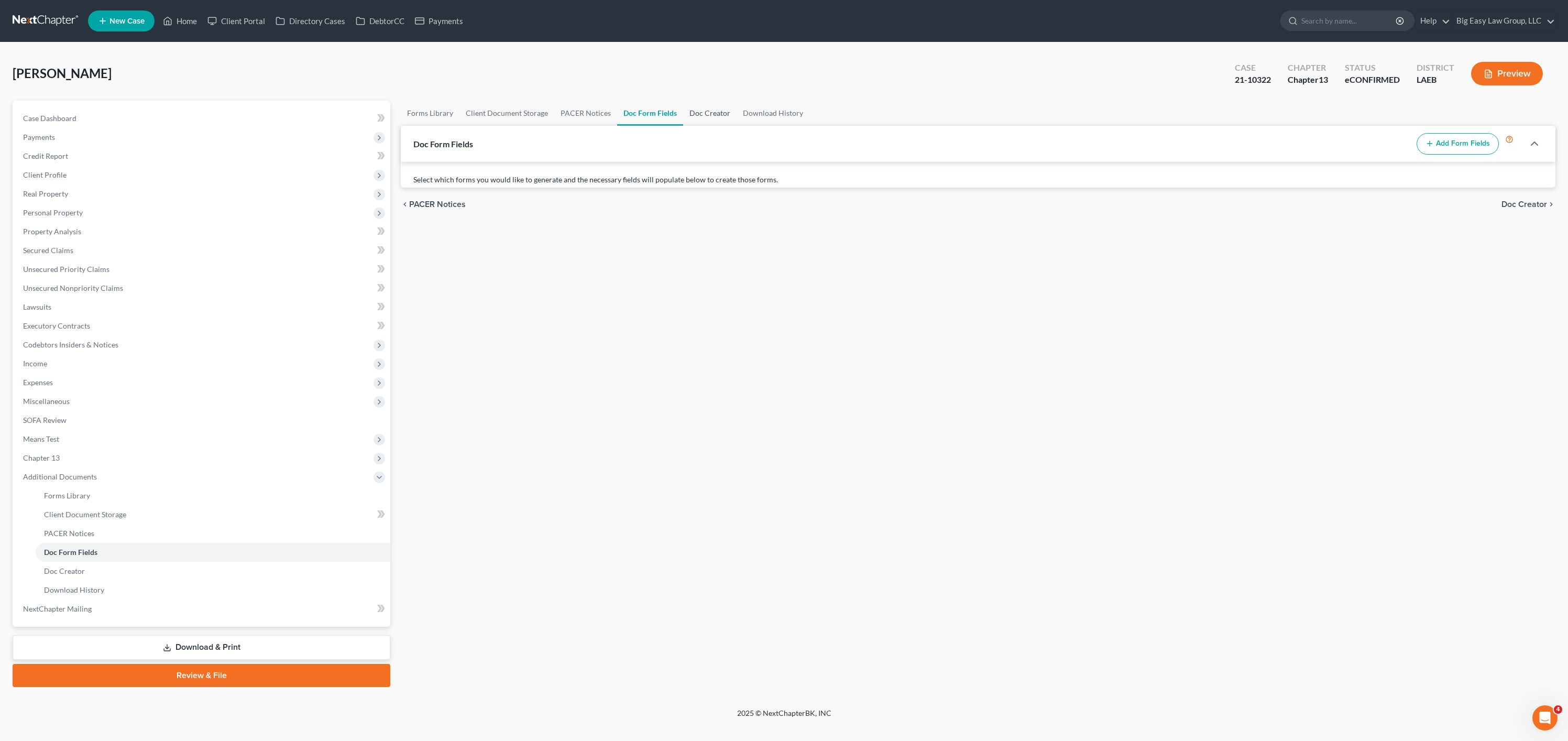
click at [712, 119] on link "Doc Creator" at bounding box center [710, 113] width 53 height 25
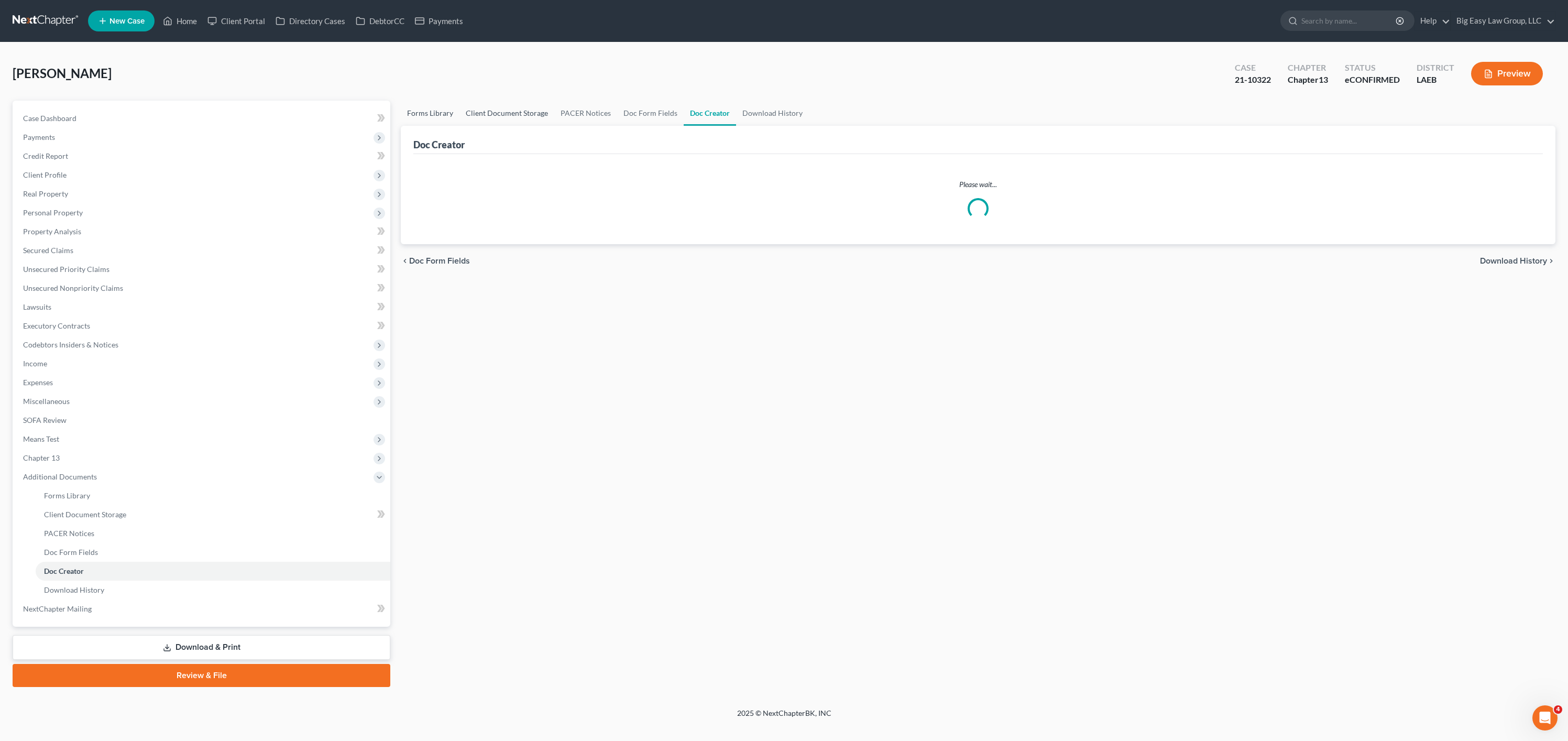
click at [416, 108] on link "Forms Library" at bounding box center [430, 113] width 58 height 25
click at [490, 105] on link "Client Document Storage" at bounding box center [507, 113] width 95 height 25
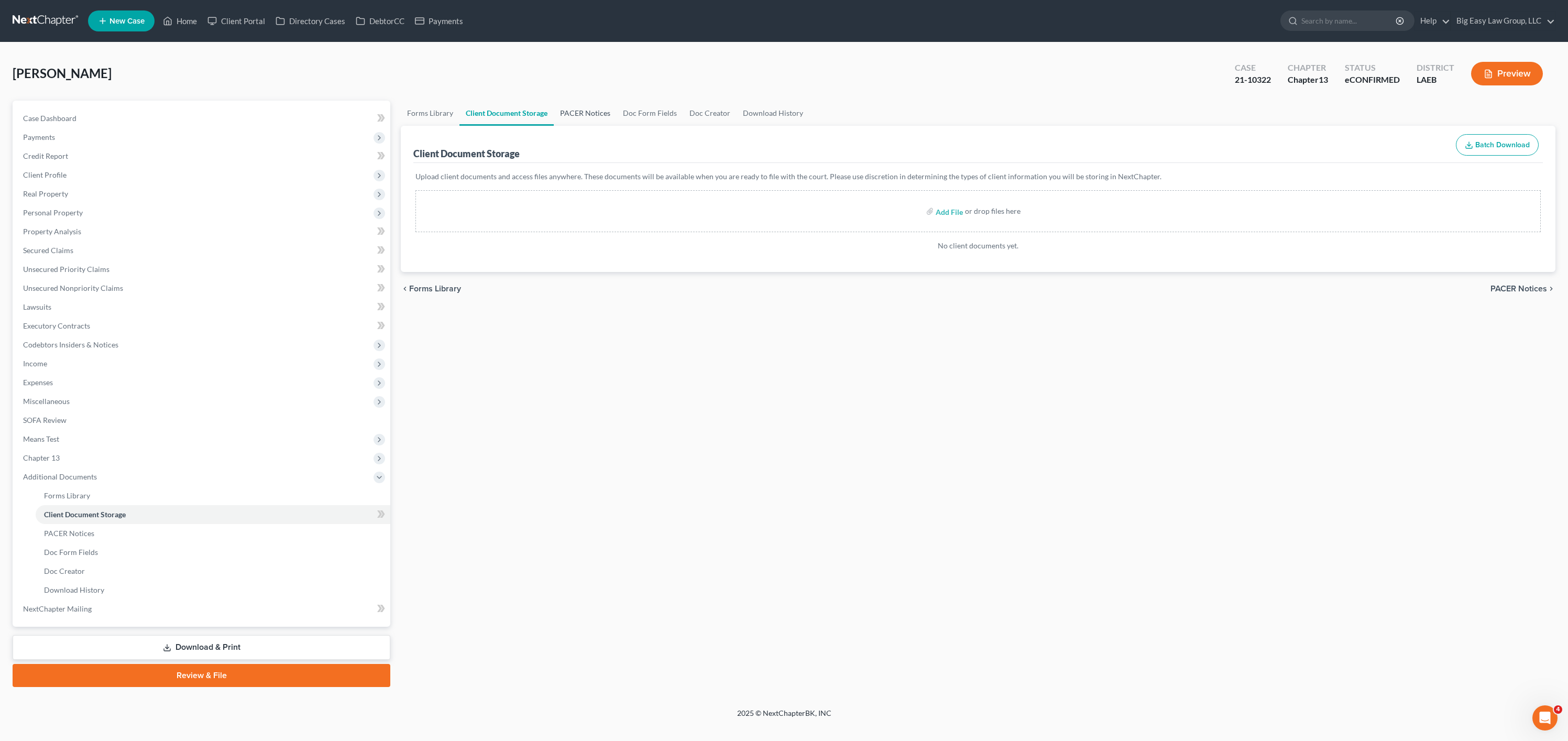
click at [582, 113] on link "PACER Notices" at bounding box center [585, 113] width 63 height 25
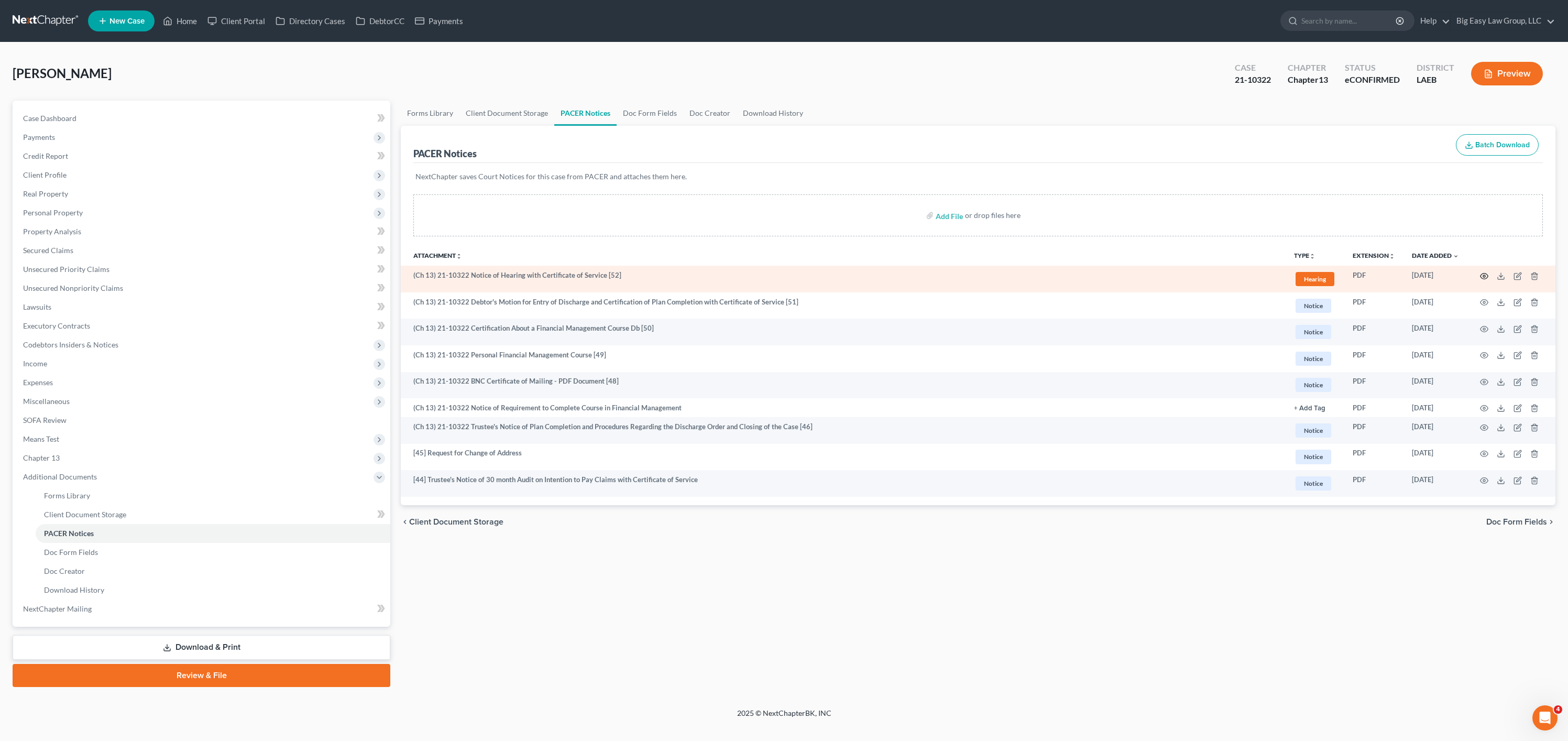
click at [1487, 272] on icon "button" at bounding box center [1483, 275] width 8 height 8
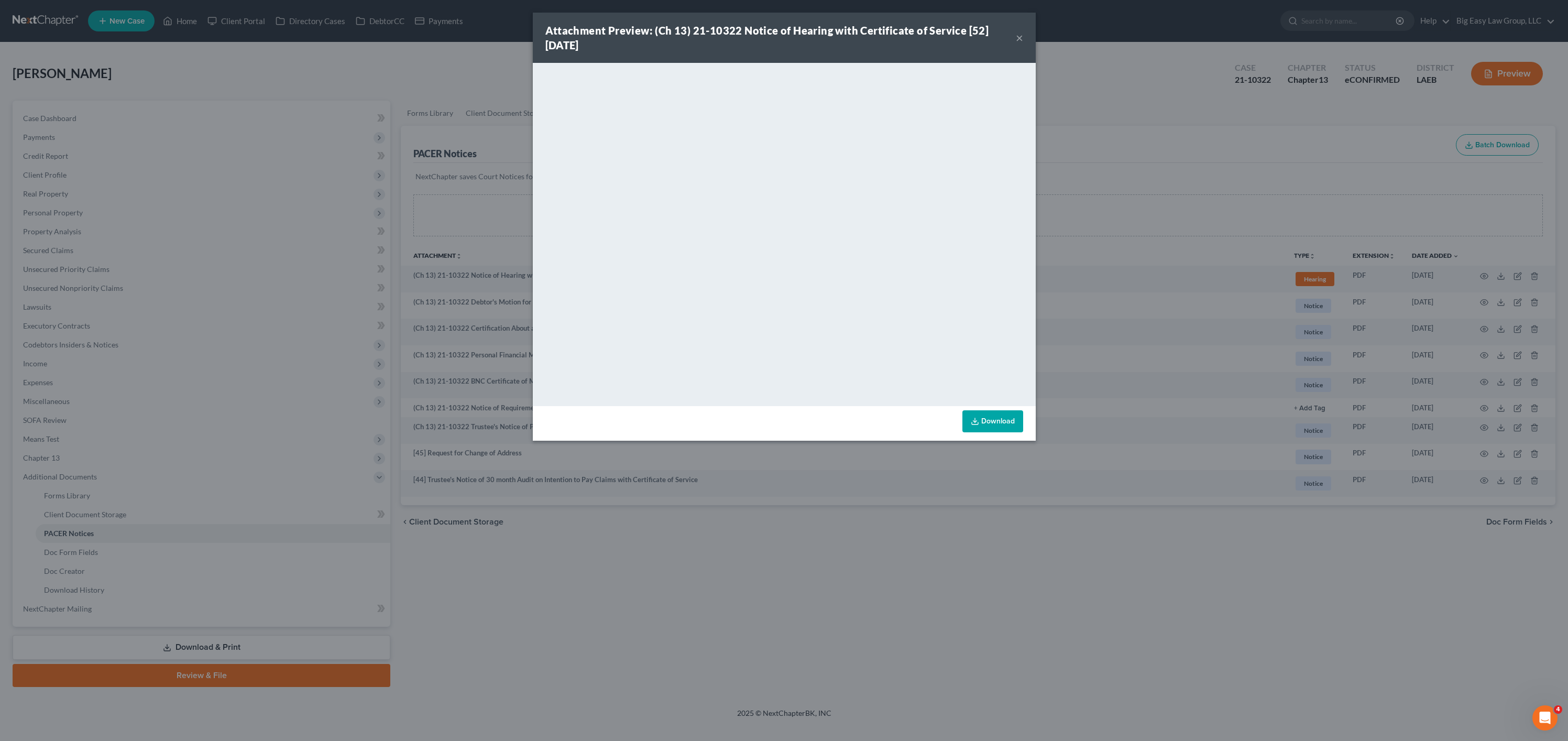
click at [1484, 274] on div "Attachment Preview: (Ch 13) 21-10322 Notice of Hearing with Certificate of Serv…" at bounding box center [784, 370] width 1568 height 741
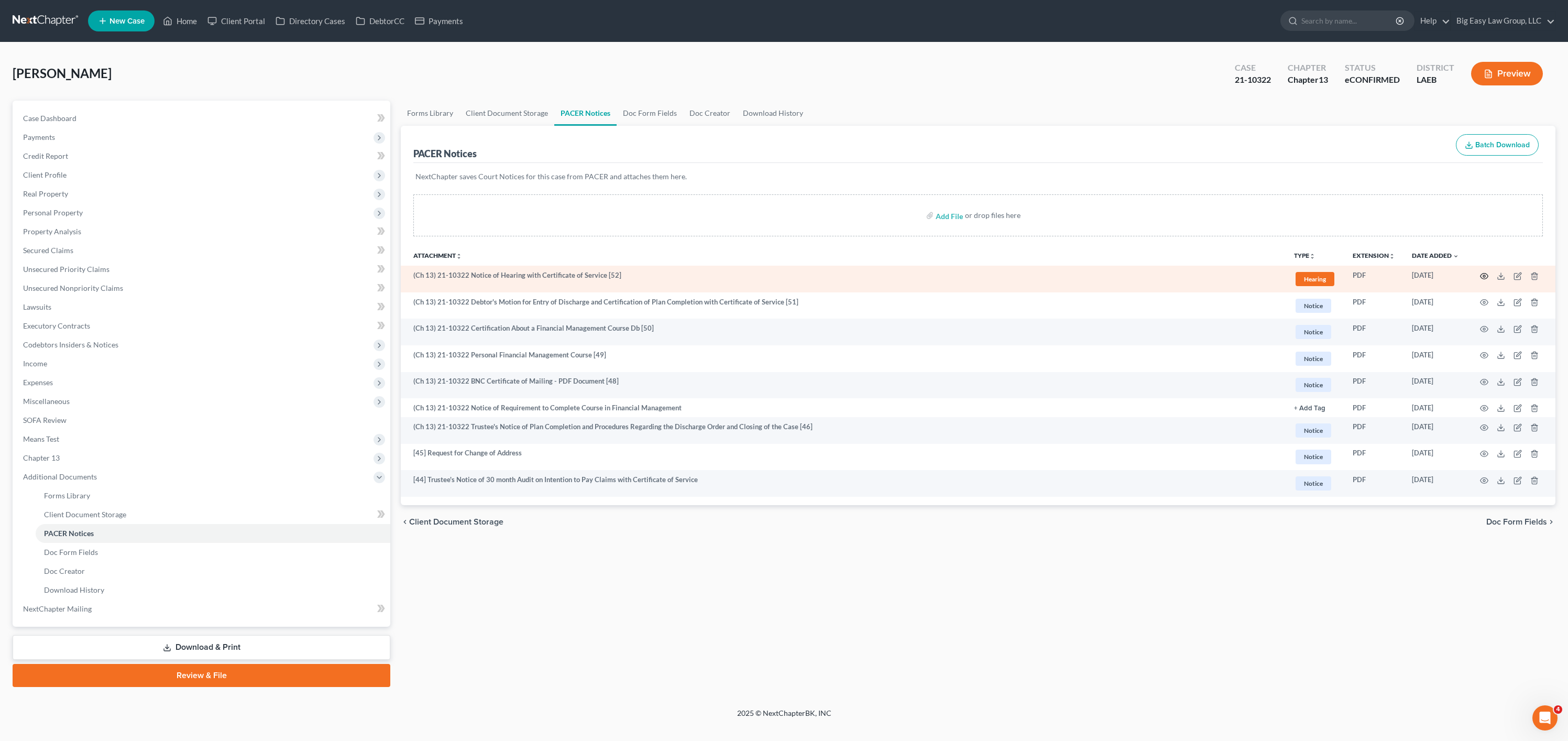
click at [1484, 272] on icon "button" at bounding box center [1483, 275] width 8 height 8
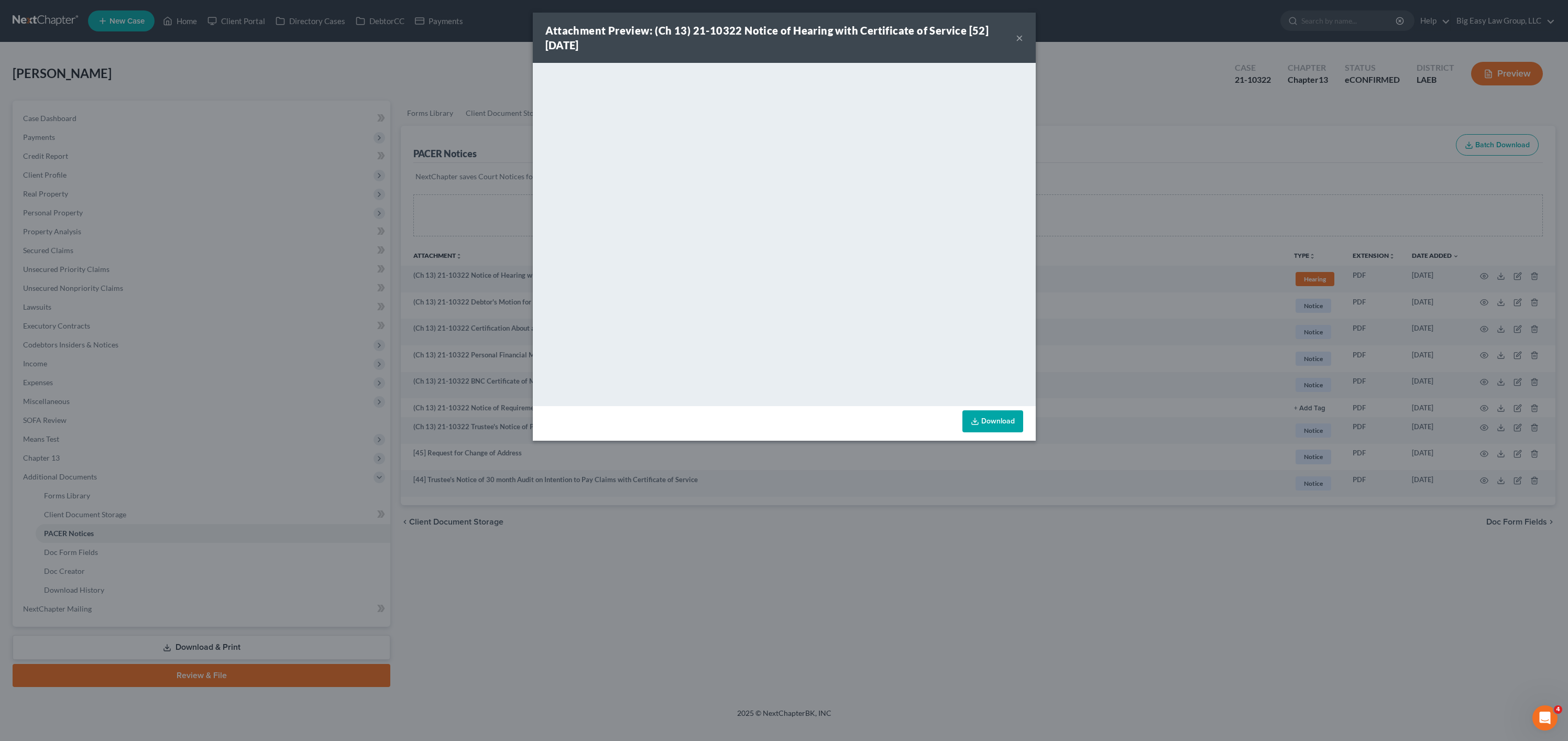
click at [1018, 39] on button "×" at bounding box center [1019, 38] width 7 height 12
